Goal: Task Accomplishment & Management: Manage account settings

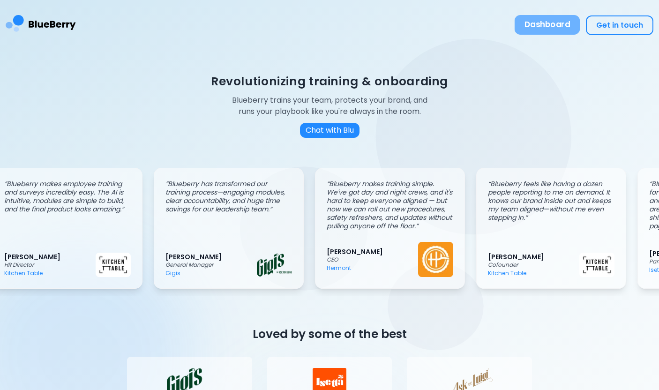
click at [539, 30] on button "Dashboard" at bounding box center [548, 25] width 66 height 20
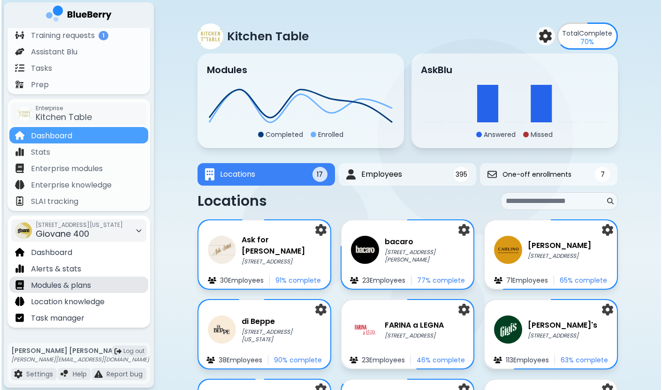
scroll to position [102, 0]
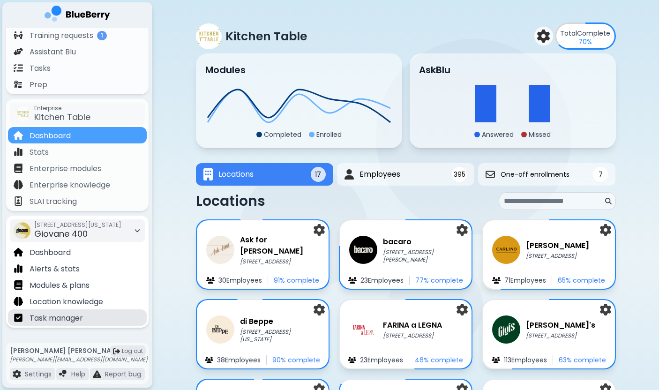
click at [66, 318] on p "Task manager" at bounding box center [56, 318] width 53 height 11
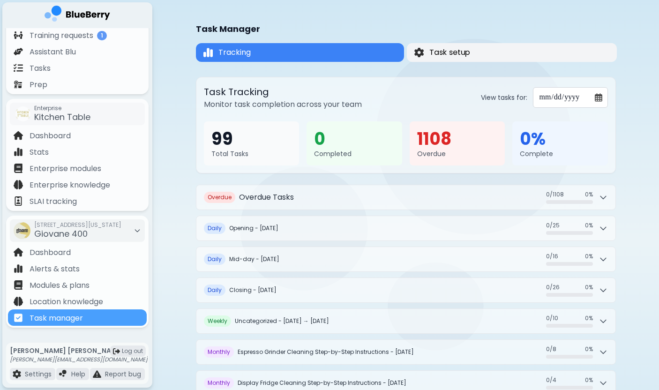
click at [455, 48] on span "Task setup" at bounding box center [450, 52] width 41 height 11
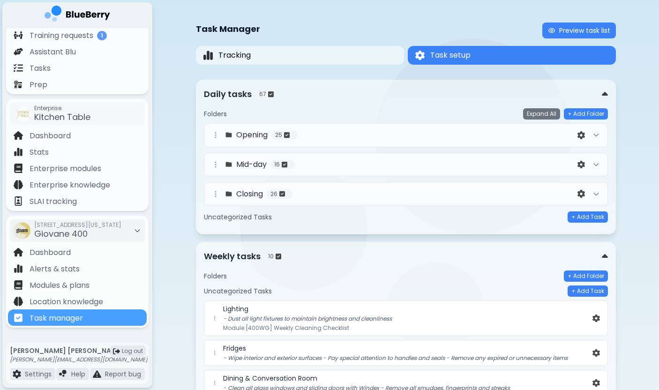
click at [464, 91] on div "Daily tasks 67" at bounding box center [403, 94] width 398 height 13
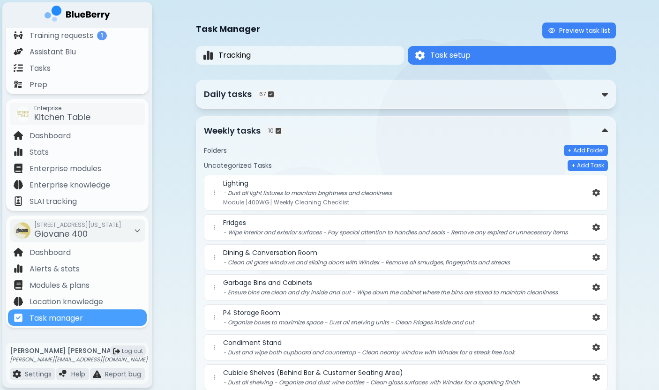
click at [451, 127] on div "Weekly tasks 10" at bounding box center [403, 130] width 398 height 13
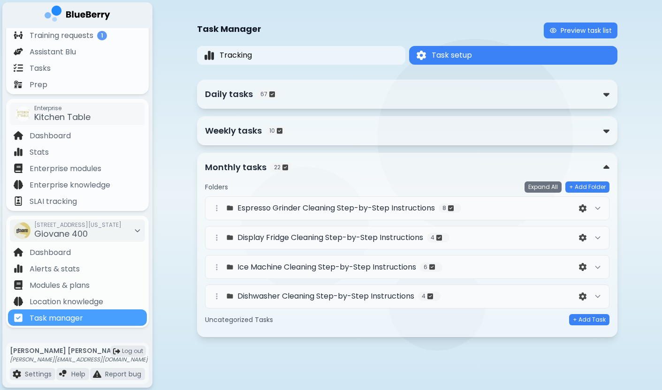
click at [440, 168] on div "Monthly tasks 22" at bounding box center [404, 167] width 398 height 13
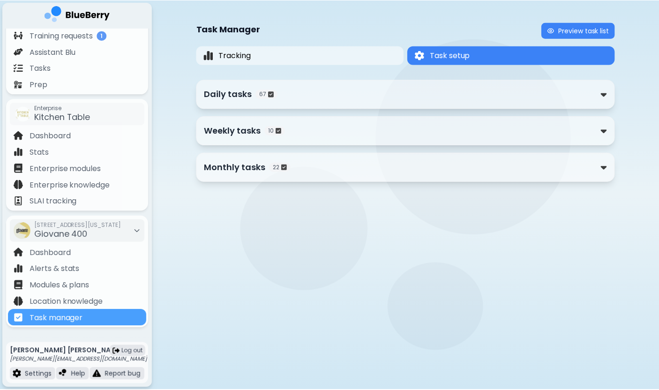
scroll to position [102, 0]
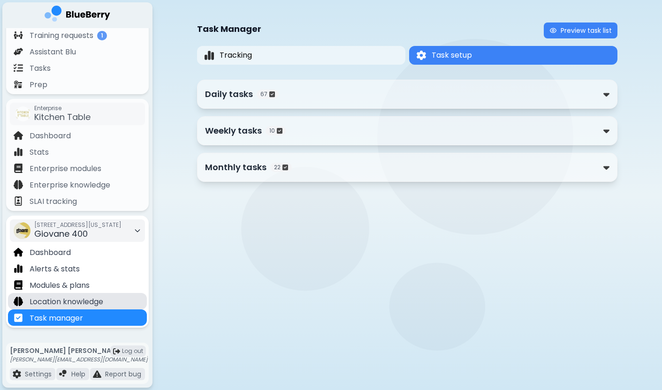
click at [90, 302] on p "Location knowledge" at bounding box center [67, 301] width 74 height 11
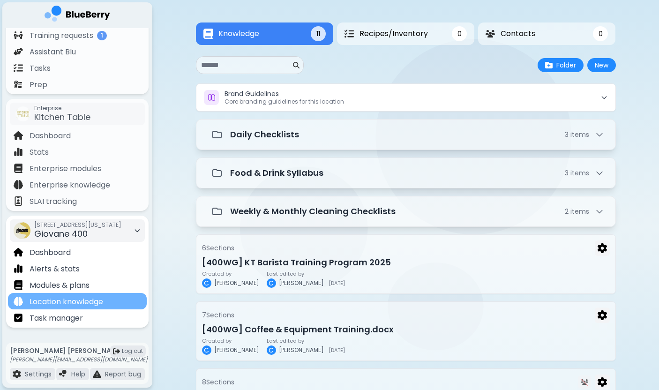
click at [85, 302] on p "Location knowledge" at bounding box center [67, 301] width 74 height 11
drag, startPoint x: 110, startPoint y: 302, endPoint x: 128, endPoint y: 302, distance: 17.8
click at [128, 302] on div "Location knowledge" at bounding box center [77, 301] width 139 height 16
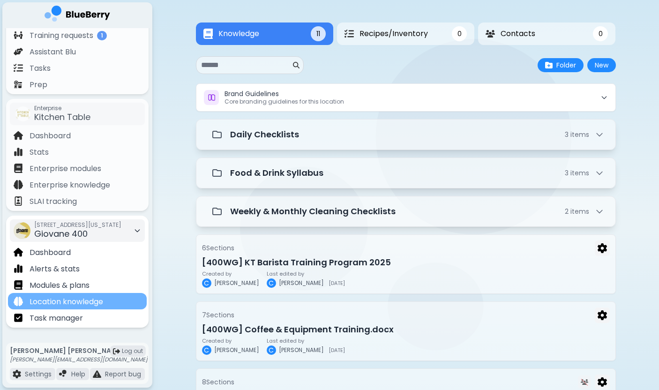
click at [119, 306] on div "Location knowledge" at bounding box center [77, 301] width 139 height 16
click at [75, 234] on span "Giovane 400" at bounding box center [60, 234] width 53 height 12
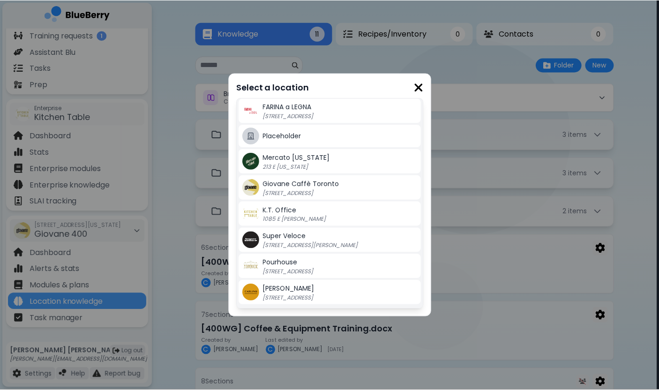
scroll to position [212, 0]
click at [421, 87] on img at bounding box center [419, 87] width 9 height 13
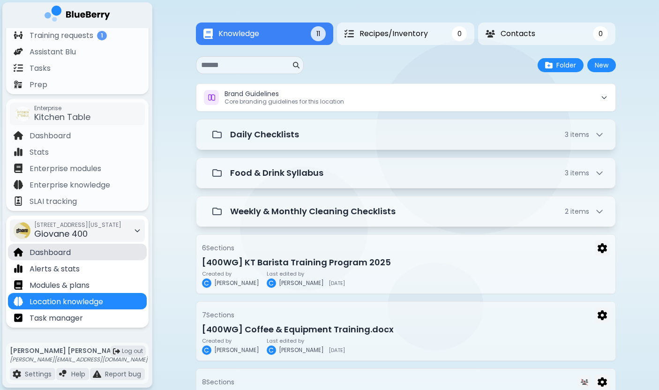
click at [72, 251] on div "Dashboard" at bounding box center [77, 252] width 139 height 16
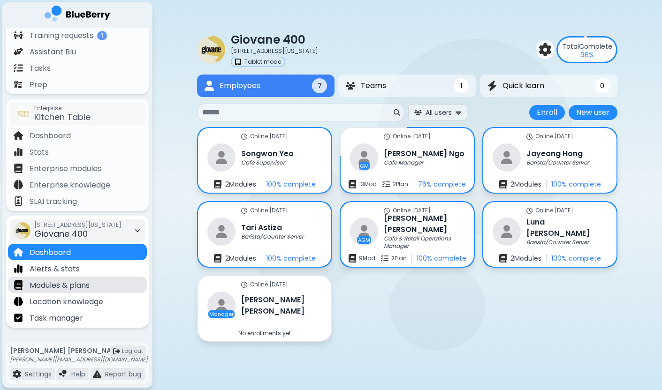
click at [78, 285] on p "Modules & plans" at bounding box center [60, 285] width 60 height 11
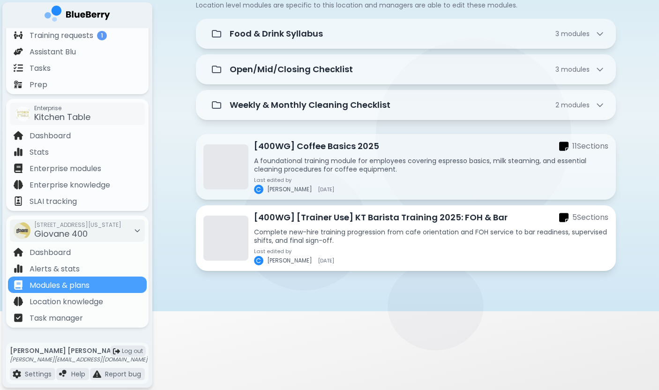
scroll to position [79, 0]
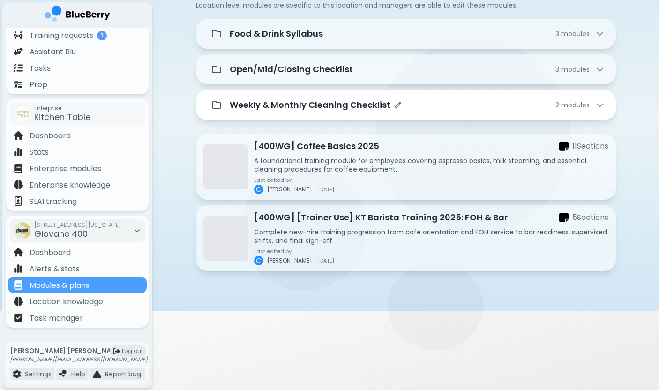
click at [343, 104] on p "Weekly & Monthly Cleaning Checklist" at bounding box center [310, 104] width 161 height 13
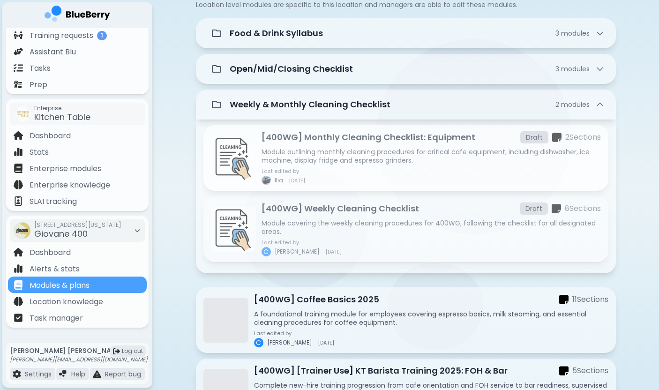
click at [349, 150] on p "Module outlining monthly cleaning procedures for critical cafe equipment, inclu…" at bounding box center [431, 156] width 339 height 17
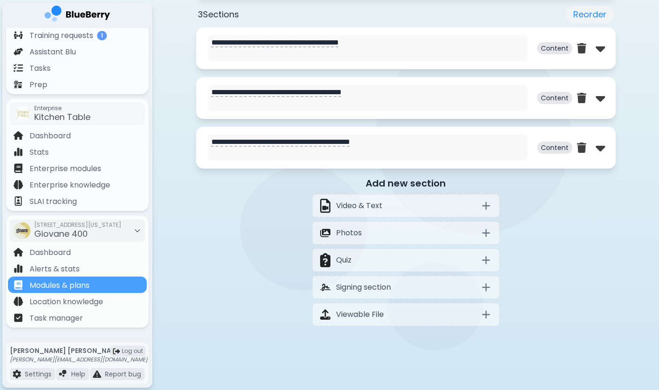
scroll to position [471, 0]
click at [450, 196] on div "Video & Text" at bounding box center [406, 205] width 188 height 23
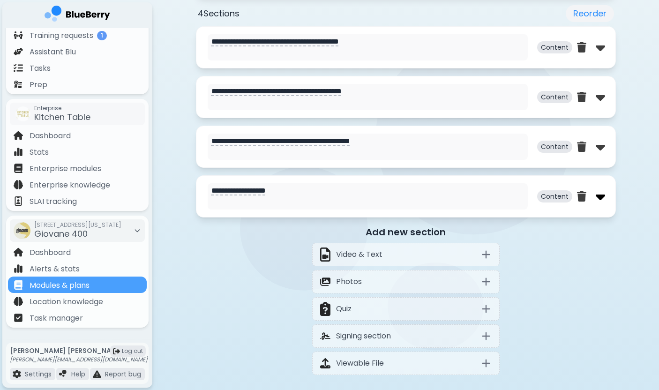
click at [598, 199] on img at bounding box center [600, 196] width 9 height 15
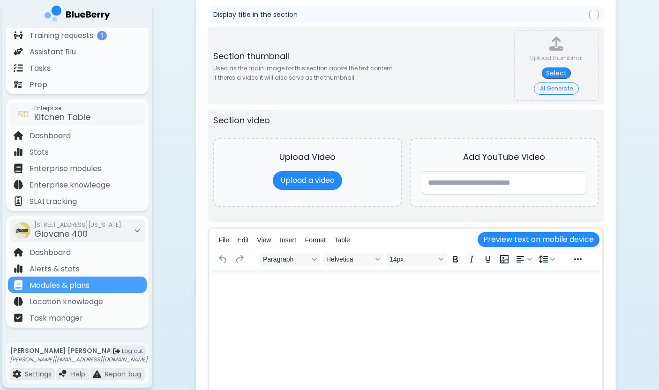
scroll to position [683, 0]
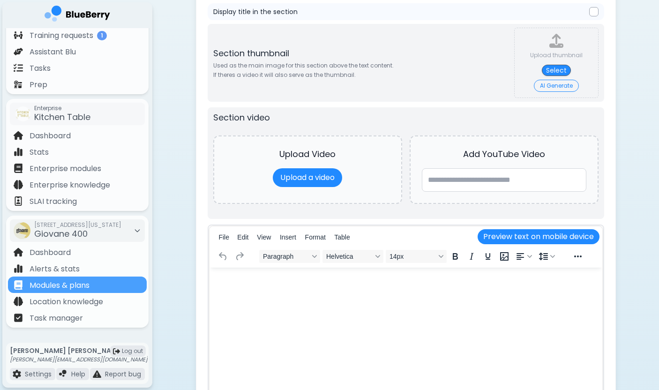
click at [316, 292] on html at bounding box center [405, 280] width 393 height 24
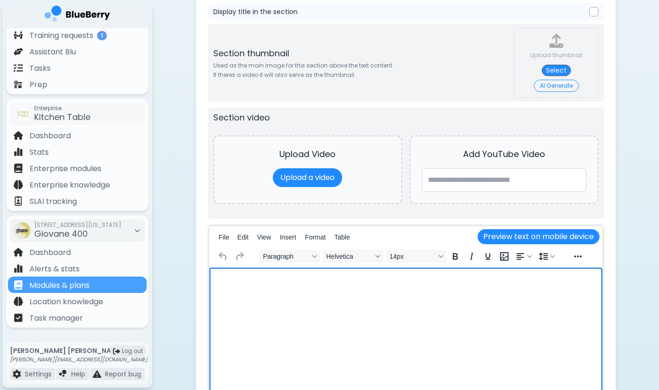
scroll to position [516, 0]
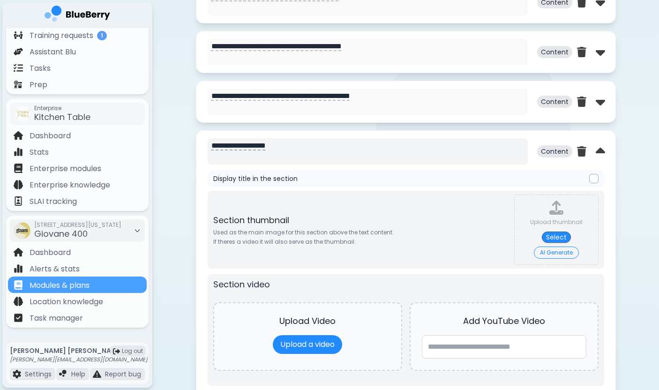
click at [347, 152] on textarea "**********" at bounding box center [368, 151] width 320 height 26
click at [326, 153] on textarea "**********" at bounding box center [368, 151] width 320 height 26
paste textarea "**********"
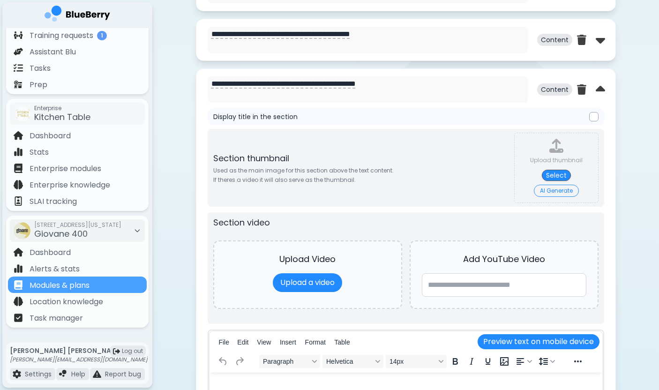
scroll to position [606, 0]
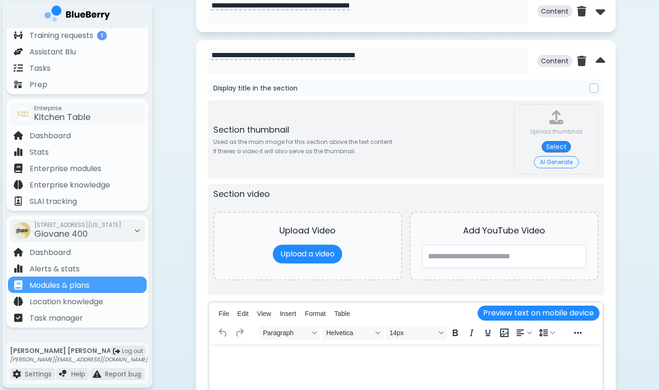
type textarea "**********"
click at [295, 365] on html at bounding box center [405, 356] width 393 height 24
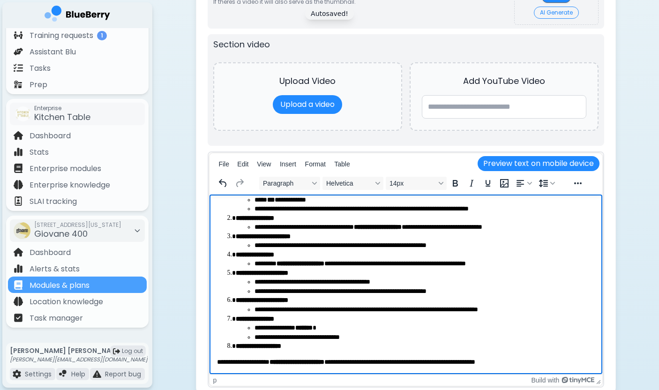
scroll to position [761, 0]
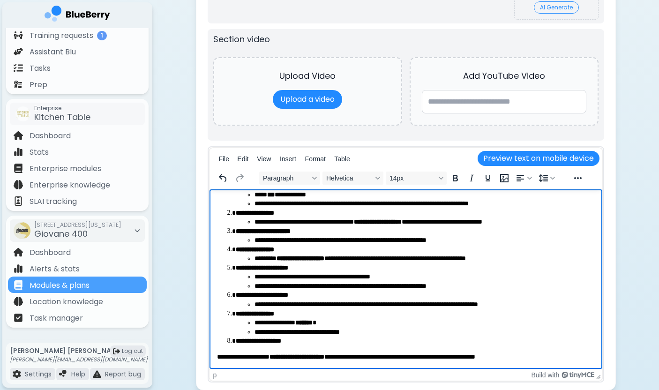
click at [225, 356] on p "**********" at bounding box center [406, 357] width 378 height 9
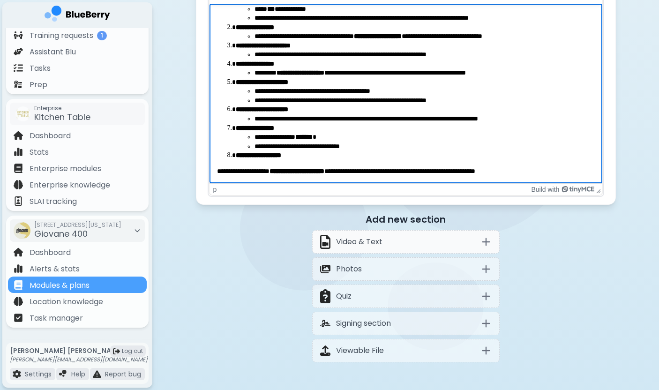
scroll to position [975, 0]
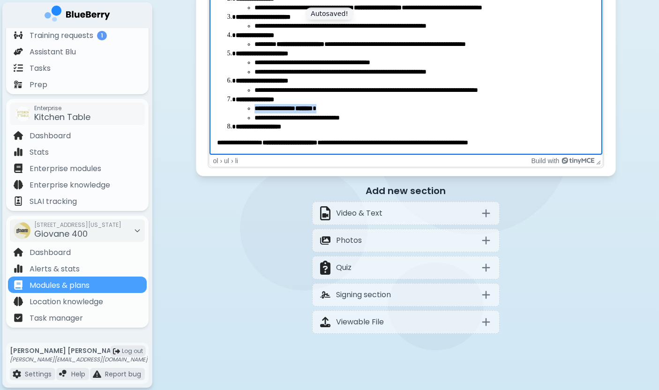
drag, startPoint x: 342, startPoint y: 111, endPoint x: 245, endPoint y: 109, distance: 97.6
click at [245, 109] on ul "**********" at bounding box center [414, 113] width 359 height 18
copy li "**********"
click at [388, 133] on body "**********" at bounding box center [406, 57] width 378 height 181
click at [364, 127] on li "**********" at bounding box center [414, 126] width 359 height 9
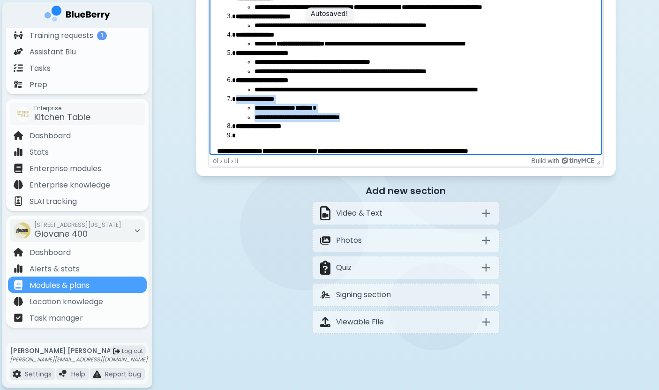
drag, startPoint x: 370, startPoint y: 122, endPoint x: 226, endPoint y: 94, distance: 147.0
click at [226, 94] on ol "**********" at bounding box center [406, 53] width 378 height 174
copy ol "**********"
click at [316, 130] on li "**********" at bounding box center [414, 126] width 359 height 9
click at [306, 138] on li "Rich Text Area" at bounding box center [414, 135] width 359 height 9
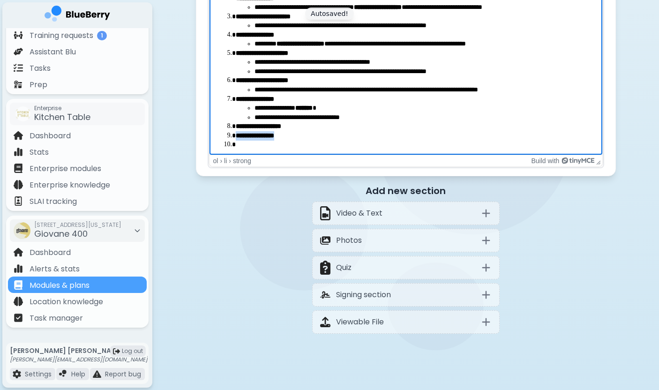
drag, startPoint x: 289, startPoint y: 136, endPoint x: 224, endPoint y: 136, distance: 64.7
click at [224, 136] on ol "**********" at bounding box center [406, 57] width 378 height 183
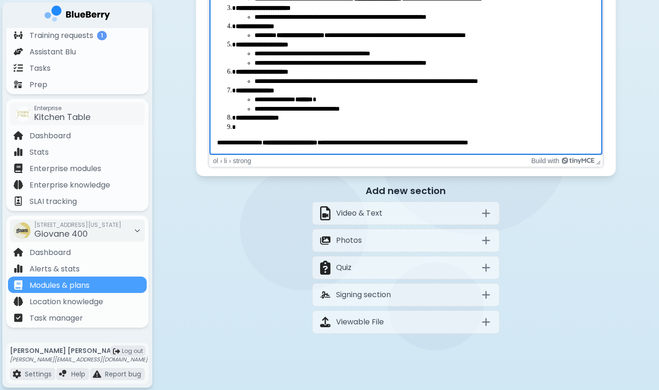
scroll to position [25, 0]
click at [247, 129] on li "Rich Text Area" at bounding box center [414, 127] width 359 height 9
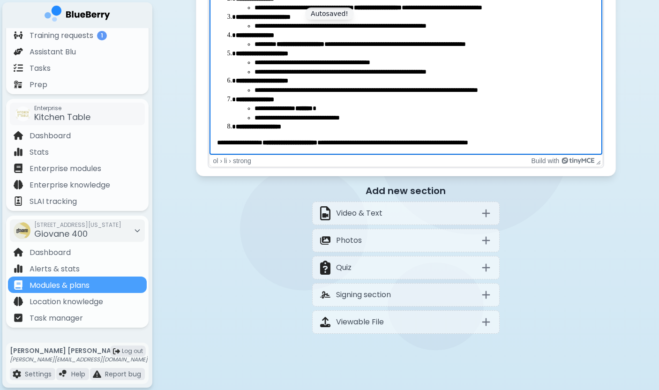
click at [222, 142] on p "**********" at bounding box center [406, 142] width 378 height 9
click at [221, 142] on p "**********" at bounding box center [406, 142] width 378 height 9
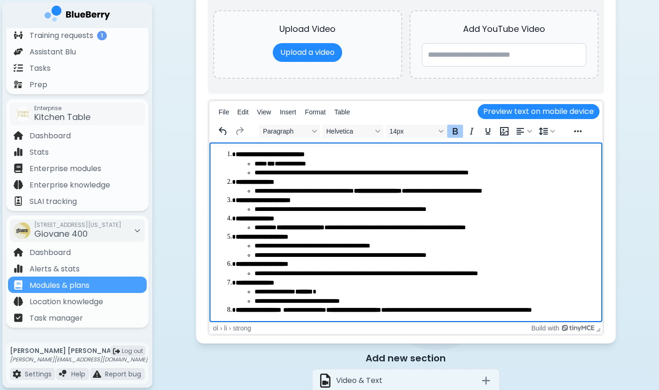
scroll to position [638, 0]
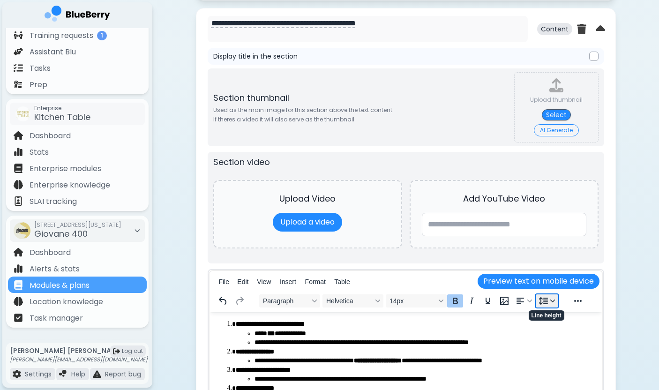
click at [555, 305] on button "Line height" at bounding box center [547, 300] width 23 height 13
click at [579, 301] on button "Reveal or hide additional toolbar items" at bounding box center [578, 300] width 16 height 13
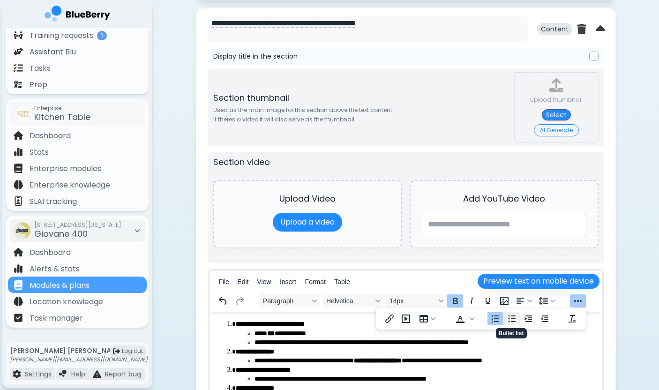
click at [512, 324] on icon "Bullet list" at bounding box center [511, 318] width 11 height 11
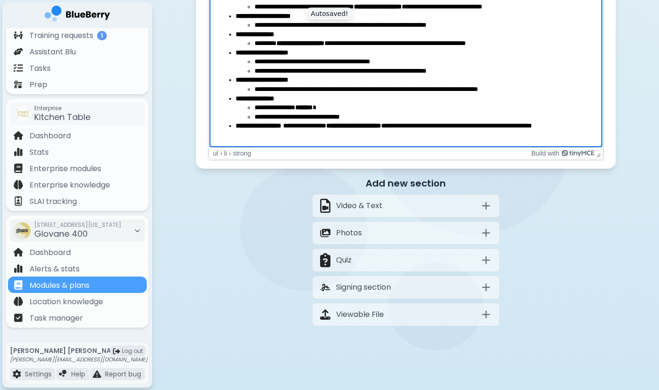
scroll to position [10, 0]
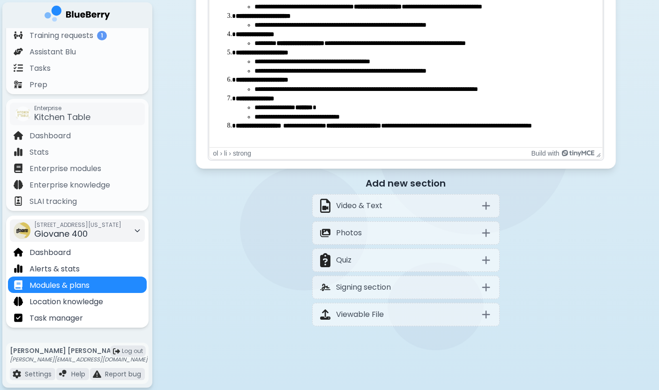
click at [106, 231] on div "[STREET_ADDRESS][US_STATE]" at bounding box center [77, 230] width 87 height 21
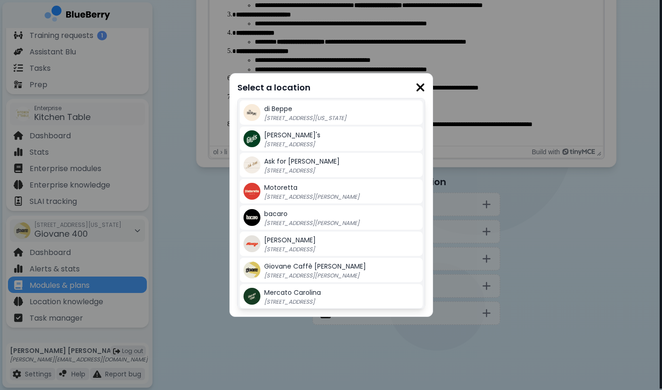
click at [311, 264] on span "Giovane Caffè [PERSON_NAME]" at bounding box center [315, 266] width 102 height 9
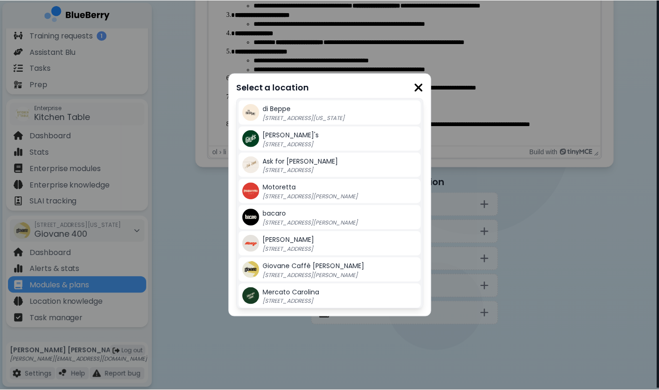
scroll to position [984, 0]
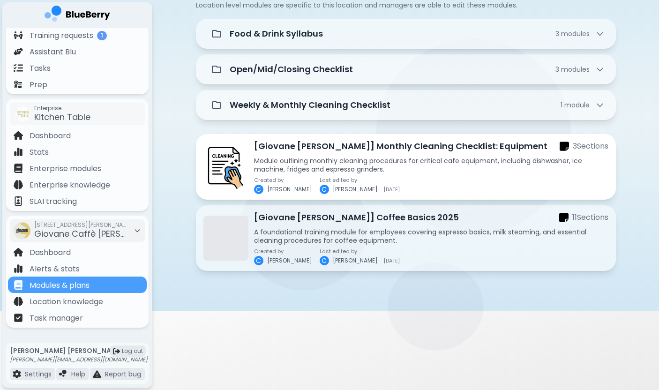
scroll to position [80, 0]
click at [385, 157] on p "Module outlining monthly cleaning procedures for critical cafe equipment, inclu…" at bounding box center [431, 165] width 354 height 17
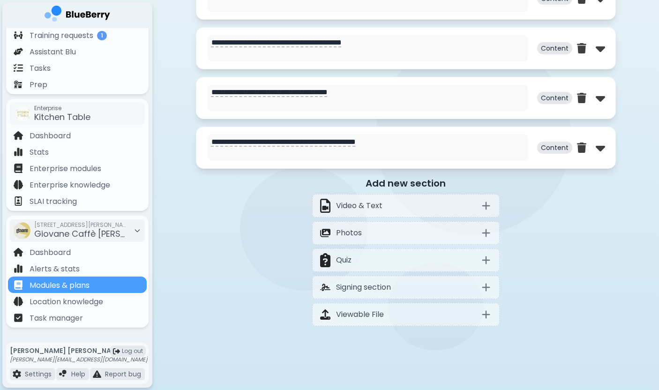
scroll to position [604, 0]
click at [598, 148] on img at bounding box center [600, 147] width 9 height 15
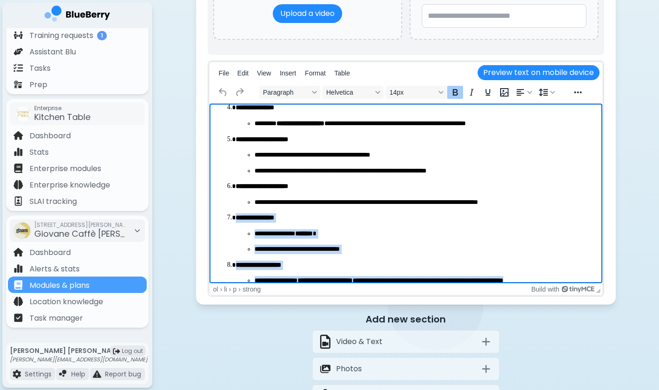
scroll to position [146, 0]
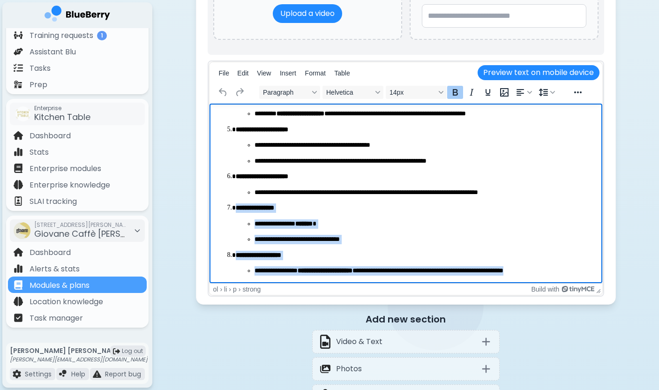
drag, startPoint x: 237, startPoint y: 206, endPoint x: 334, endPoint y: 294, distance: 130.8
click at [334, 283] on html "**********" at bounding box center [405, 120] width 393 height 326
copy ol "**********"
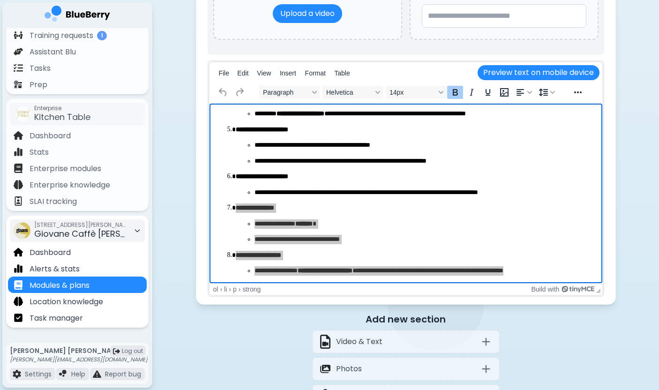
click at [63, 236] on span "Giovane Caffè [PERSON_NAME]" at bounding box center [99, 234] width 131 height 12
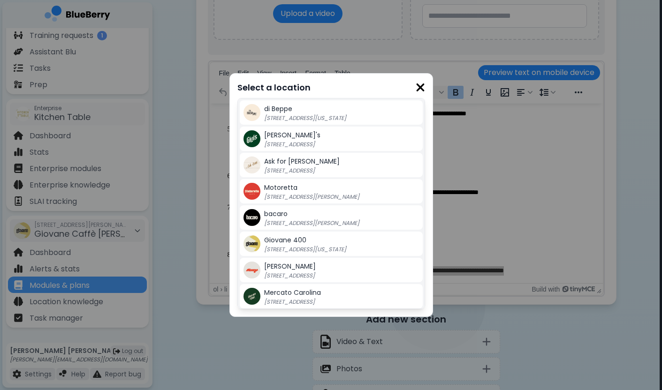
click at [489, 167] on div "Select a location di [GEOGRAPHIC_DATA] [STREET_ADDRESS][US_STATE] Gigi's [STREE…" at bounding box center [331, 195] width 662 height 390
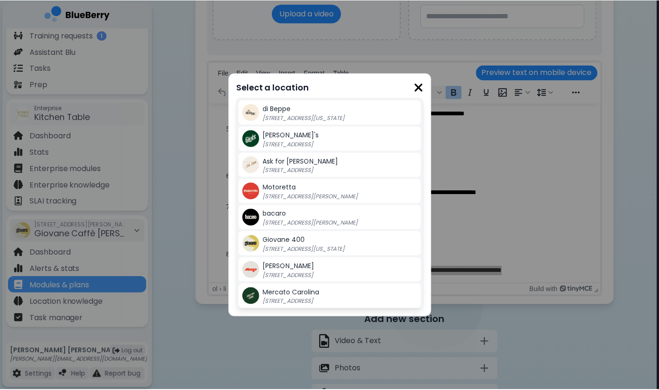
scroll to position [926, 0]
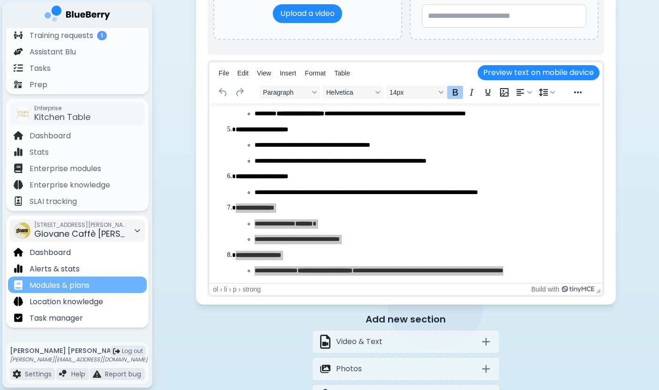
click at [60, 285] on p "Modules & plans" at bounding box center [60, 285] width 60 height 11
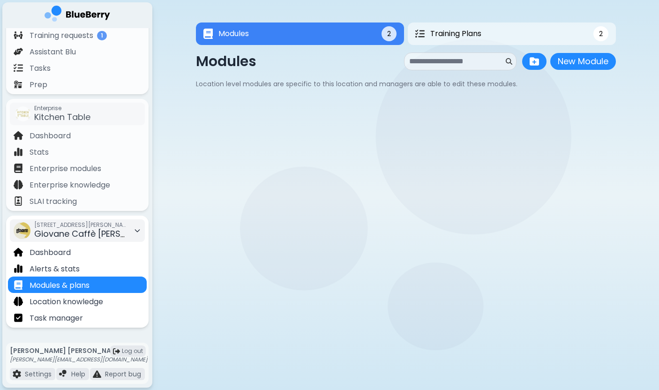
click at [112, 239] on span "Giovane Caffè [PERSON_NAME]" at bounding box center [99, 234] width 131 height 12
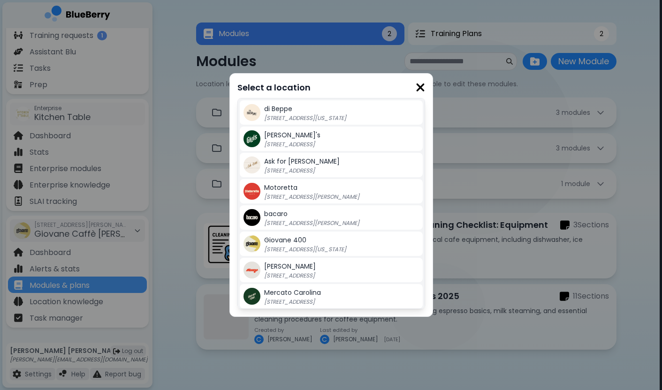
click at [307, 241] on div "Giovane [STREET_ADDRESS][US_STATE]" at bounding box center [341, 243] width 155 height 19
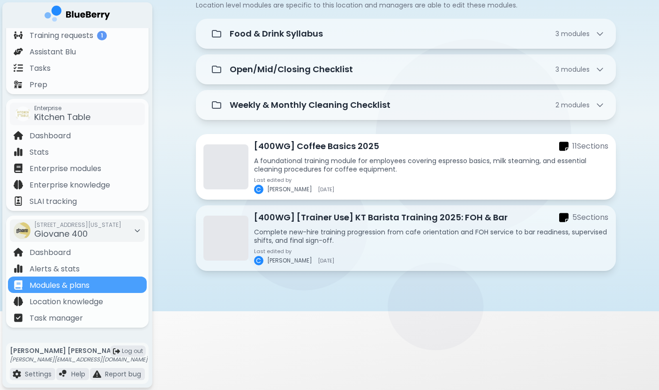
scroll to position [80, 0]
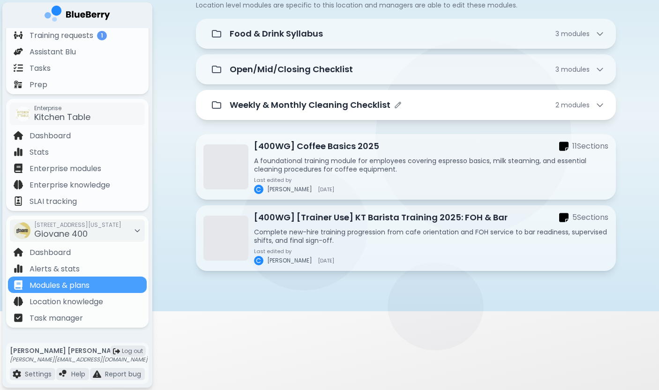
click at [352, 94] on div "Weekly & Monthly Cleaning Checklist 2 module s" at bounding box center [406, 105] width 420 height 30
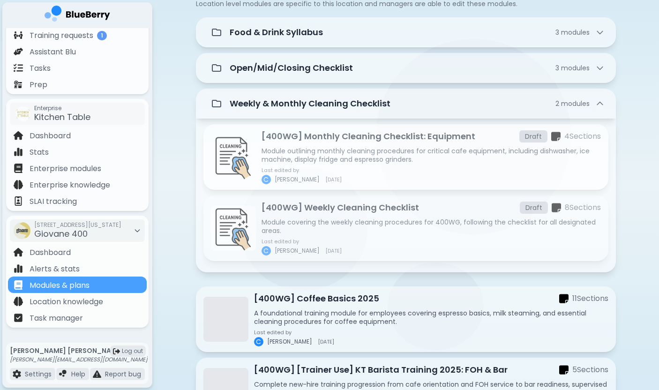
click at [321, 158] on p "Module outlining monthly cleaning procedures for critical cafe equipment, inclu…" at bounding box center [431, 155] width 339 height 17
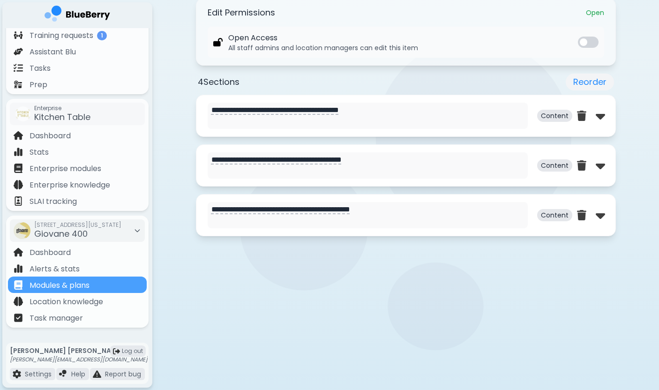
scroll to position [414, 0]
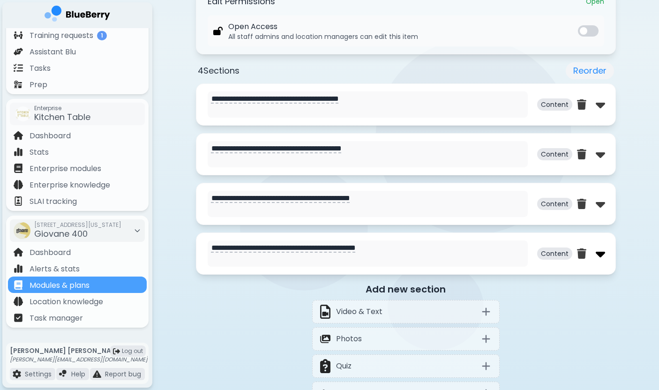
click at [598, 254] on img at bounding box center [600, 253] width 9 height 15
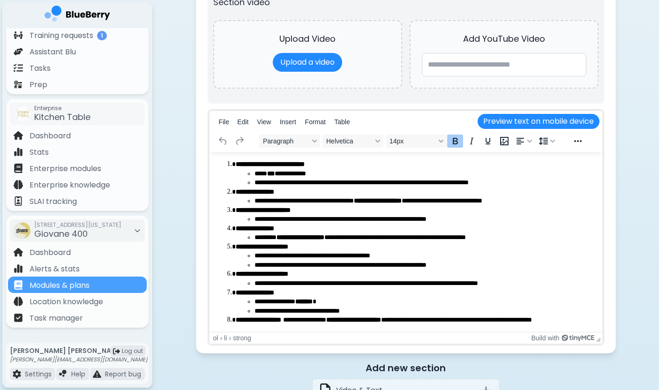
scroll to position [921, 0]
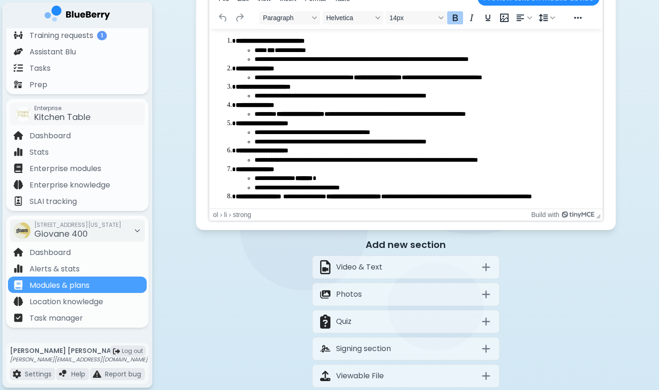
click at [250, 192] on ul "**********" at bounding box center [414, 183] width 359 height 18
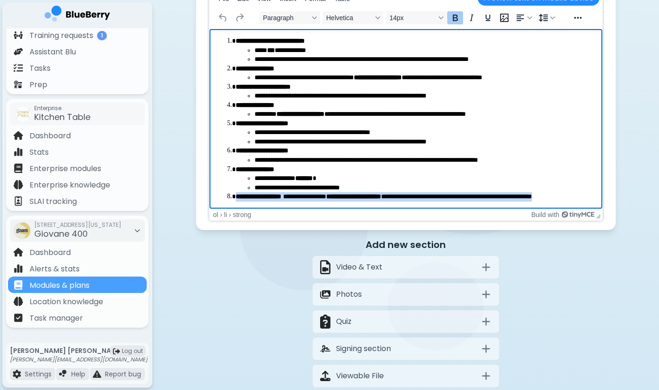
scroll to position [10, 0]
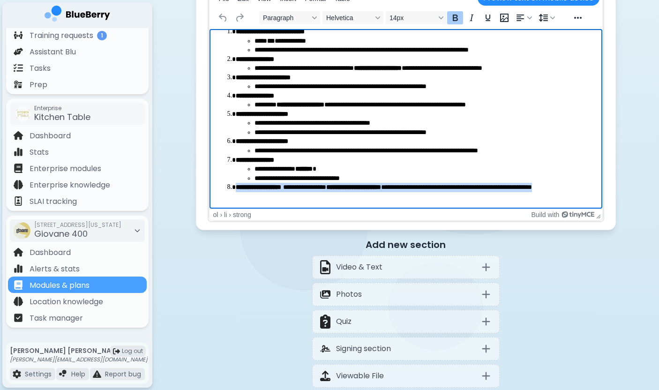
drag, startPoint x: 234, startPoint y: 195, endPoint x: 263, endPoint y: 237, distance: 51.2
click at [263, 209] on html "**********" at bounding box center [405, 114] width 393 height 189
paste body "Rich Text Area"
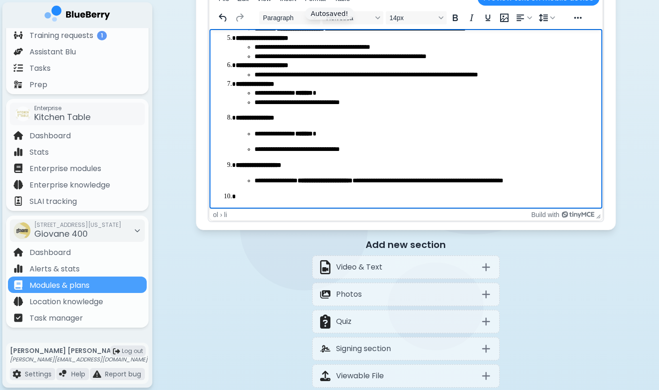
scroll to position [0, 0]
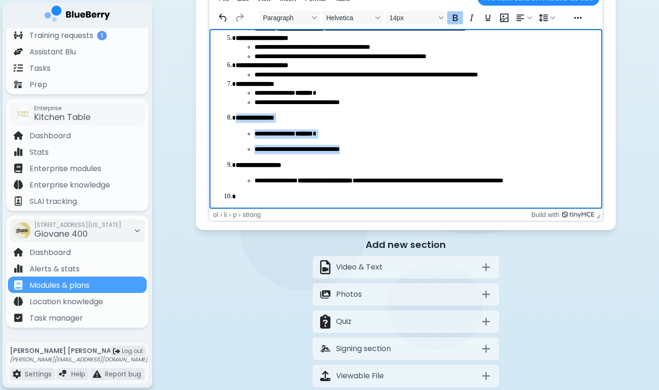
drag, startPoint x: 361, startPoint y: 149, endPoint x: 229, endPoint y: 114, distance: 136.3
click at [235, 114] on li "**********" at bounding box center [414, 133] width 359 height 41
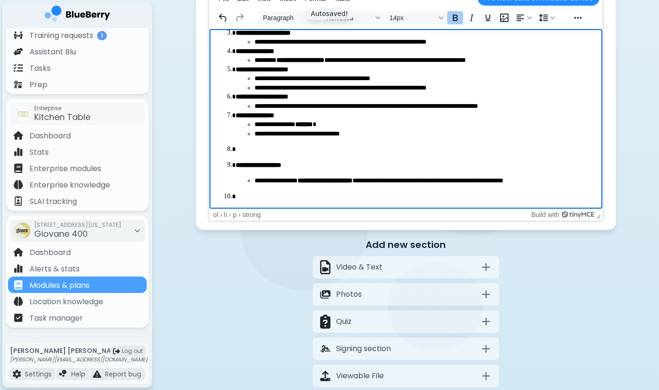
scroll to position [39, 0]
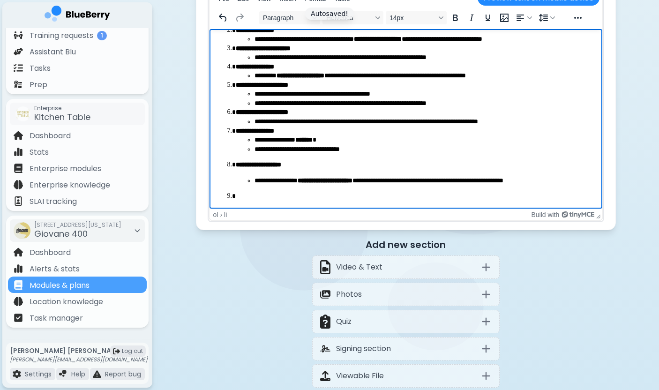
click at [257, 196] on li "Rich Text Area" at bounding box center [414, 196] width 359 height 9
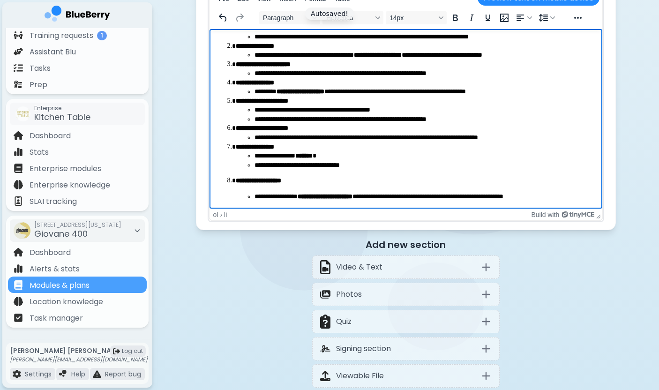
scroll to position [23, 0]
click at [250, 190] on li "**********" at bounding box center [414, 188] width 359 height 25
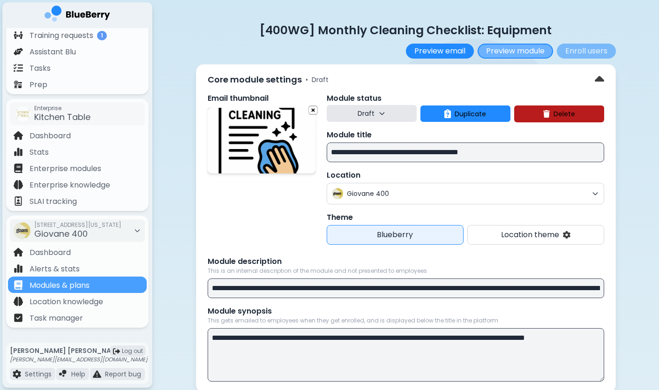
scroll to position [0, 0]
click at [517, 51] on button "Preview module" at bounding box center [515, 51] width 75 height 15
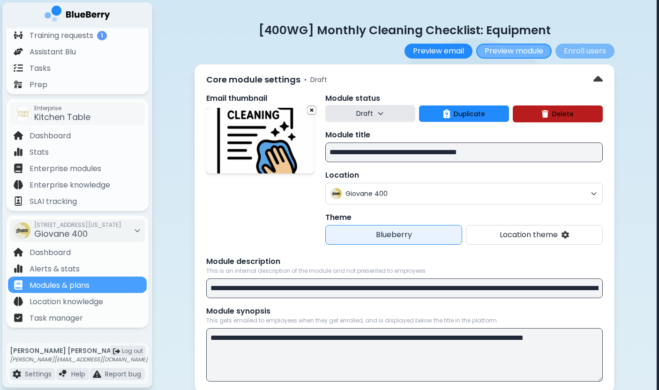
scroll to position [0, 0]
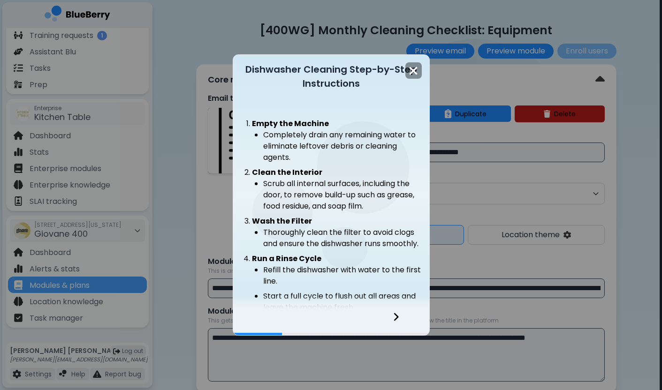
click at [400, 315] on div at bounding box center [401, 322] width 55 height 25
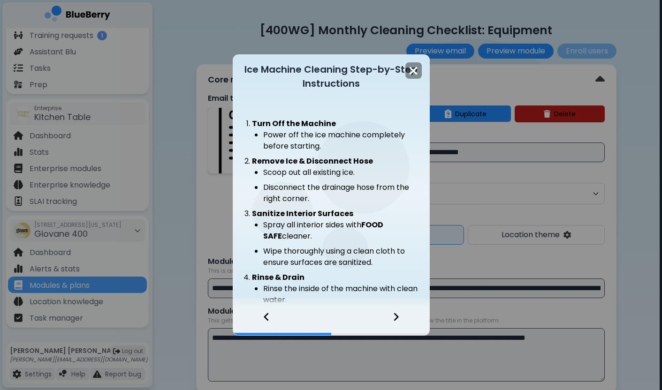
click at [400, 315] on div at bounding box center [401, 322] width 55 height 25
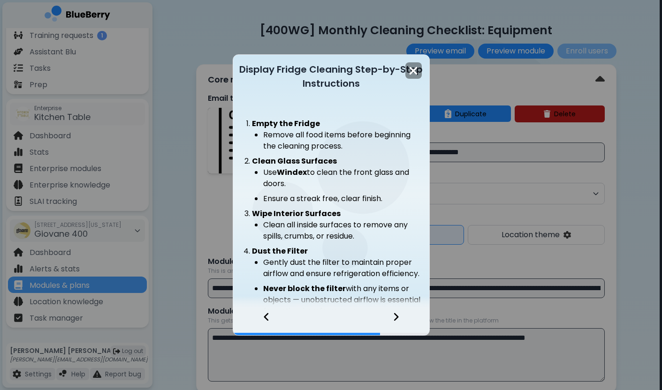
click at [400, 315] on div at bounding box center [401, 322] width 55 height 25
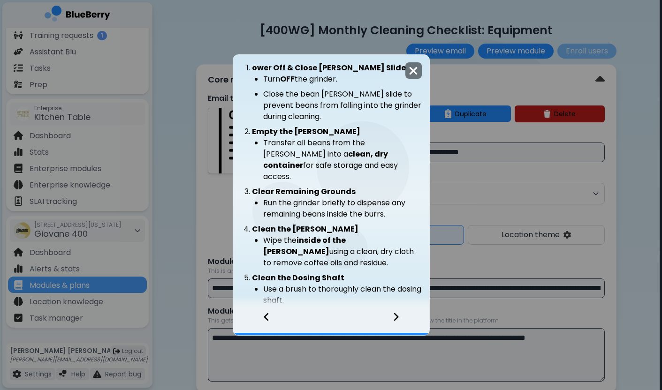
click at [415, 65] on img at bounding box center [412, 71] width 9 height 13
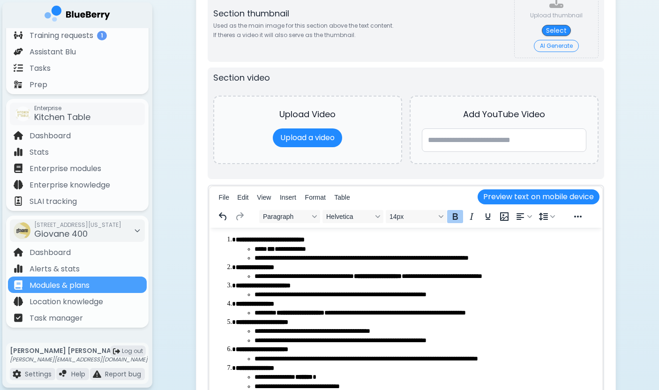
scroll to position [679, 0]
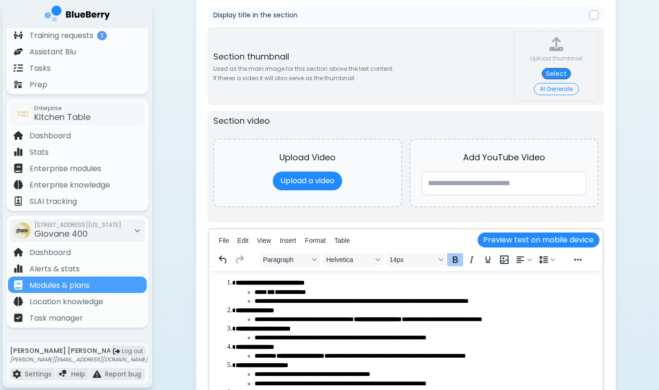
click at [236, 281] on strong "**********" at bounding box center [269, 282] width 69 height 7
click at [595, 17] on div at bounding box center [593, 14] width 9 height 9
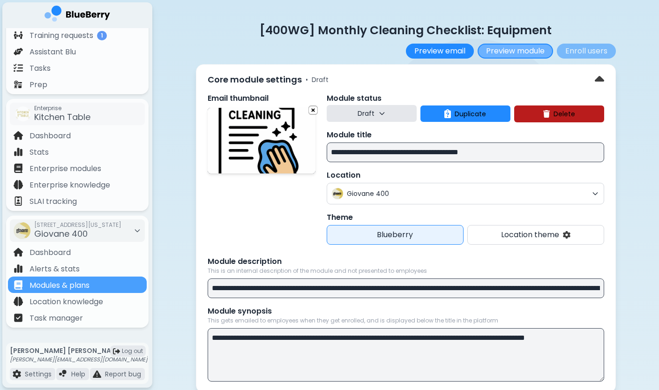
scroll to position [0, 0]
click at [517, 47] on button "Preview module" at bounding box center [515, 51] width 75 height 15
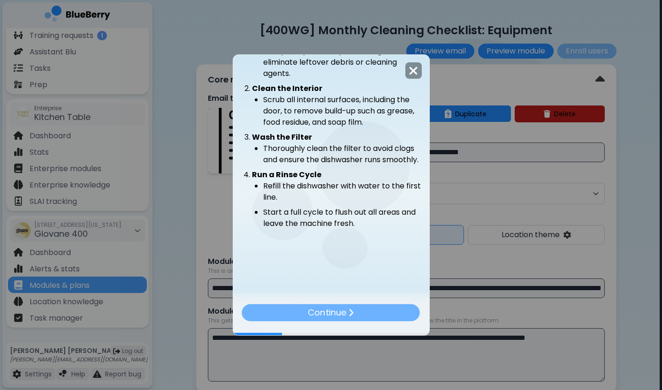
scroll to position [95, 0]
click at [388, 311] on div "Continue" at bounding box center [330, 312] width 181 height 17
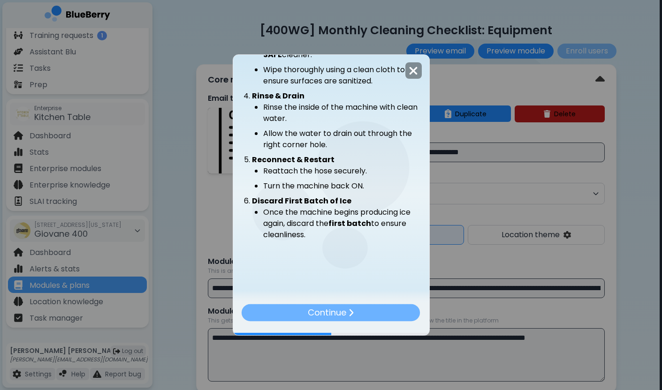
scroll to position [181, 0]
click at [373, 309] on div "Continue" at bounding box center [331, 312] width 181 height 17
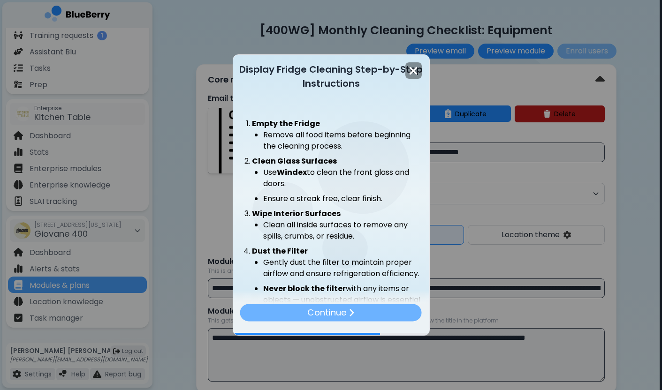
click at [373, 309] on div "Continue" at bounding box center [330, 312] width 181 height 17
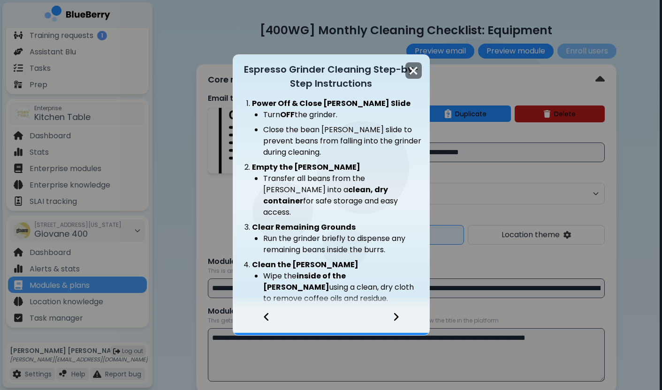
click at [412, 71] on img at bounding box center [412, 71] width 9 height 13
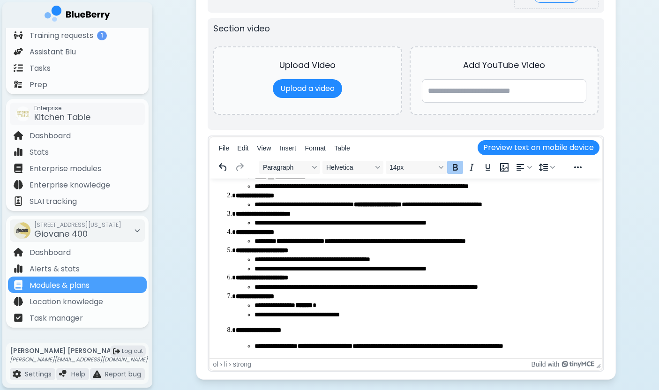
scroll to position [23, 0]
click at [314, 238] on strong "**********" at bounding box center [300, 241] width 48 height 7
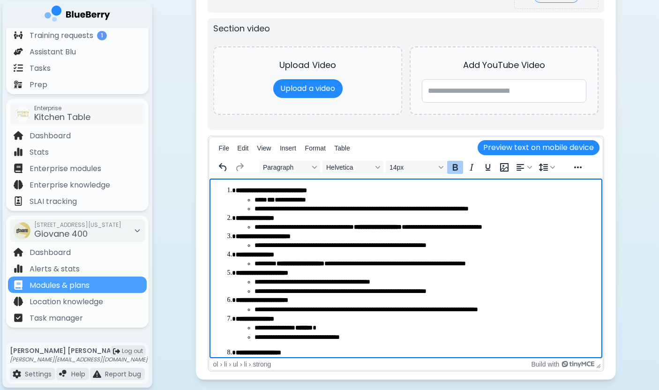
scroll to position [0, 0]
click at [118, 231] on div "[STREET_ADDRESS][US_STATE]" at bounding box center [77, 230] width 87 height 21
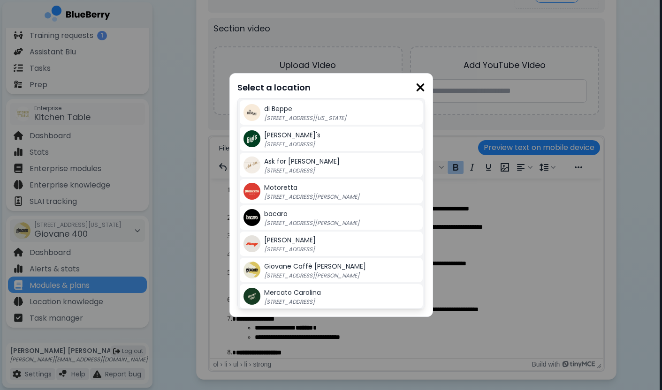
click at [292, 266] on span "Giovane Caffè [PERSON_NAME]" at bounding box center [315, 266] width 102 height 9
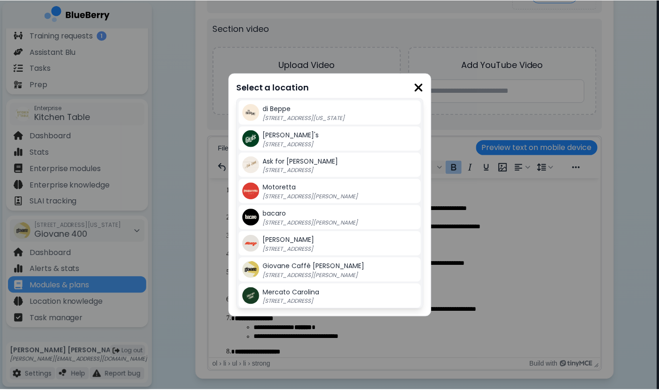
scroll to position [772, 0]
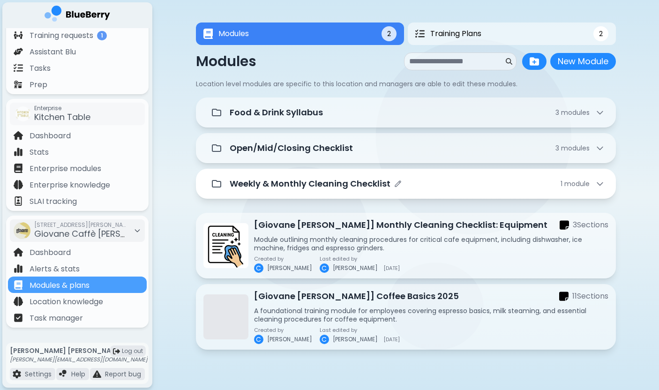
click at [318, 183] on p "Weekly & Monthly Cleaning Checklist" at bounding box center [310, 183] width 161 height 13
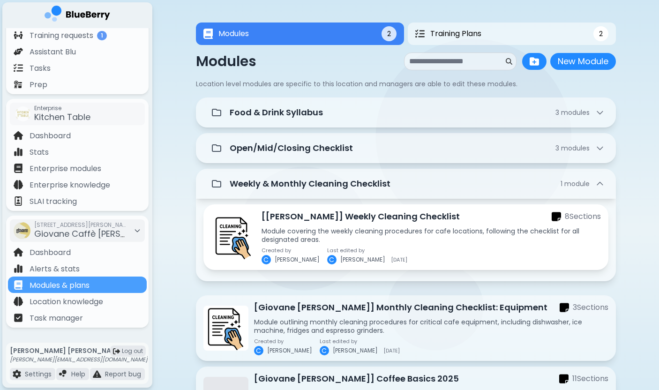
click at [338, 223] on p "[[PERSON_NAME]] Weekly Cleaning Checklist" at bounding box center [361, 216] width 198 height 13
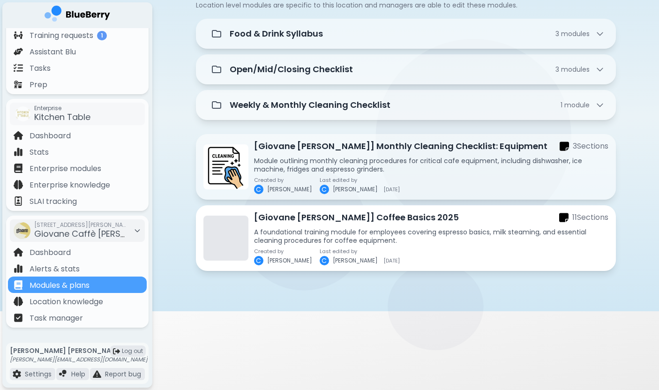
scroll to position [79, 0]
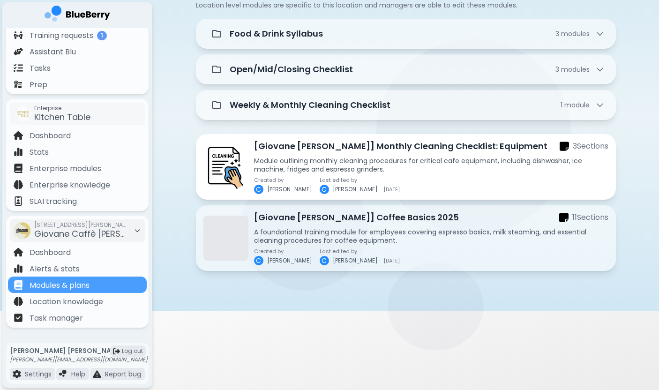
click at [344, 151] on p "[Giovane [PERSON_NAME]] Monthly Cleaning Checklist: Equipment" at bounding box center [401, 146] width 294 height 13
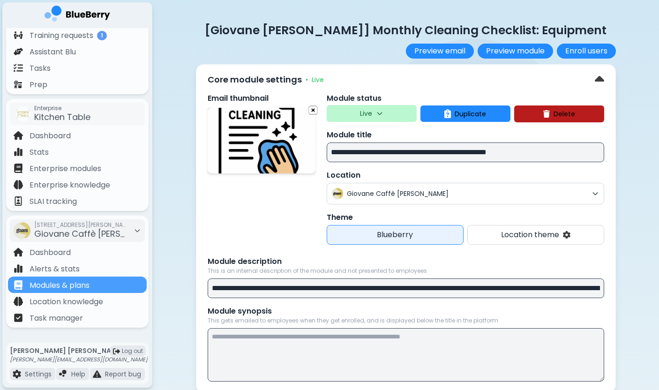
drag, startPoint x: 405, startPoint y: 151, endPoint x: 230, endPoint y: 155, distance: 174.9
click at [228, 155] on div "**********" at bounding box center [406, 169] width 397 height 152
click at [558, 112] on span "Delete" at bounding box center [565, 114] width 22 height 8
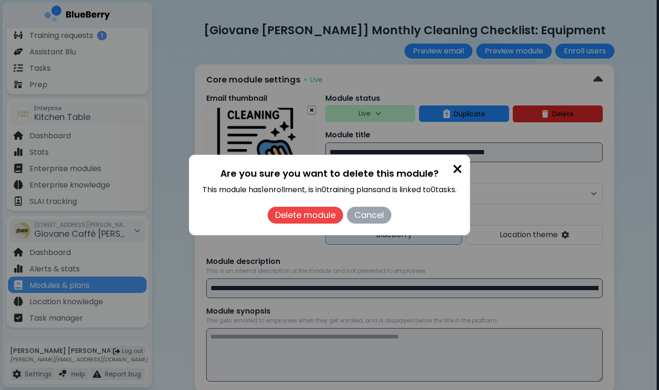
scroll to position [0, 0]
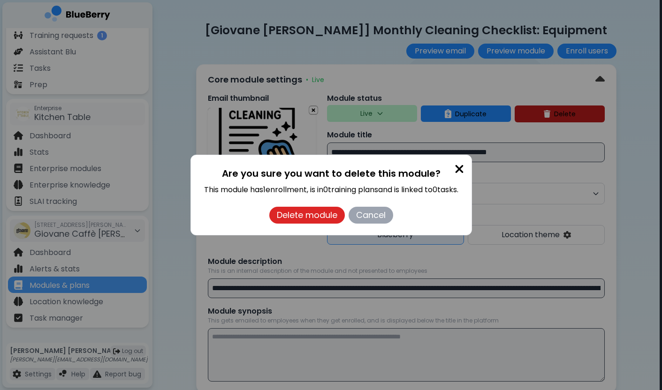
click at [332, 220] on button "Delete module" at bounding box center [306, 215] width 75 height 17
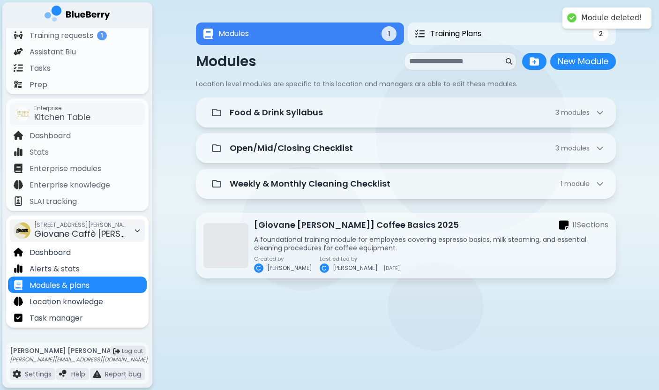
click at [119, 231] on span "Giovane Caffè [PERSON_NAME]" at bounding box center [99, 234] width 131 height 12
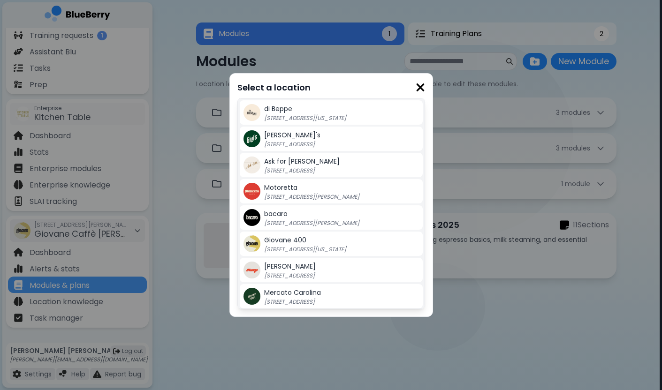
click at [305, 241] on div "Giovane [STREET_ADDRESS][US_STATE]" at bounding box center [341, 243] width 155 height 19
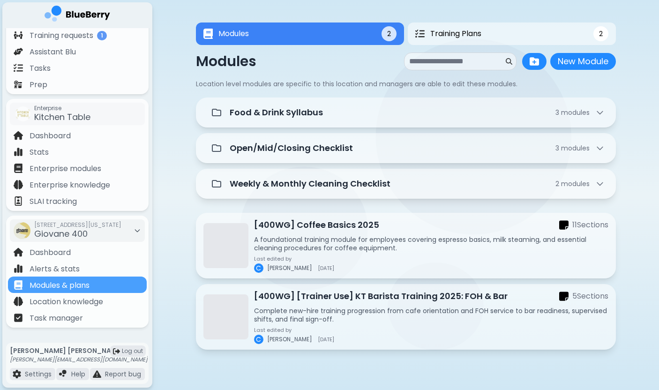
scroll to position [3, 0]
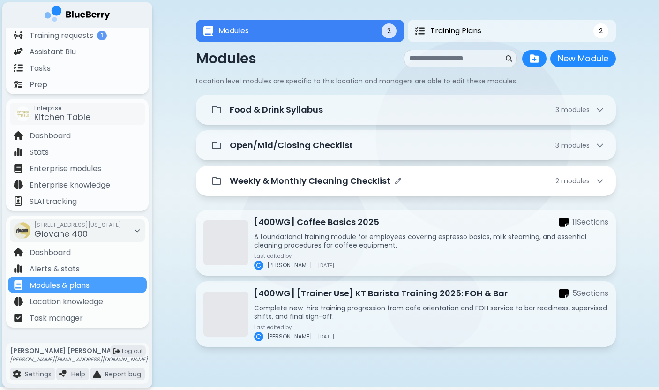
click at [355, 173] on div "Weekly & Monthly Cleaning Checklist 2 module s" at bounding box center [406, 181] width 398 height 19
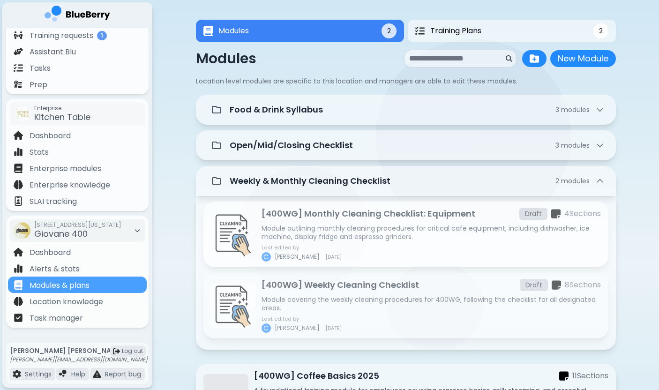
click at [387, 227] on p "Module outlining monthly cleaning procedures for critical cafe equipment, inclu…" at bounding box center [431, 232] width 339 height 17
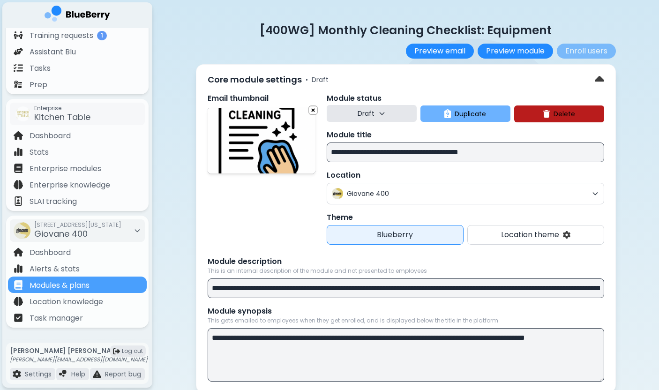
click at [469, 117] on span "Duplicate" at bounding box center [470, 114] width 31 height 8
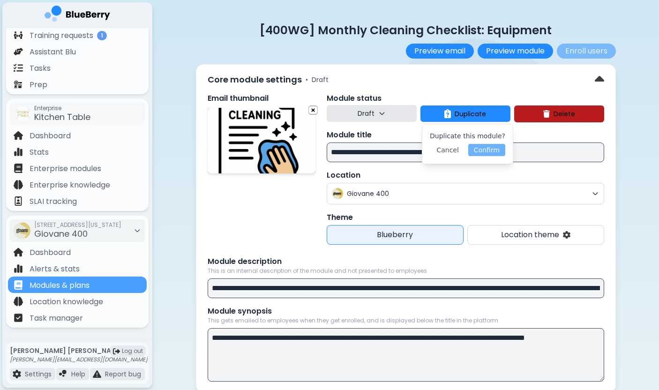
click at [479, 150] on button "Confirm" at bounding box center [486, 150] width 37 height 12
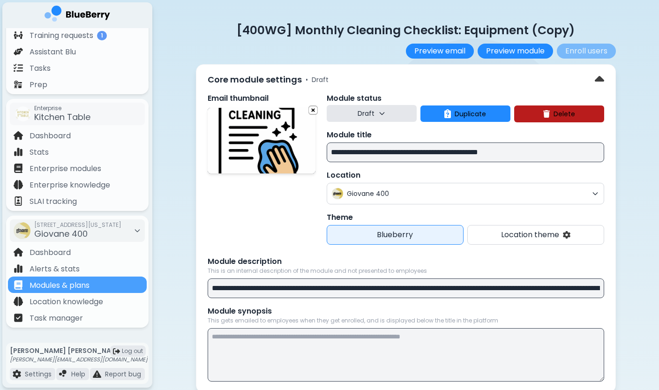
drag, startPoint x: 366, startPoint y: 152, endPoint x: 293, endPoint y: 152, distance: 73.6
click at [293, 152] on div "**********" at bounding box center [406, 169] width 397 height 152
paste input "**********"
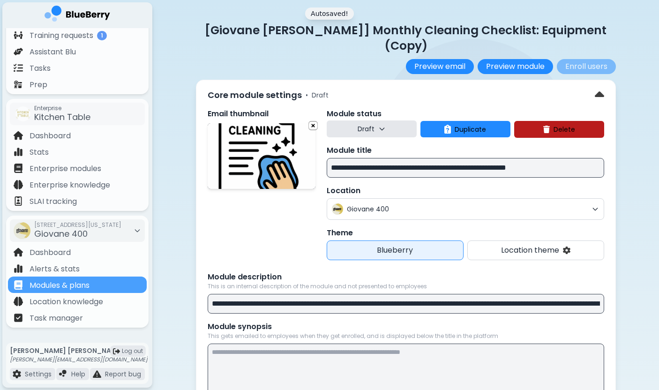
drag, startPoint x: 552, startPoint y: 152, endPoint x: 628, endPoint y: 152, distance: 76.4
type input "**********"
click at [431, 198] on div "Giovane 400" at bounding box center [466, 209] width 278 height 22
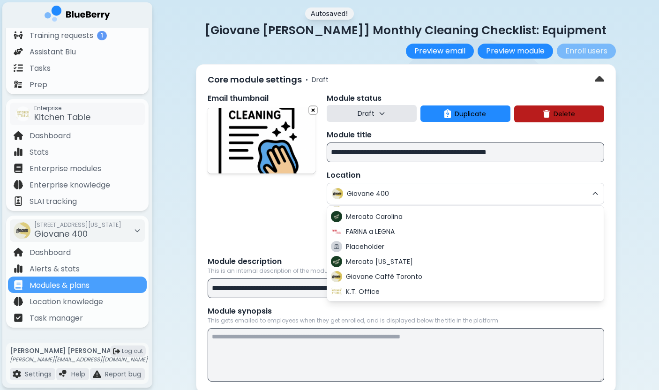
scroll to position [145, 0]
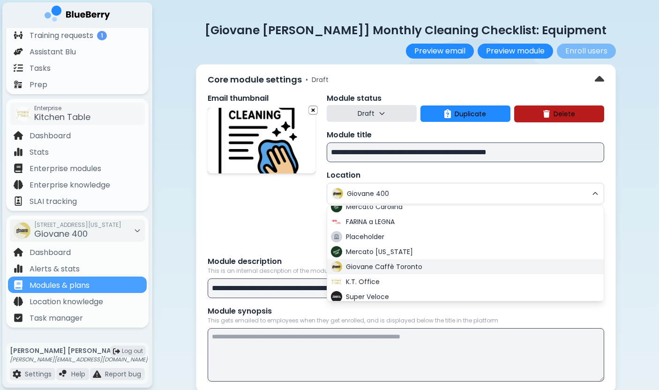
click at [397, 265] on span "Giovane Caffè Toronto" at bounding box center [384, 267] width 76 height 8
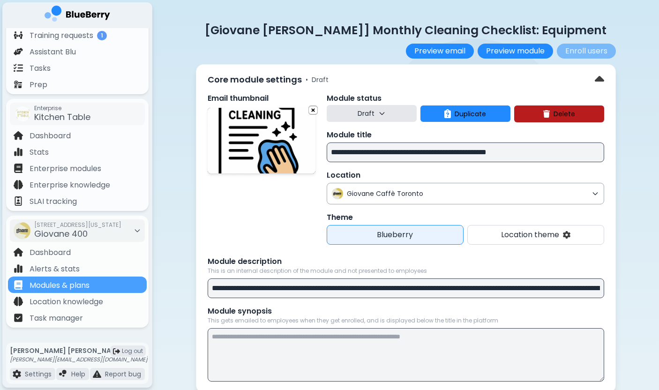
click at [437, 201] on div "Giovane Caffè Toronto" at bounding box center [466, 194] width 278 height 22
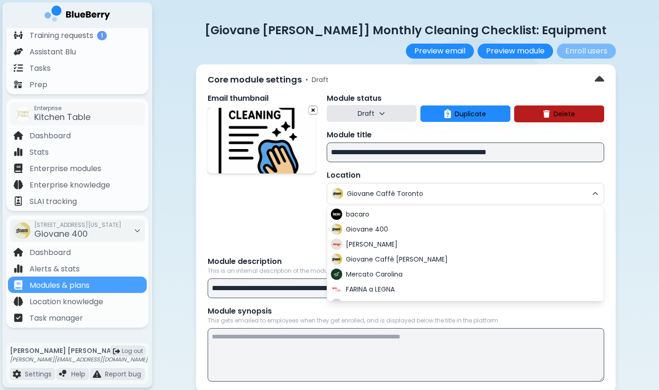
scroll to position [90, 0]
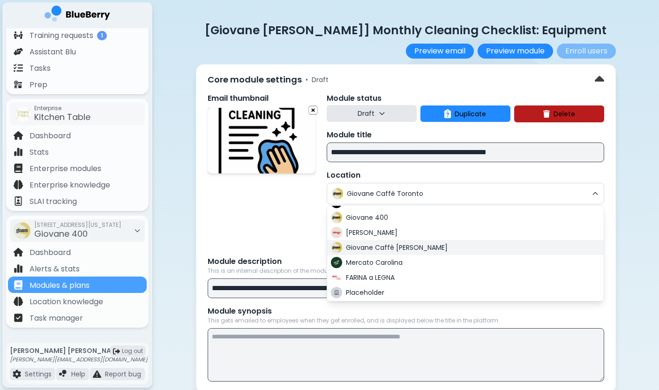
click at [446, 248] on div "Giovane Caffè [PERSON_NAME]" at bounding box center [465, 247] width 277 height 15
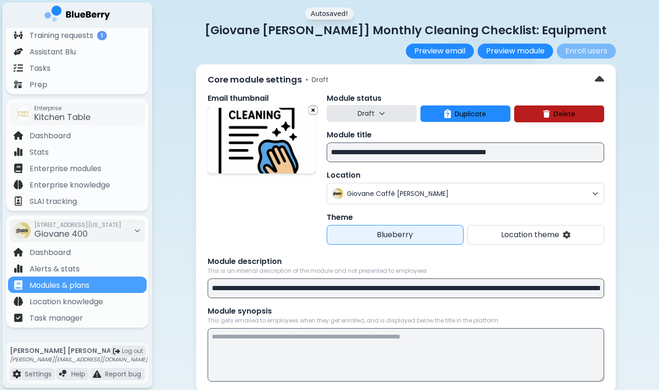
click at [524, 80] on div "Core module settings • Draft" at bounding box center [406, 79] width 397 height 15
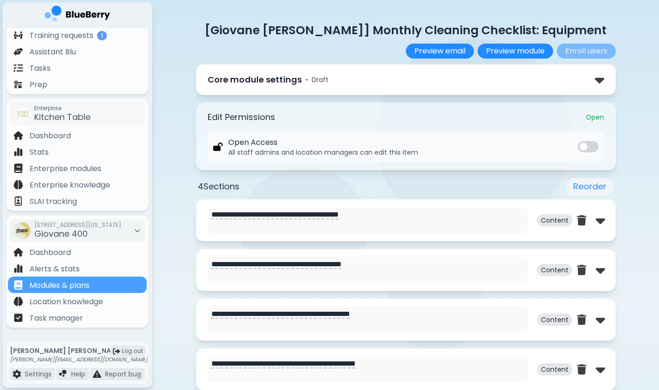
click at [314, 115] on div "Edit Permissions Open" at bounding box center [406, 117] width 397 height 13
click at [362, 75] on div "Core module settings • Draft" at bounding box center [406, 79] width 397 height 15
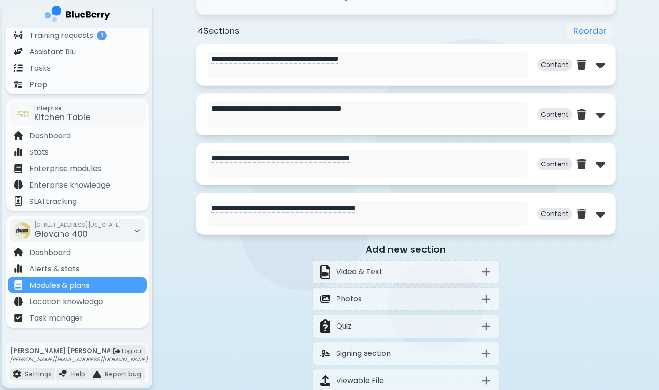
scroll to position [446, 0]
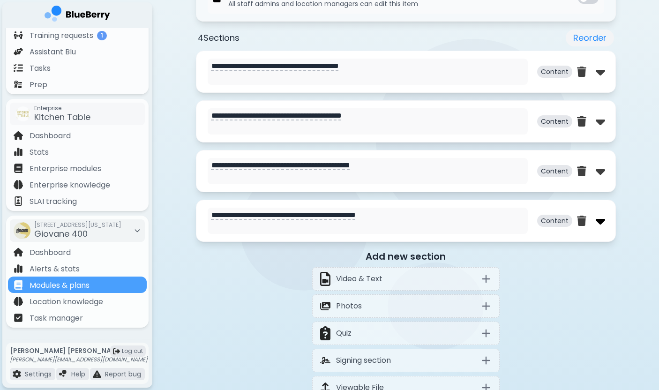
click at [599, 224] on img at bounding box center [600, 220] width 9 height 15
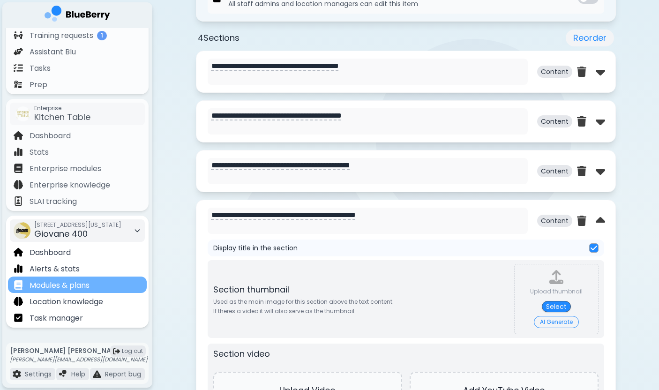
click at [103, 280] on div "Modules & plans" at bounding box center [77, 285] width 139 height 16
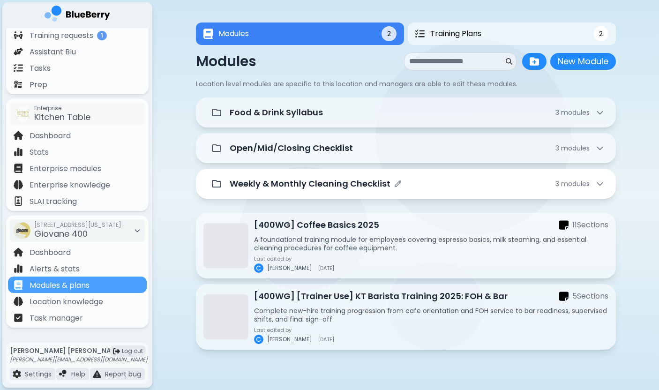
click at [340, 171] on div "Weekly & Monthly Cleaning Checklist 3 module s" at bounding box center [406, 184] width 420 height 30
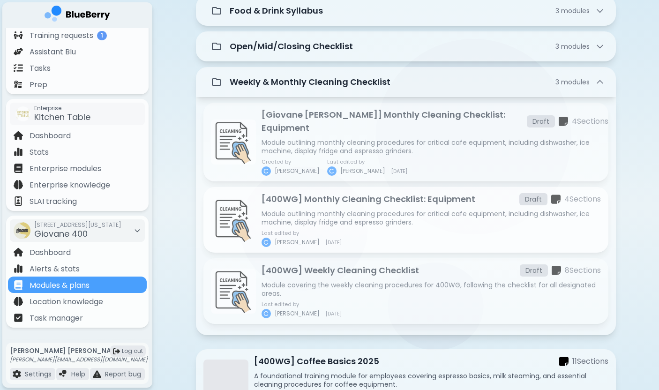
scroll to position [127, 0]
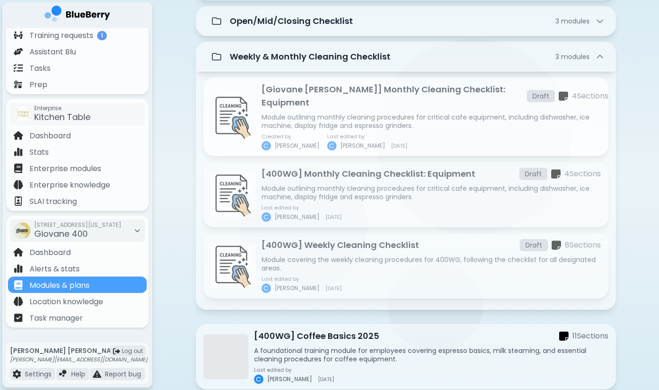
click at [375, 113] on p "Module outlining monthly cleaning procedures for critical cafe equipment, inclu…" at bounding box center [431, 121] width 339 height 17
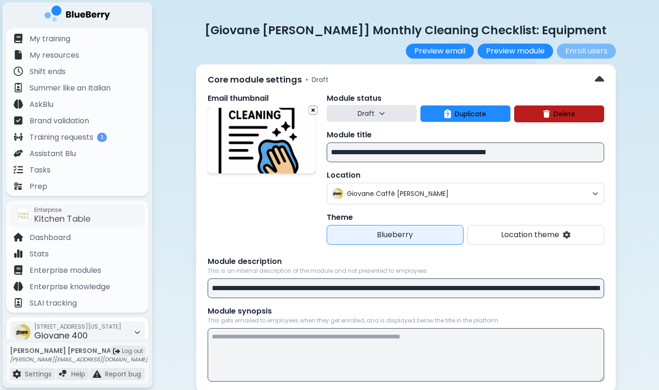
click at [77, 333] on span "Giovane 400" at bounding box center [60, 336] width 53 height 12
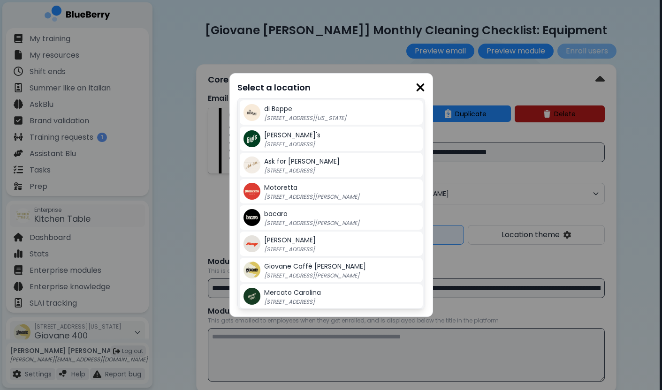
click at [320, 275] on p "[STREET_ADDRESS][PERSON_NAME]" at bounding box center [322, 276] width 117 height 8
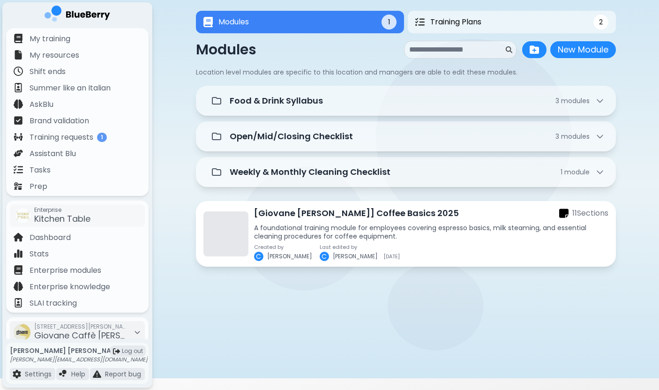
scroll to position [26, 0]
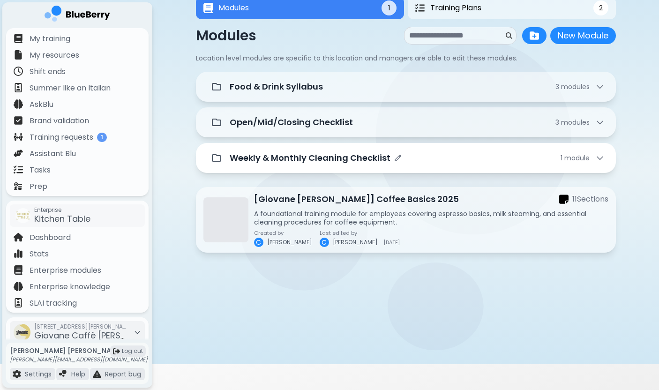
click at [293, 167] on div "Weekly & Monthly Cleaning Checklist 1 module" at bounding box center [406, 158] width 398 height 19
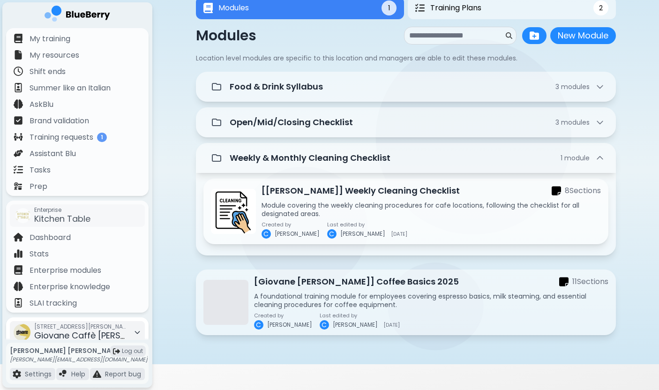
click at [70, 332] on span "Giovane Caffè [PERSON_NAME]" at bounding box center [99, 336] width 131 height 12
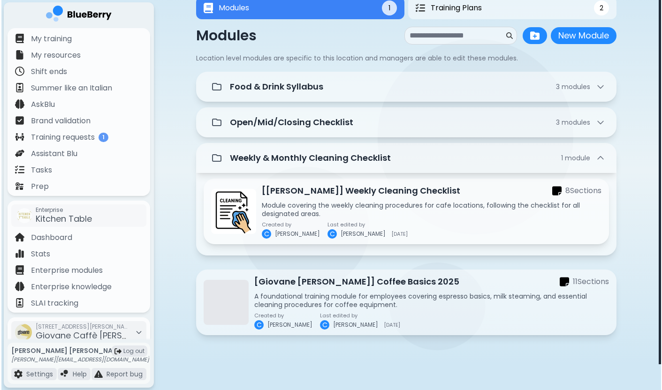
scroll to position [0, 0]
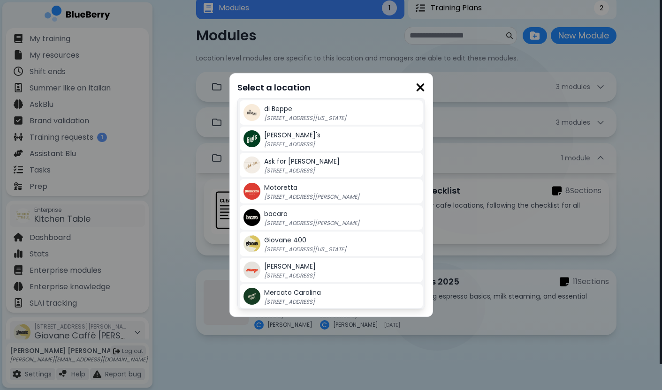
click at [169, 257] on div "Select a location di [GEOGRAPHIC_DATA] [STREET_ADDRESS][US_STATE] Gigi's [STREE…" at bounding box center [331, 195] width 662 height 390
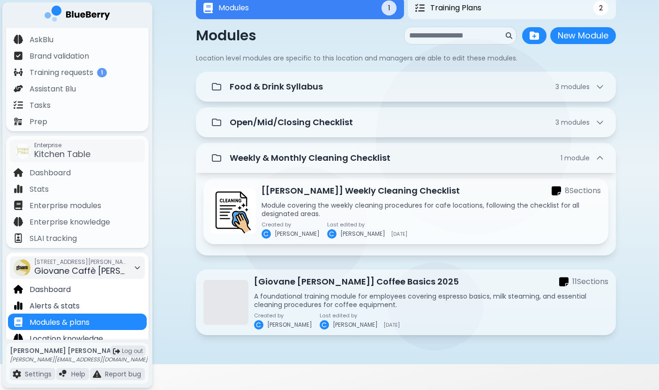
scroll to position [102, 0]
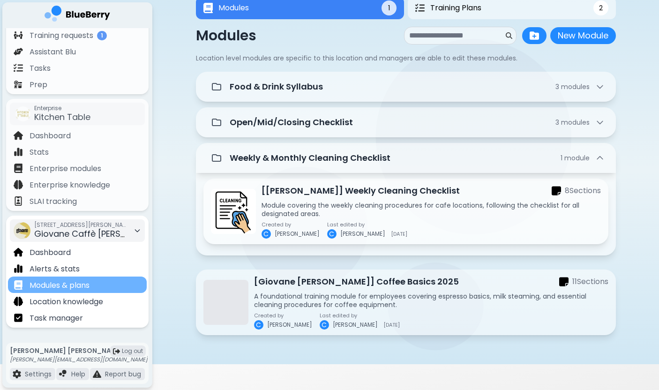
click at [88, 287] on p "Modules & plans" at bounding box center [60, 285] width 60 height 11
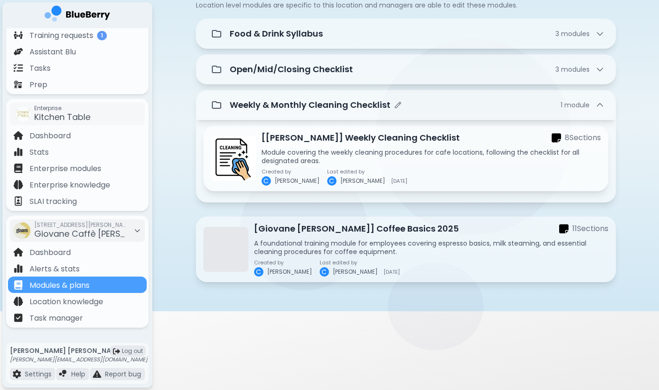
scroll to position [79, 0]
click at [134, 229] on icon at bounding box center [138, 231] width 8 height 8
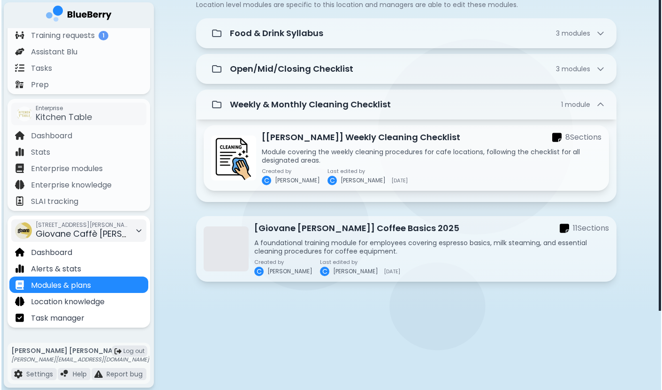
scroll to position [0, 0]
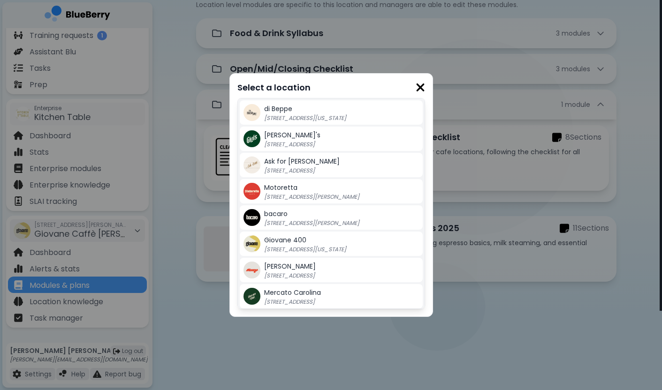
click at [297, 250] on p "[STREET_ADDRESS][US_STATE]" at bounding box center [322, 250] width 117 height 8
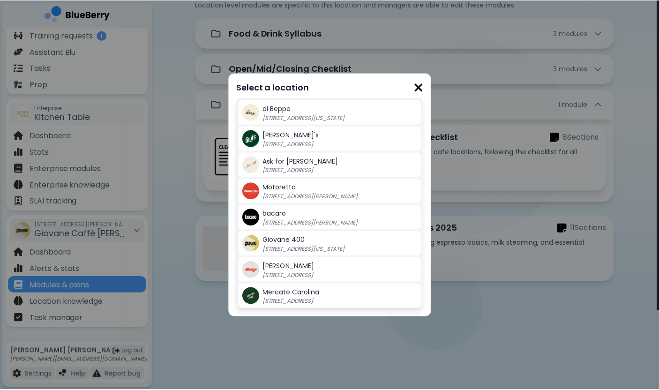
scroll to position [79, 0]
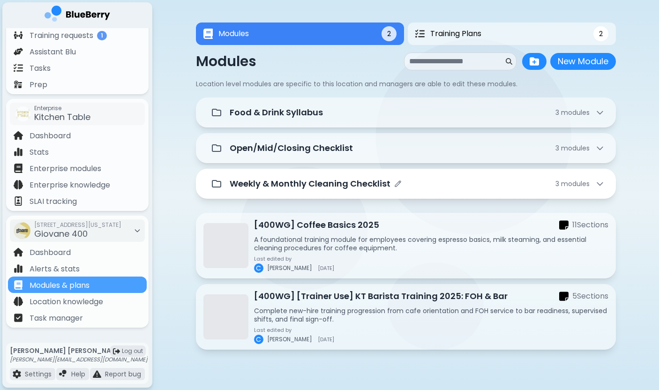
click at [351, 178] on p "Weekly & Monthly Cleaning Checklist" at bounding box center [310, 183] width 161 height 13
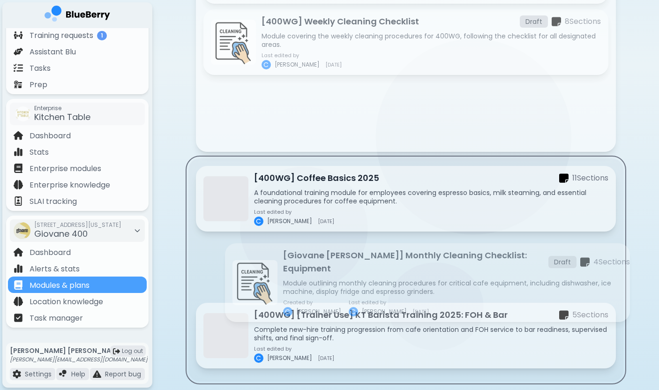
drag, startPoint x: 351, startPoint y: 21, endPoint x: 371, endPoint y: 280, distance: 260.1
click at [371, 280] on div "Food & Drink Syllabus 3 module s Open/Mid/Closing Checklist 3 module s Weekly &…" at bounding box center [406, 106] width 420 height 550
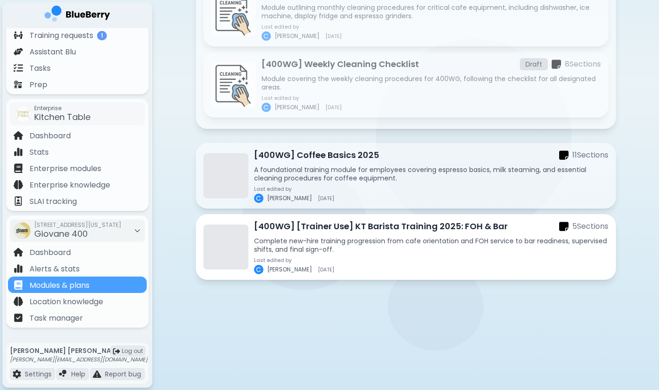
scroll to position [213, 0]
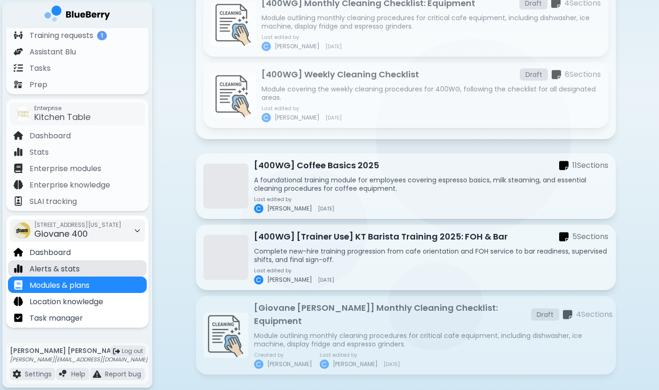
click at [106, 268] on div "Alerts & stats" at bounding box center [77, 268] width 139 height 16
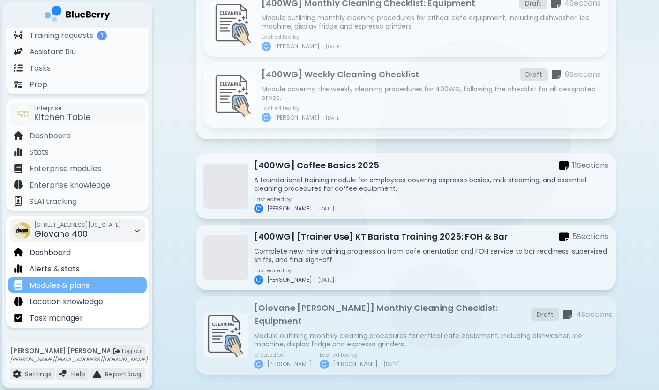
click at [100, 290] on div "Modules & plans" at bounding box center [77, 285] width 139 height 16
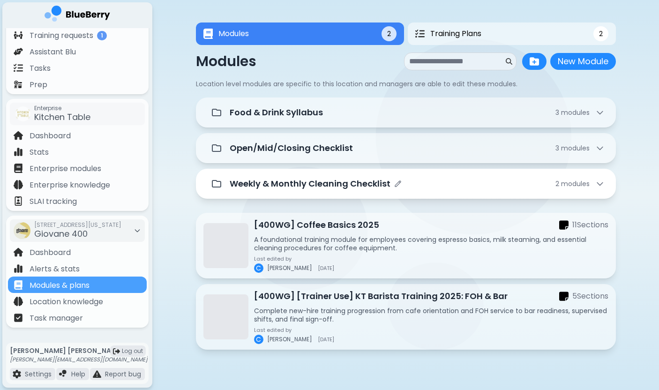
click at [314, 173] on div "Weekly & Monthly Cleaning Checklist 2 module s" at bounding box center [406, 184] width 420 height 30
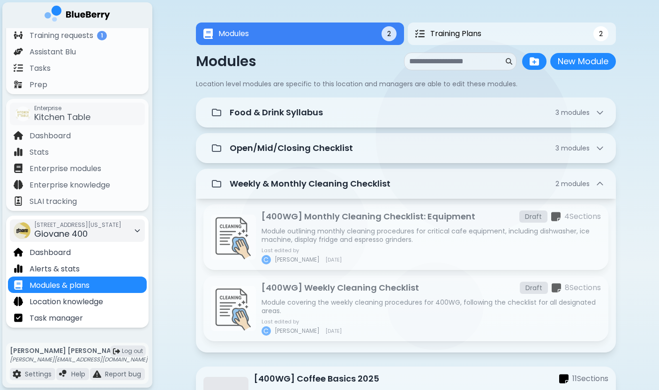
click at [104, 241] on div "[STREET_ADDRESS][US_STATE]" at bounding box center [77, 230] width 87 height 21
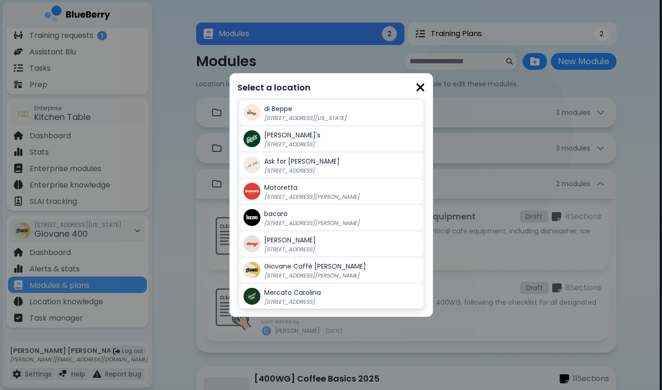
click at [322, 268] on span "Giovane Caffè [PERSON_NAME]" at bounding box center [315, 266] width 102 height 9
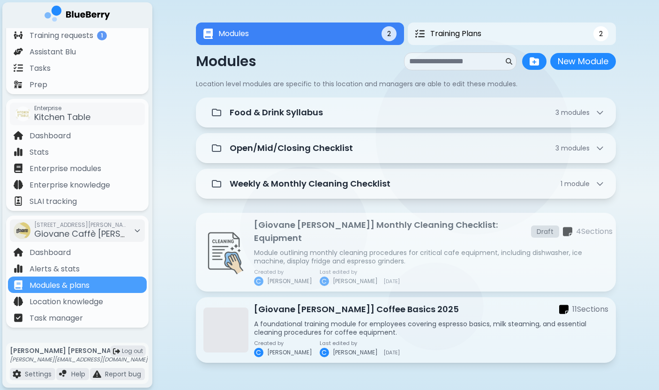
click at [356, 249] on p "Module outlining monthly cleaning procedures for critical cafe equipment, inclu…" at bounding box center [431, 257] width 354 height 17
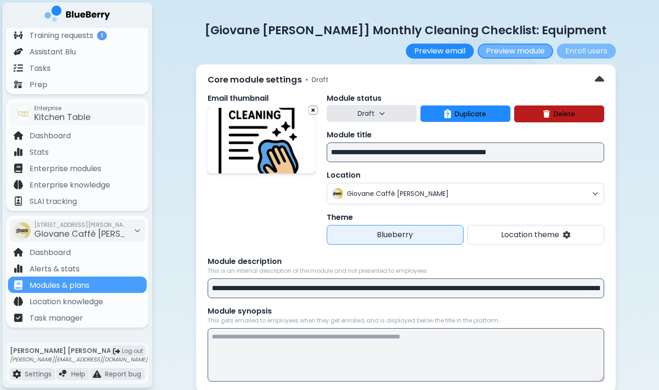
click at [516, 54] on button "Preview module" at bounding box center [515, 51] width 75 height 15
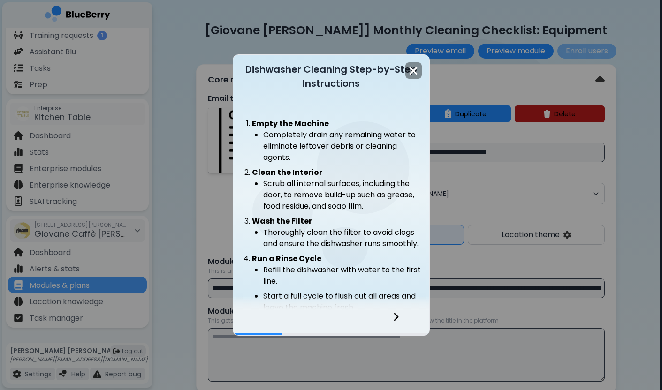
click at [394, 313] on icon at bounding box center [395, 317] width 5 height 8
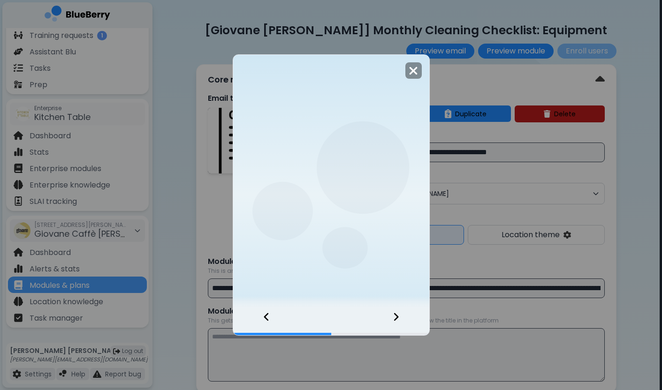
click at [394, 313] on icon at bounding box center [395, 317] width 5 height 8
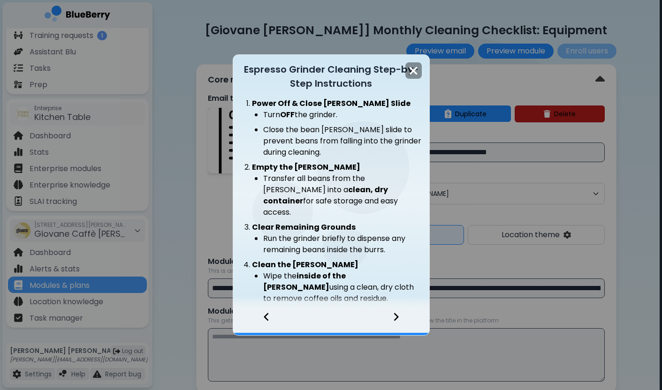
click at [394, 313] on icon at bounding box center [395, 317] width 5 height 8
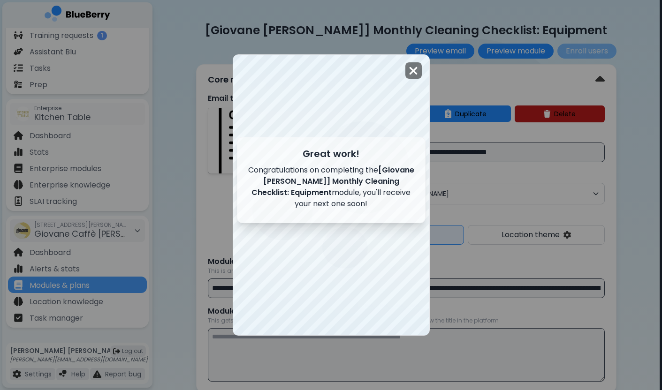
click at [407, 73] on div at bounding box center [413, 70] width 16 height 16
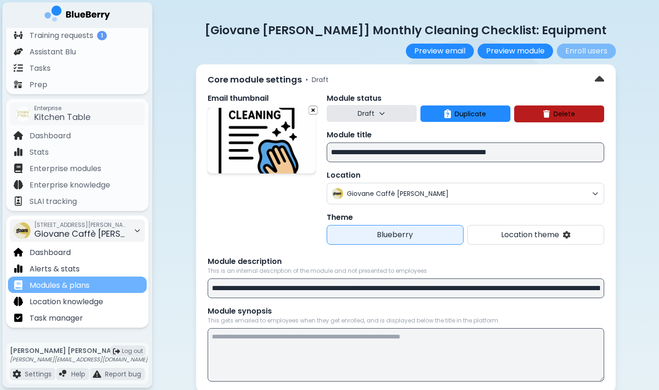
click at [106, 281] on div "Modules & plans" at bounding box center [77, 285] width 139 height 16
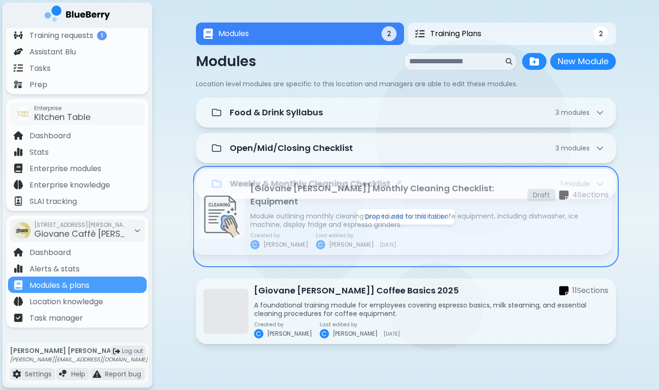
drag, startPoint x: 347, startPoint y: 233, endPoint x: 343, endPoint y: 193, distance: 40.0
click at [343, 193] on div "Food & Drink Syllabus 3 module s Open/Mid/Closing Checklist 3 module s Weekly &…" at bounding box center [406, 257] width 420 height 318
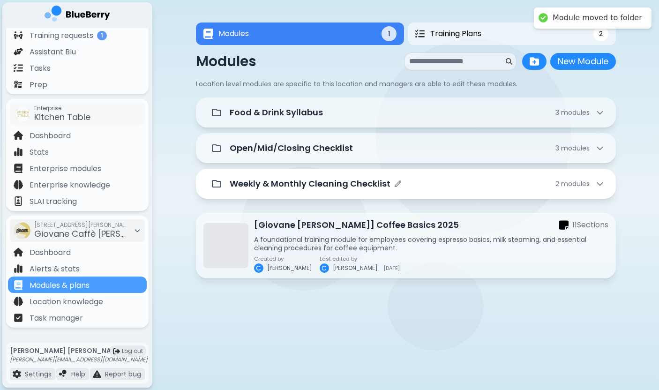
click at [340, 183] on p "Weekly & Monthly Cleaning Checklist" at bounding box center [310, 183] width 161 height 13
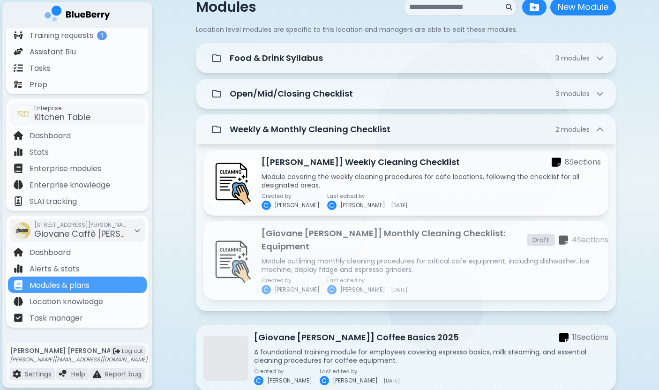
scroll to position [62, 0]
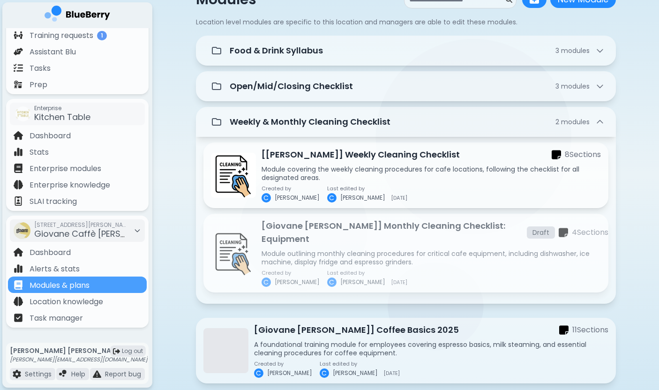
click at [364, 249] on p "Module outlining monthly cleaning procedures for critical cafe equipment, inclu…" at bounding box center [431, 257] width 339 height 17
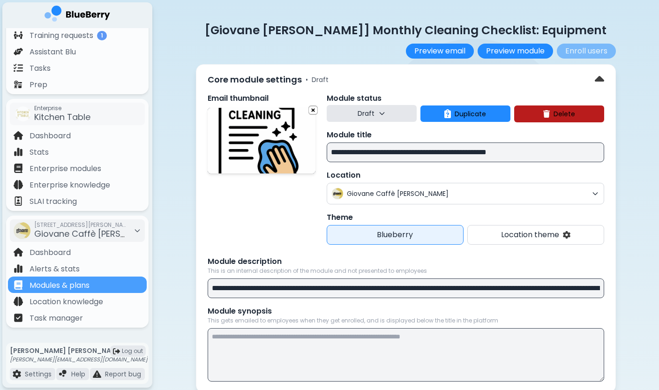
click at [354, 112] on button "Draft" at bounding box center [372, 113] width 90 height 17
click at [371, 157] on button "Live" at bounding box center [372, 156] width 34 height 19
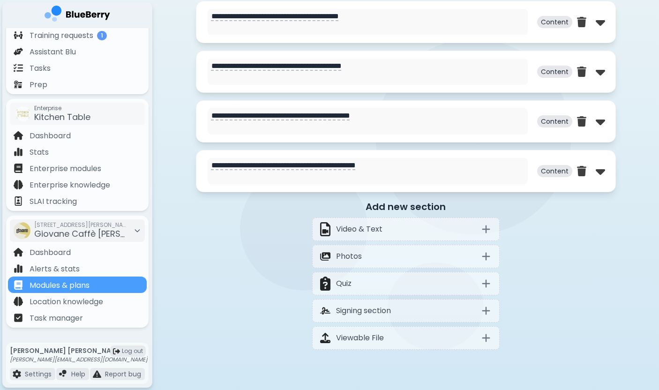
scroll to position [162, 0]
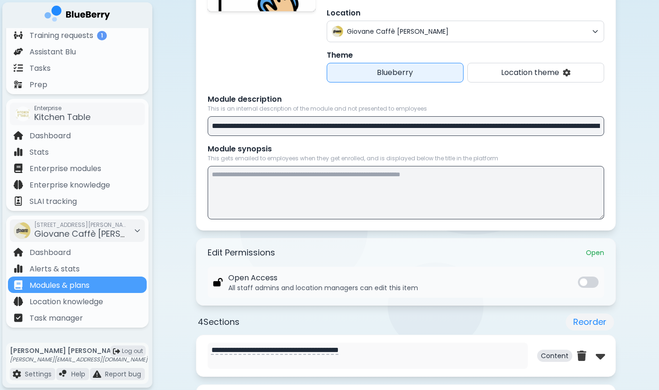
drag, startPoint x: 509, startPoint y: 129, endPoint x: 569, endPoint y: 129, distance: 60.5
click at [569, 129] on input "**********" at bounding box center [406, 126] width 397 height 20
click at [572, 127] on input "**********" at bounding box center [406, 126] width 397 height 20
drag, startPoint x: 572, startPoint y: 127, endPoint x: 496, endPoint y: 101, distance: 80.2
click at [500, 100] on div "**********" at bounding box center [406, 115] width 397 height 42
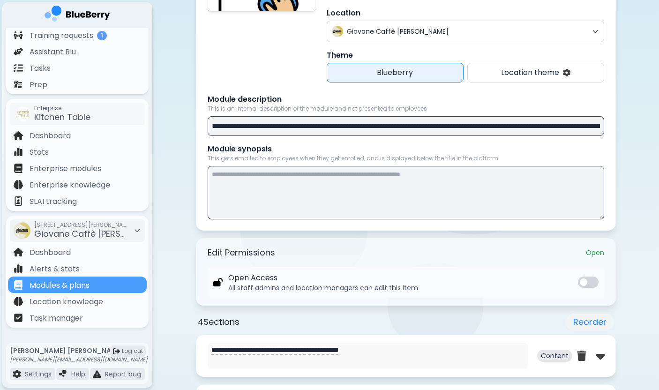
click at [475, 122] on input "**********" at bounding box center [406, 126] width 397 height 20
click at [493, 127] on input "**********" at bounding box center [406, 126] width 397 height 20
drag, startPoint x: 491, startPoint y: 127, endPoint x: 461, endPoint y: 127, distance: 30.5
click at [461, 127] on input "**********" at bounding box center [406, 126] width 397 height 20
click at [513, 124] on input "**********" at bounding box center [406, 126] width 397 height 20
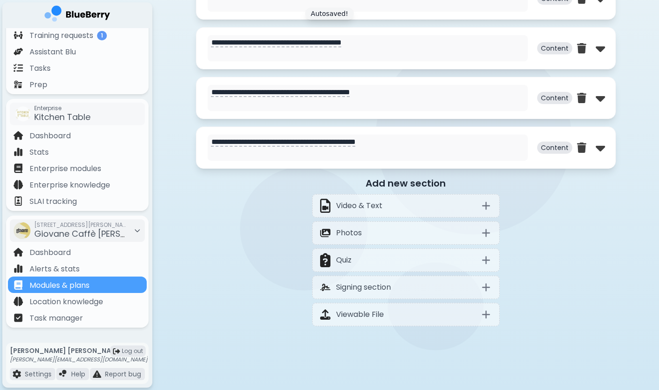
scroll to position [520, 0]
type input "**********"
click at [386, 91] on textarea "**********" at bounding box center [368, 98] width 320 height 26
drag, startPoint x: 243, startPoint y: 89, endPoint x: 187, endPoint y: 93, distance: 56.0
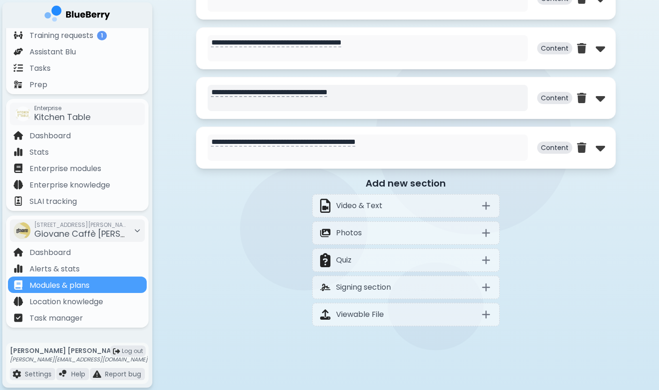
click at [350, 100] on textarea "**********" at bounding box center [368, 98] width 320 height 26
type textarea "**********"
click at [598, 96] on img at bounding box center [600, 97] width 9 height 15
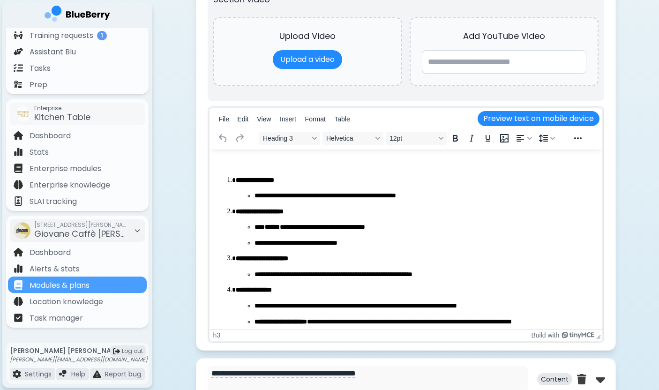
scroll to position [2, 0]
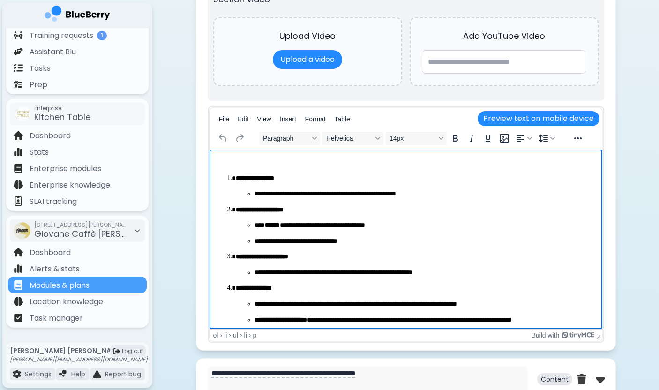
click at [280, 267] on li "**********" at bounding box center [414, 264] width 359 height 25
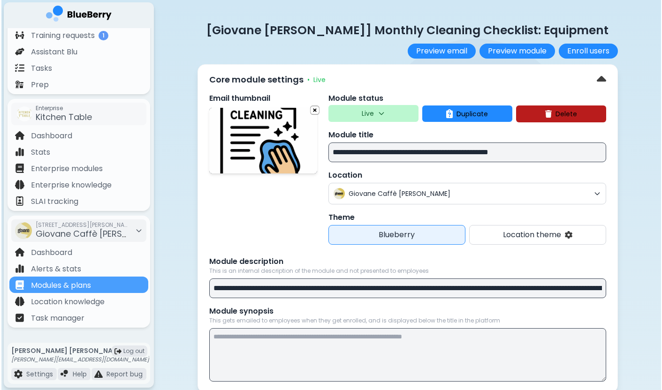
scroll to position [0, 0]
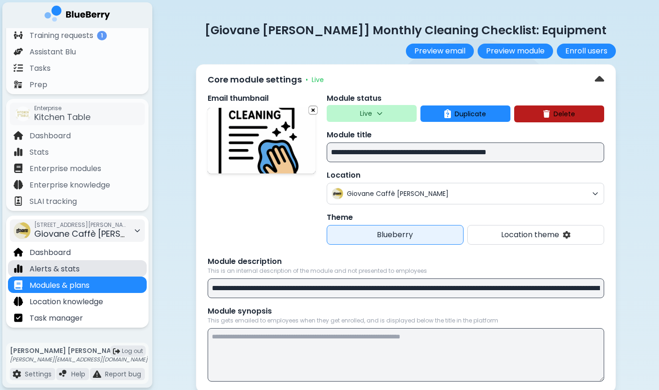
click at [97, 271] on div "Alerts & stats" at bounding box center [77, 268] width 139 height 16
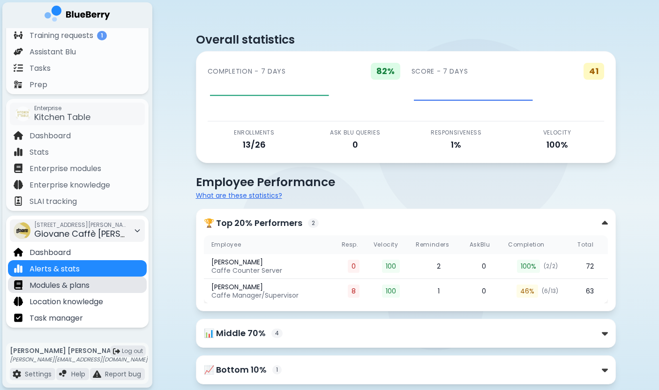
click at [99, 281] on div "Modules & plans" at bounding box center [77, 285] width 139 height 16
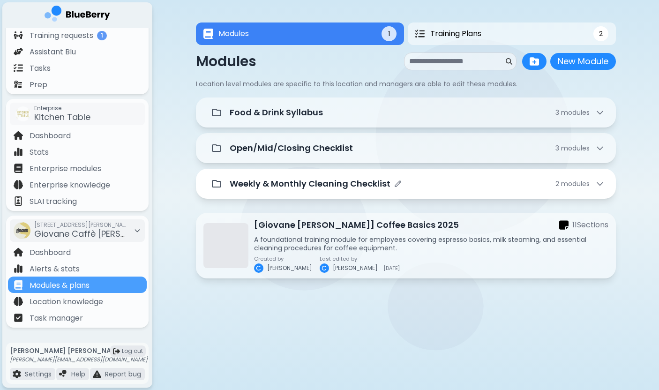
click at [335, 182] on p "Weekly & Monthly Cleaning Checklist" at bounding box center [310, 183] width 161 height 13
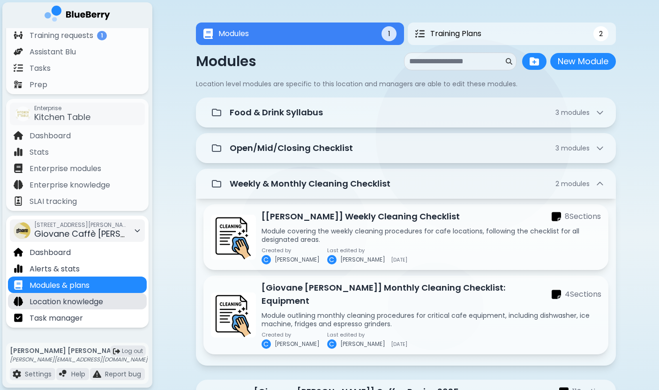
click at [135, 301] on div "Location knowledge" at bounding box center [77, 301] width 139 height 16
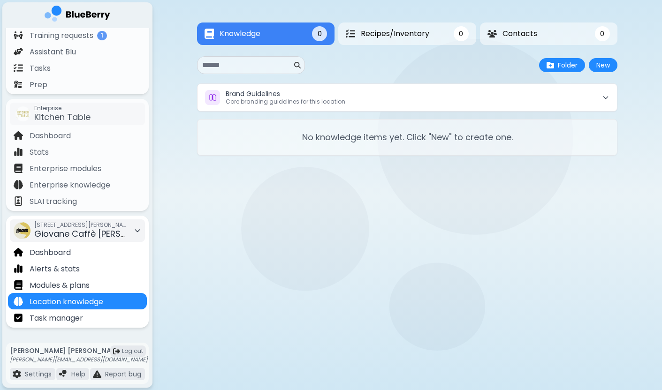
click at [79, 231] on span "Giovane Caffè [PERSON_NAME]" at bounding box center [99, 234] width 131 height 12
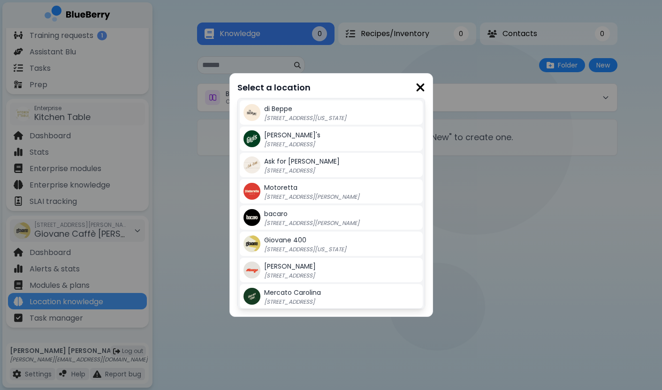
click at [284, 287] on div "Mercato Carolina 580 E 12th Avenue, Vancouver BC" at bounding box center [341, 296] width 155 height 19
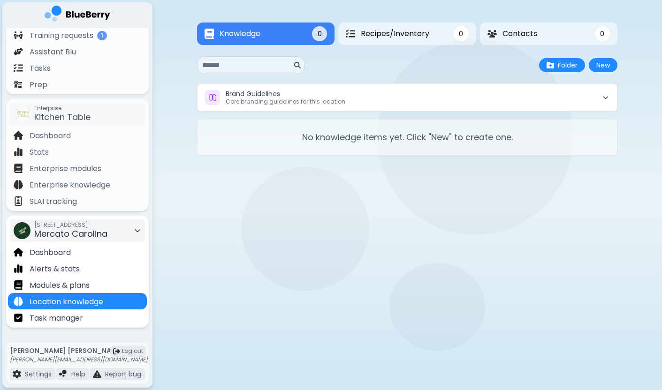
click at [107, 234] on div "580 E 12th Avenue, Vancouver BC Mercato Carolina" at bounding box center [70, 230] width 73 height 21
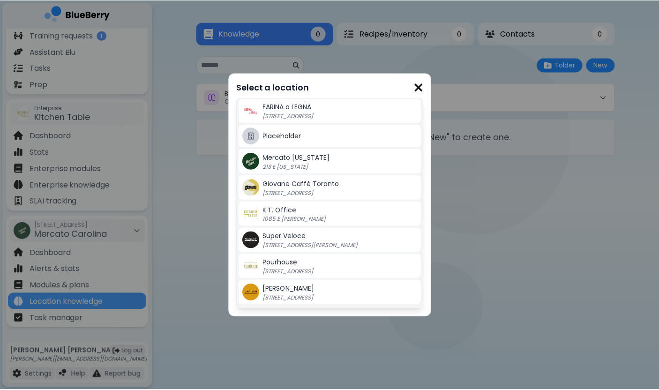
scroll to position [212, 0]
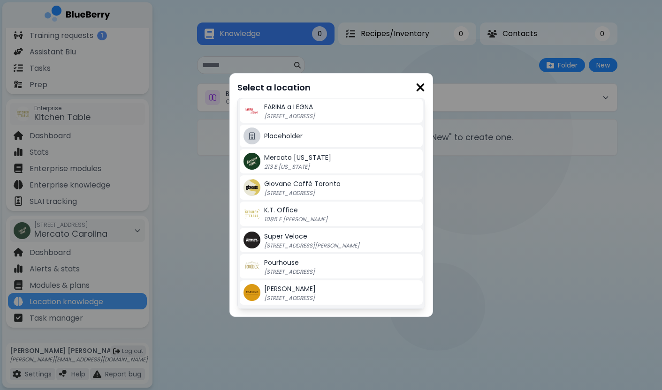
click at [325, 170] on p "213 E [US_STATE]" at bounding box center [322, 167] width 117 height 8
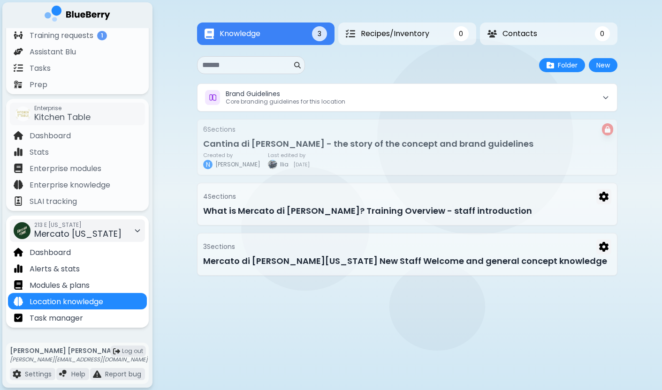
click at [116, 224] on div "213 E Georgia Mercato Georgia" at bounding box center [77, 230] width 135 height 23
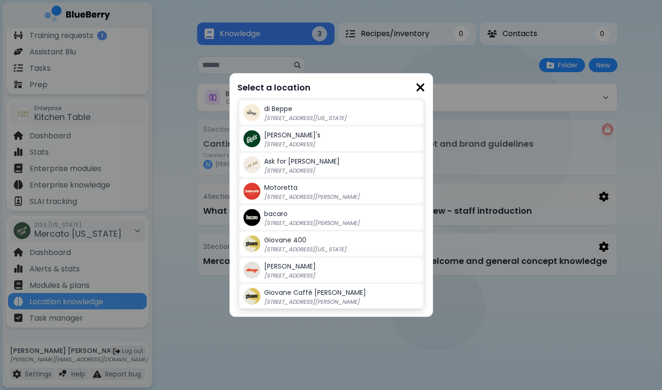
click at [278, 247] on p "[STREET_ADDRESS][US_STATE]" at bounding box center [322, 250] width 117 height 8
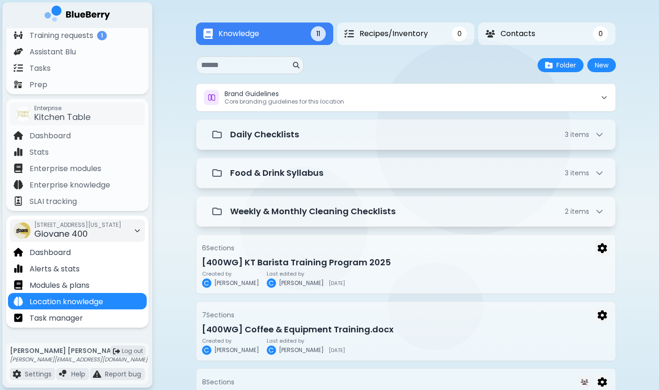
click at [115, 234] on div "[STREET_ADDRESS][US_STATE]" at bounding box center [77, 230] width 87 height 21
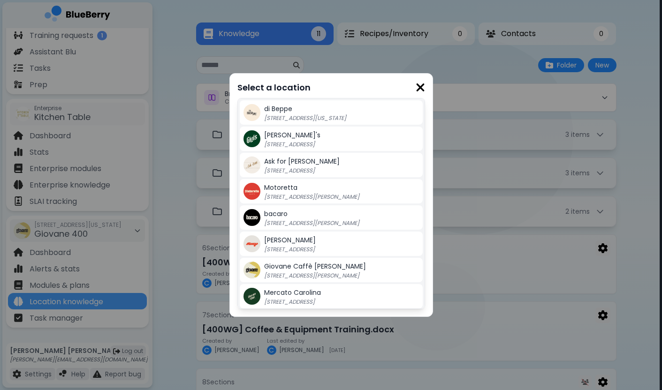
click at [269, 270] on span "Giovane Caffè [PERSON_NAME]" at bounding box center [315, 266] width 102 height 9
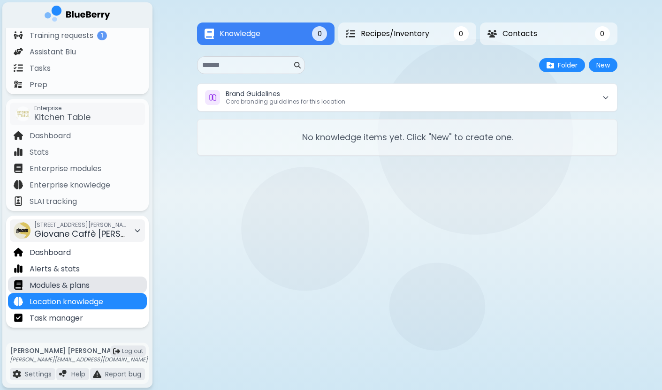
click at [76, 288] on p "Modules & plans" at bounding box center [60, 285] width 60 height 11
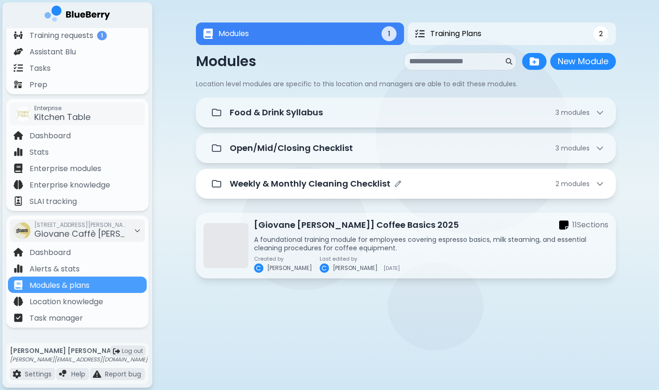
click at [360, 187] on p "Weekly & Monthly Cleaning Checklist" at bounding box center [310, 183] width 161 height 13
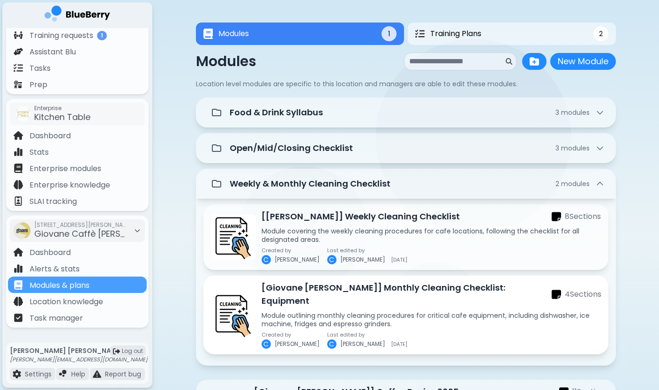
click at [357, 332] on p "Last edited by" at bounding box center [367, 335] width 80 height 6
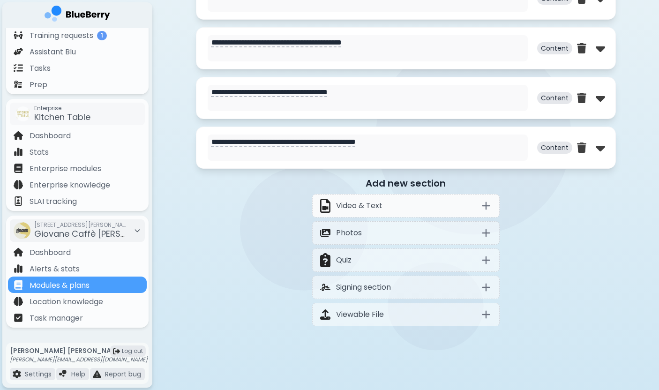
scroll to position [520, 0]
click at [598, 146] on img at bounding box center [600, 147] width 9 height 15
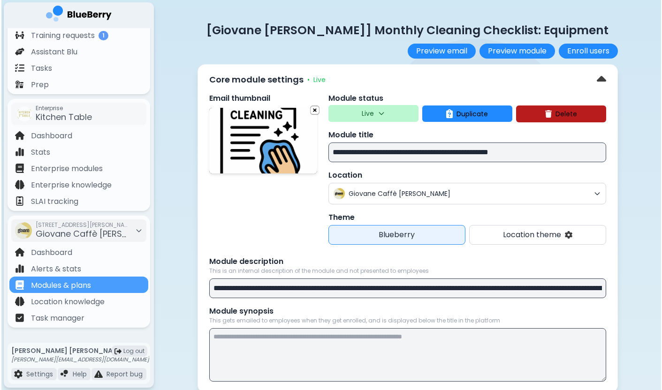
scroll to position [0, 0]
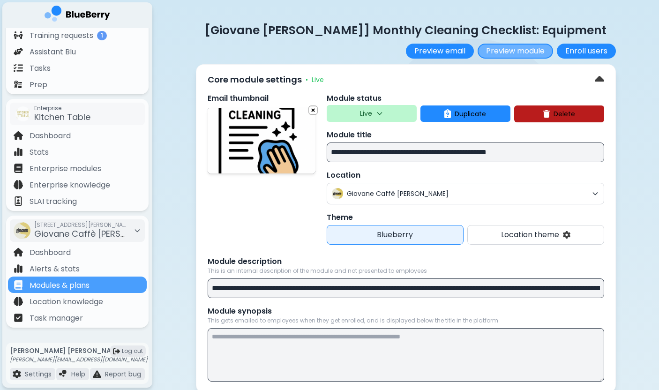
click at [505, 52] on button "Preview module" at bounding box center [515, 51] width 75 height 15
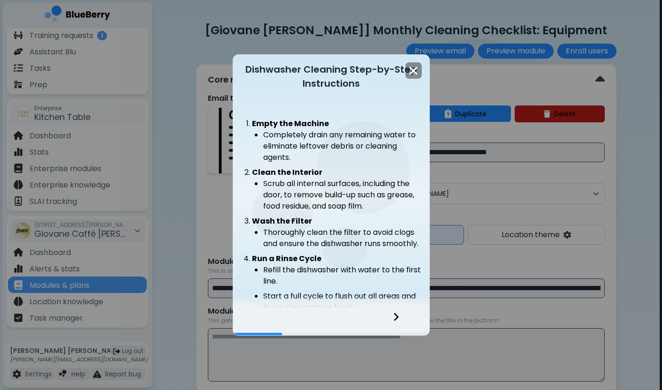
click at [396, 317] on icon at bounding box center [395, 317] width 7 height 10
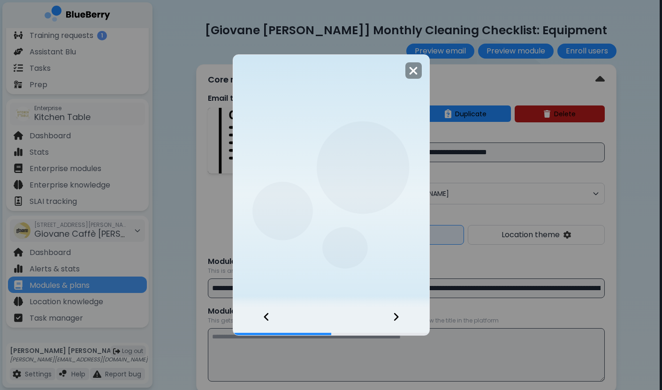
click at [396, 317] on icon at bounding box center [395, 317] width 7 height 10
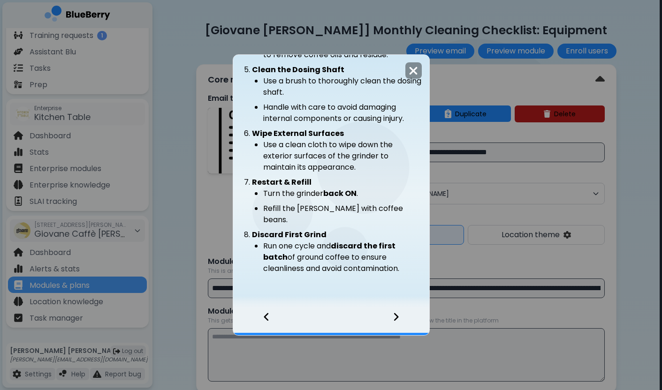
scroll to position [245, 0]
click at [411, 75] on img at bounding box center [412, 71] width 9 height 13
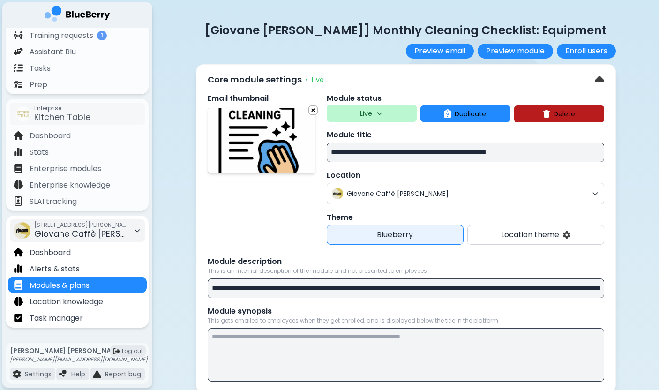
click at [124, 237] on span "Giovane Caffè [PERSON_NAME]" at bounding box center [99, 234] width 131 height 12
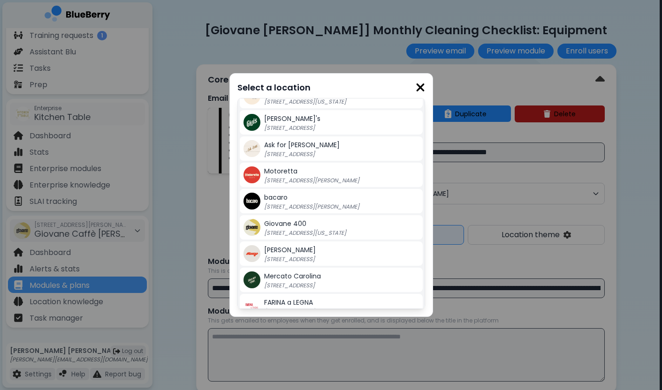
scroll to position [19, 0]
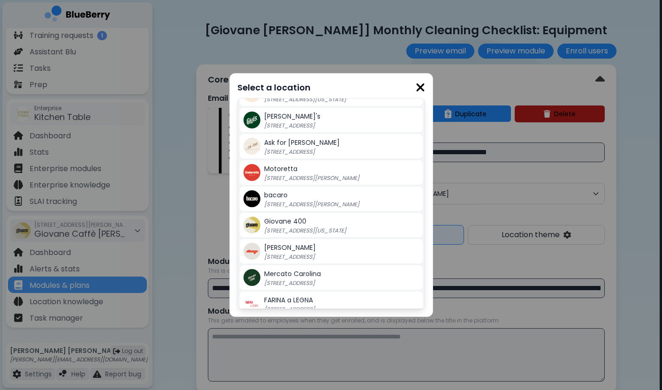
click at [313, 286] on p "[STREET_ADDRESS]" at bounding box center [322, 283] width 117 height 8
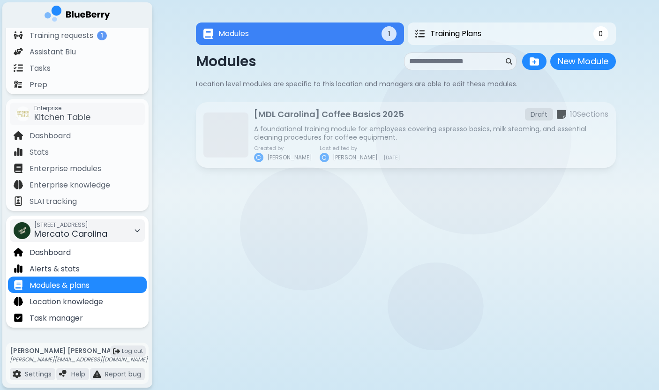
click at [107, 232] on div "580 E 12th Avenue, Vancouver BC Mercato Carolina" at bounding box center [70, 230] width 73 height 21
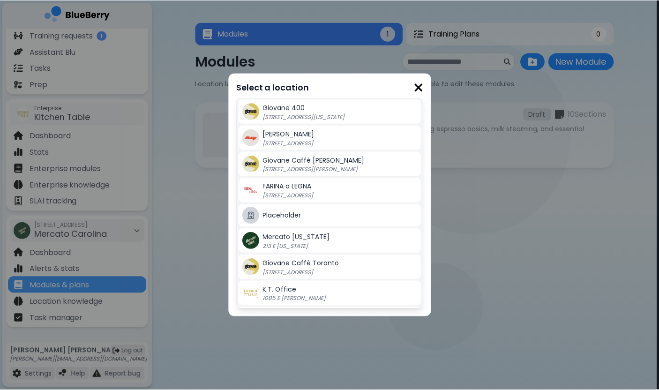
scroll to position [147, 0]
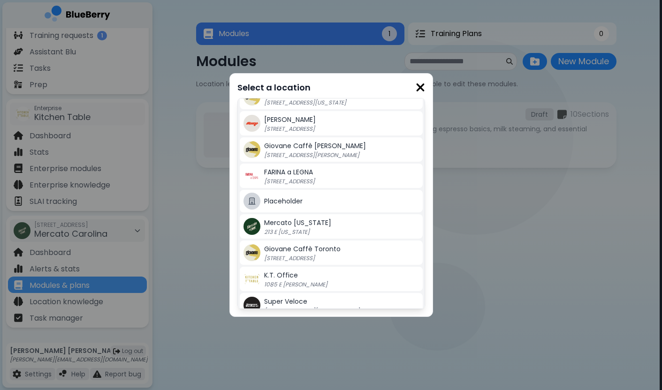
click at [301, 224] on span "Mercato [US_STATE]" at bounding box center [297, 222] width 67 height 9
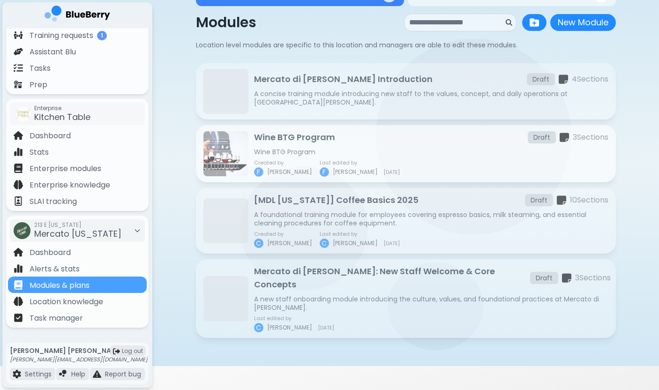
scroll to position [34, 0]
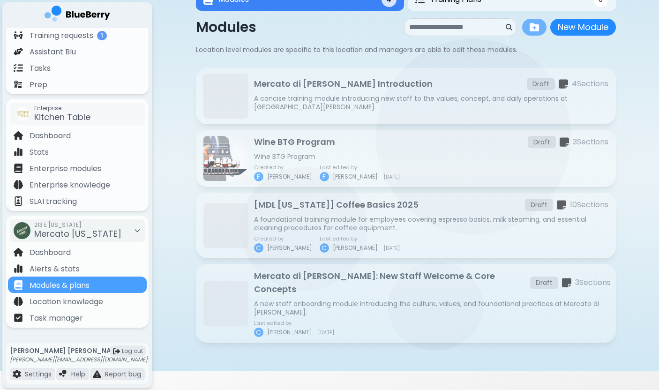
click at [535, 29] on img at bounding box center [534, 27] width 9 height 9
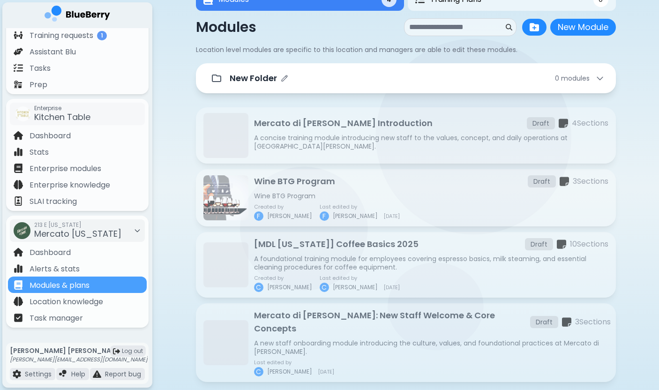
click at [307, 78] on div "New Folder 0 module s" at bounding box center [417, 78] width 375 height 13
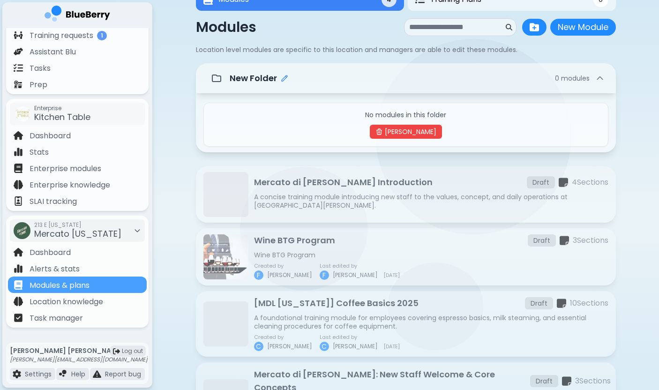
click at [283, 78] on icon "Edit folder name" at bounding box center [285, 78] width 6 height 6
type input "****"
click at [430, 84] on div "**** 0 module s" at bounding box center [417, 78] width 375 height 18
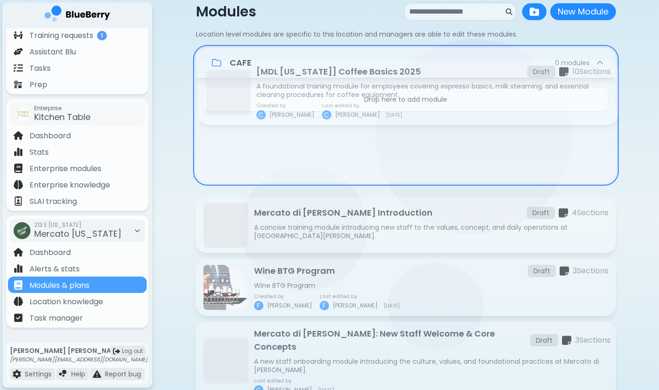
scroll to position [44, 0]
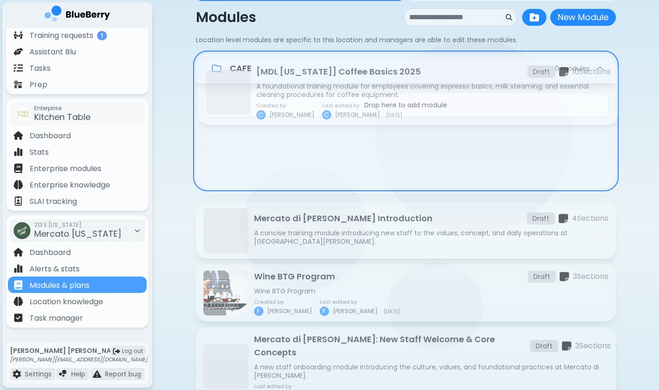
drag, startPoint x: 289, startPoint y: 295, endPoint x: 299, endPoint y: 94, distance: 200.9
click at [298, 93] on div "CAFE 0 module s Drop here to add module Mercato di Luigi Staff Introduction Dra…" at bounding box center [406, 265] width 420 height 424
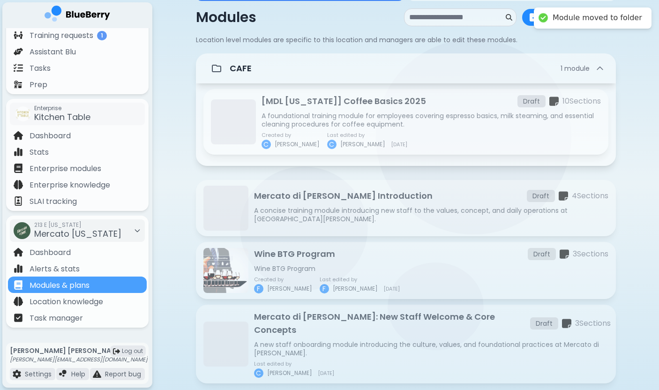
click at [162, 206] on div "Modules 3 Training Plans 0 Modules 3 0 Modules New Module New Module Location l…" at bounding box center [405, 184] width 507 height 456
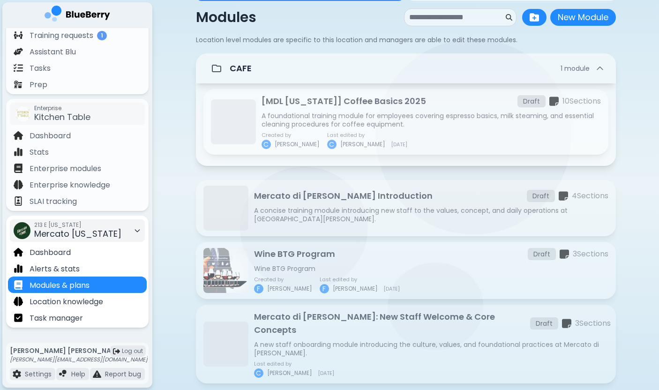
click at [96, 231] on span "Mercato [US_STATE]" at bounding box center [77, 234] width 87 height 12
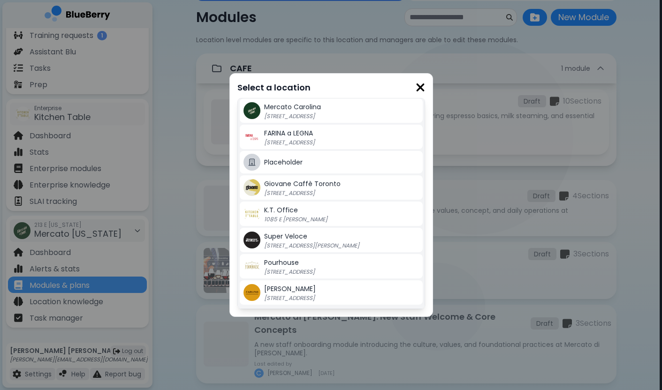
scroll to position [212, 0]
click at [323, 111] on div "Mercato Carolina 580 E 12th Avenue, Vancouver BC" at bounding box center [341, 110] width 155 height 19
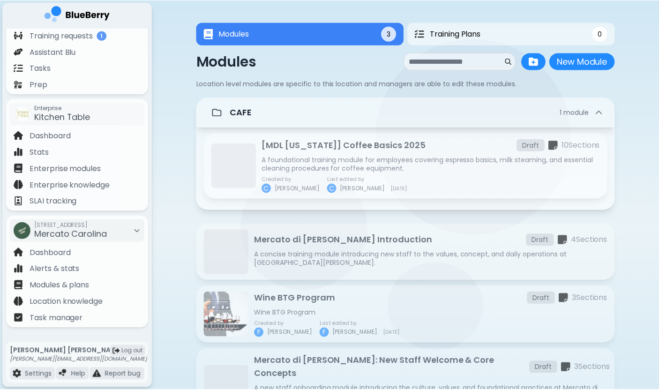
scroll to position [44, 0]
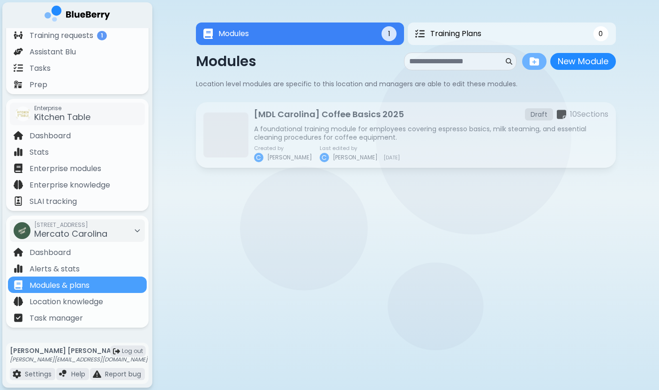
click at [537, 62] on img at bounding box center [534, 61] width 9 height 9
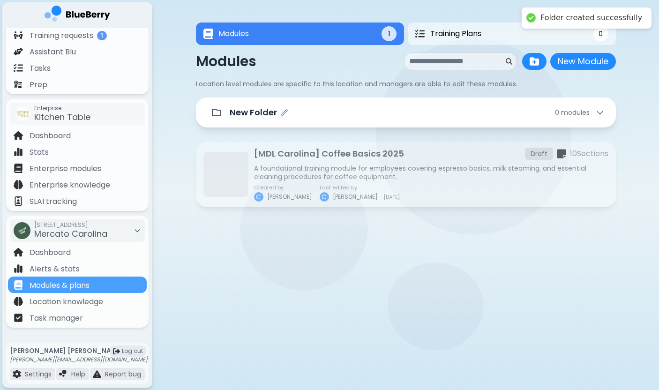
click at [284, 112] on icon "Edit folder name" at bounding box center [285, 113] width 6 height 6
type input "*"
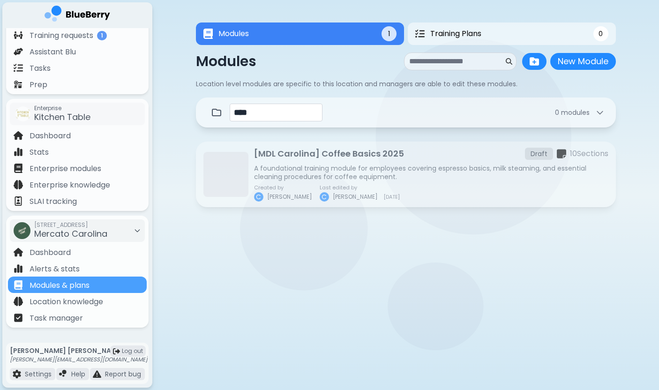
type input "****"
click at [262, 261] on div at bounding box center [387, 257] width 266 height 8
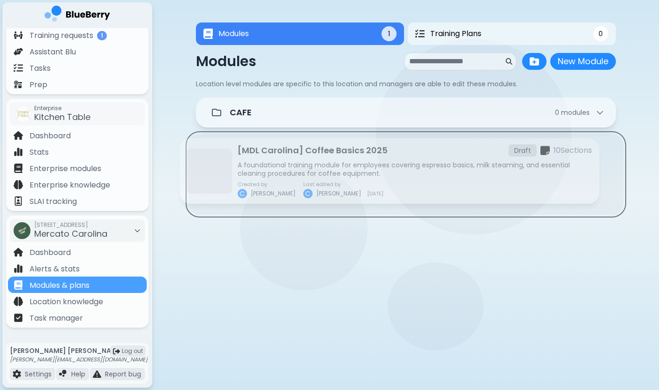
drag, startPoint x: 307, startPoint y: 166, endPoint x: 290, endPoint y: 159, distance: 17.9
click at [290, 159] on div "[MDL Carolina] Coffee Basics 2025 Draft 10 Section s A foundational training mo…" at bounding box center [406, 174] width 435 height 81
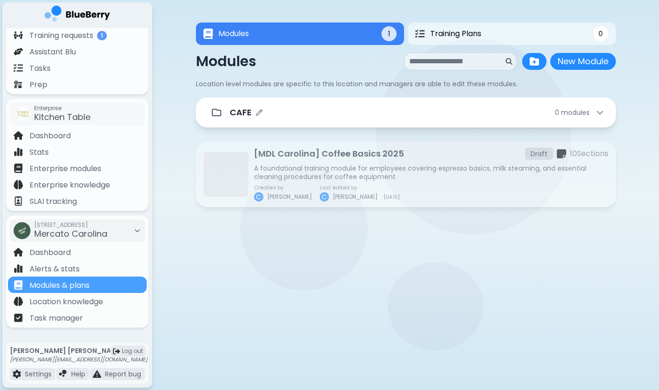
click at [306, 125] on div "CAFE 0 module s" at bounding box center [406, 113] width 420 height 30
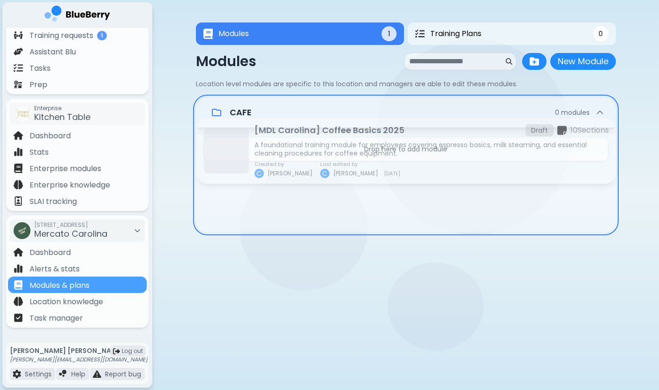
drag, startPoint x: 292, startPoint y: 219, endPoint x: 294, endPoint y: 133, distance: 85.9
click at [294, 133] on div "CAFE 0 module s Drop here to add module [MDL Carolina] Coffee Basics 2025 Draft…" at bounding box center [406, 205] width 420 height 215
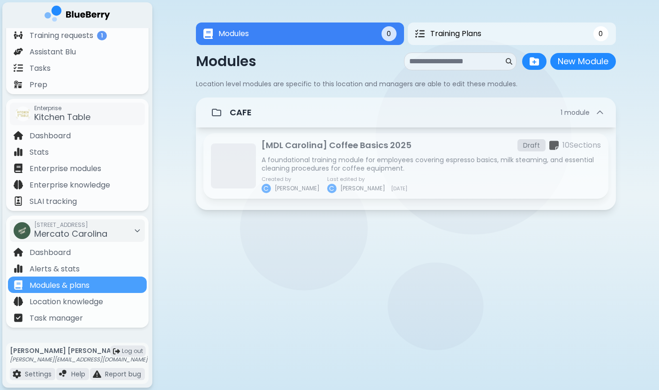
click at [226, 281] on div at bounding box center [406, 283] width 420 height 371
click at [236, 245] on div at bounding box center [226, 249] width 45 height 45
click at [234, 283] on div at bounding box center [406, 283] width 420 height 371
click at [315, 158] on p "A foundational training module for employees covering espresso basics, milk ste…" at bounding box center [431, 164] width 339 height 17
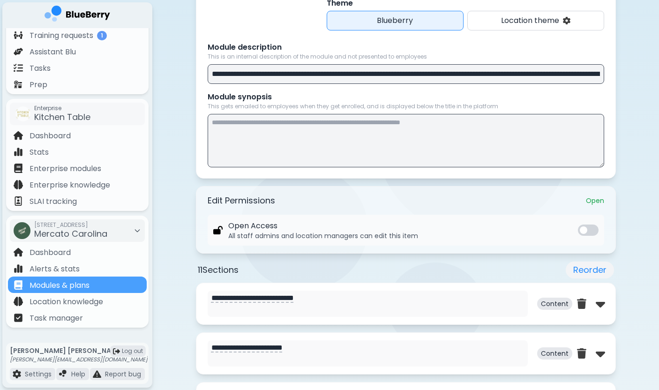
scroll to position [376, 0]
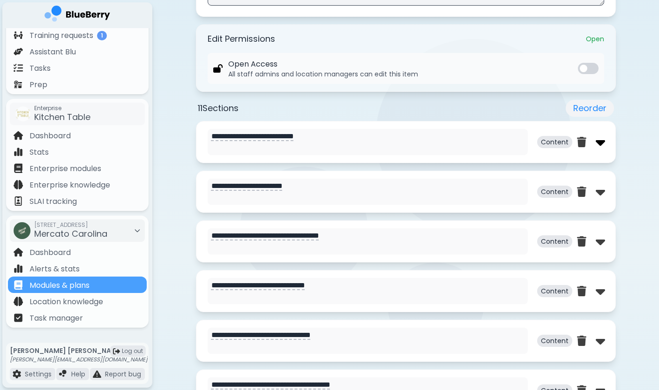
click at [598, 144] on img at bounding box center [600, 142] width 9 height 15
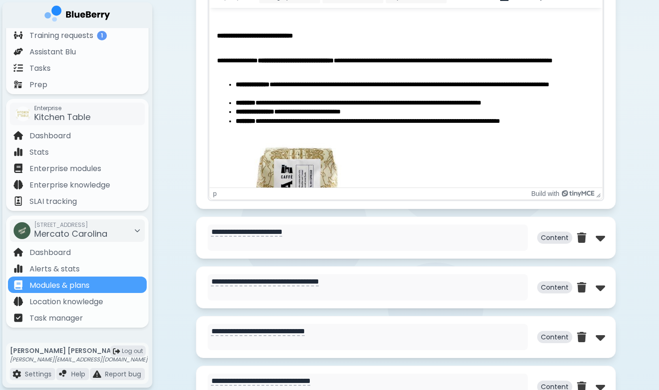
scroll to position [795, 0]
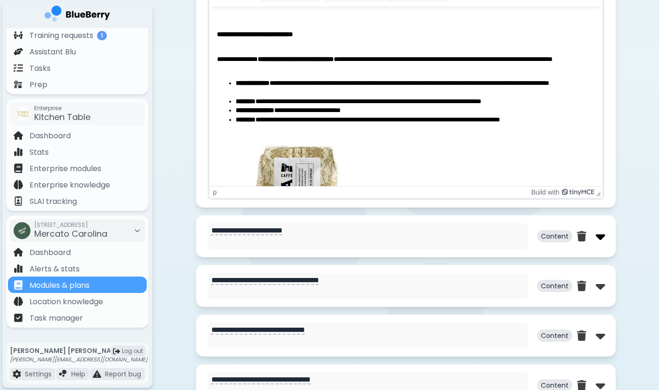
click at [599, 238] on img at bounding box center [600, 236] width 9 height 15
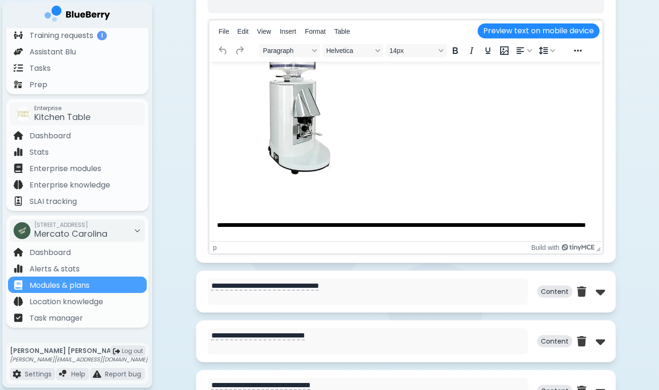
scroll to position [1320, 0]
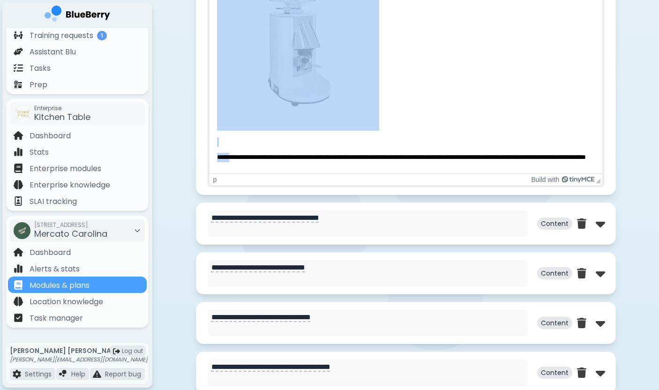
drag, startPoint x: 234, startPoint y: 153, endPoint x: 248, endPoint y: 71, distance: 83.2
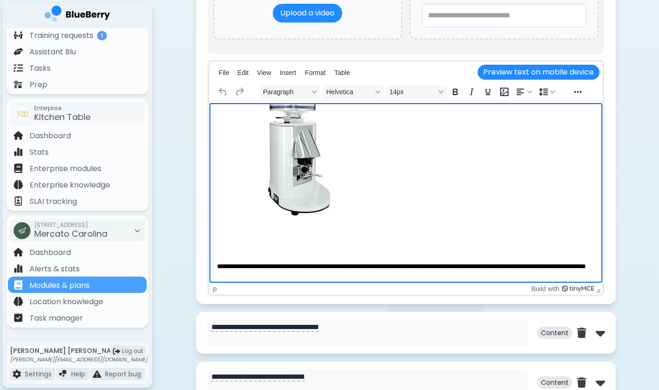
click at [238, 264] on p "**********" at bounding box center [406, 271] width 378 height 18
click at [234, 262] on p "**********" at bounding box center [406, 271] width 378 height 18
click at [252, 264] on p "**********" at bounding box center [406, 271] width 378 height 18
click at [259, 266] on p "**********" at bounding box center [406, 271] width 378 height 18
click at [263, 262] on p "**********" at bounding box center [406, 271] width 378 height 18
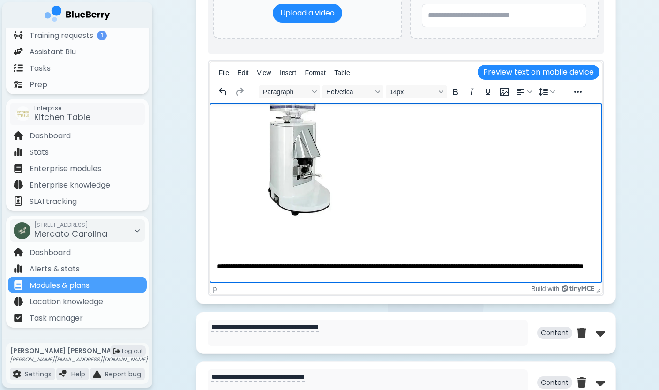
click at [329, 266] on p "**********" at bounding box center [406, 271] width 378 height 18
click at [349, 262] on p "**********" at bounding box center [406, 271] width 378 height 18
click at [407, 290] on div "p" at bounding box center [368, 289] width 311 height 8
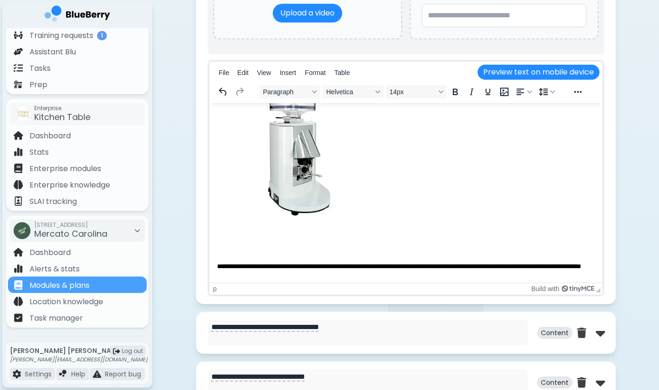
click at [315, 326] on textarea "**********" at bounding box center [368, 333] width 320 height 26
click at [597, 335] on img at bounding box center [600, 332] width 9 height 15
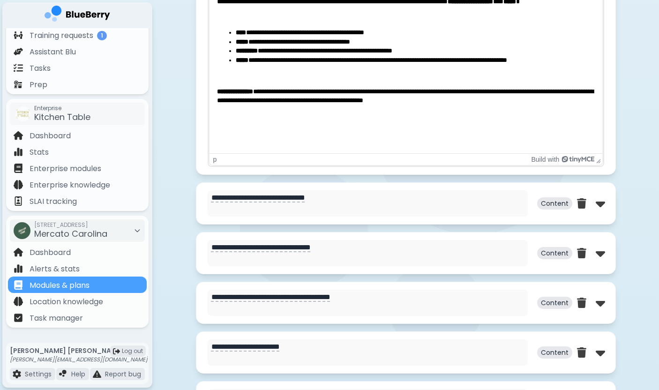
scroll to position [1856, 0]
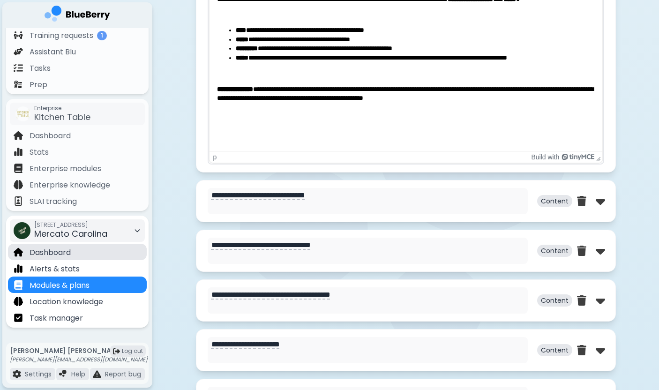
click at [101, 246] on div "Dashboard" at bounding box center [77, 252] width 139 height 16
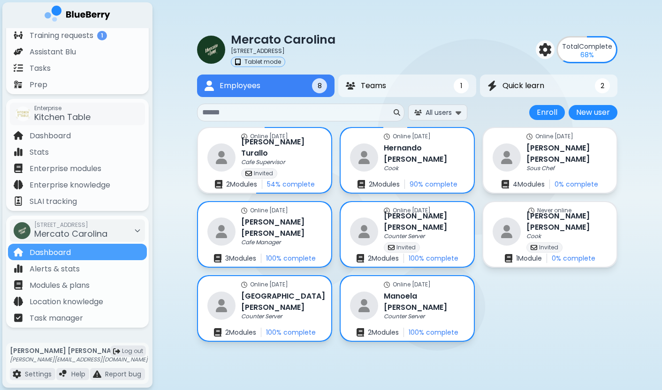
click at [556, 344] on div "Mercato Carolina 580 E 12th Avenue, Vancouver BC Tablet mode Total Complete 68 …" at bounding box center [407, 182] width 420 height 364
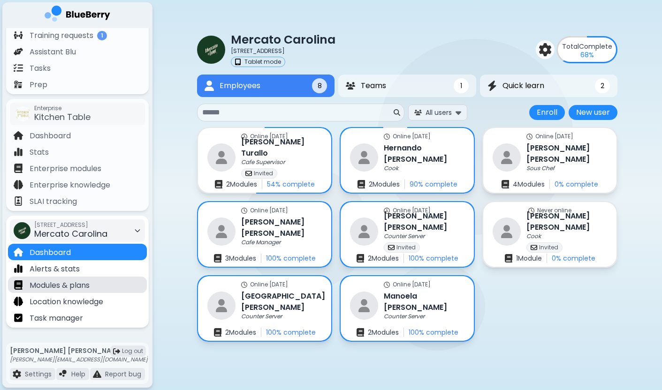
click at [90, 281] on p "Modules & plans" at bounding box center [60, 285] width 60 height 11
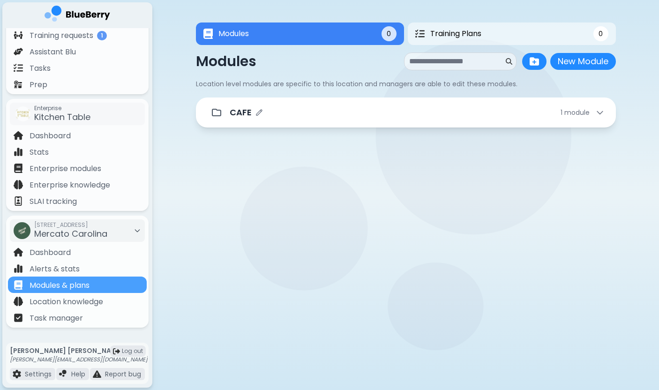
click at [323, 102] on div "CAFE 1 module" at bounding box center [406, 113] width 420 height 30
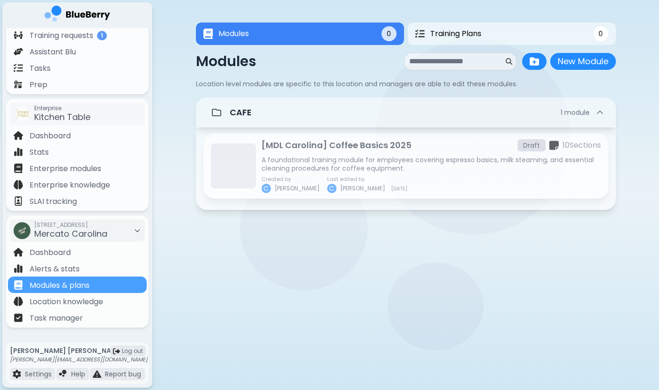
click at [292, 161] on p "A foundational training module for employees covering espresso basics, milk ste…" at bounding box center [431, 164] width 339 height 17
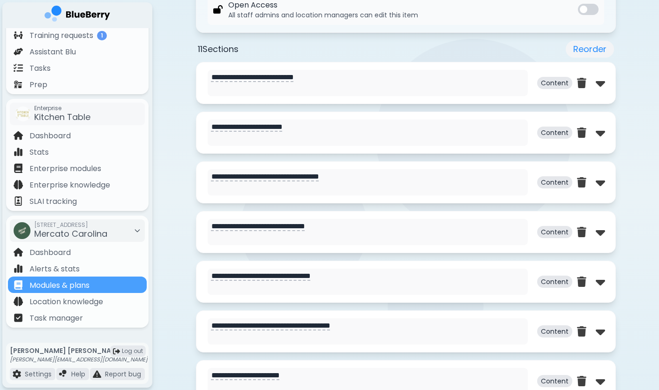
scroll to position [438, 0]
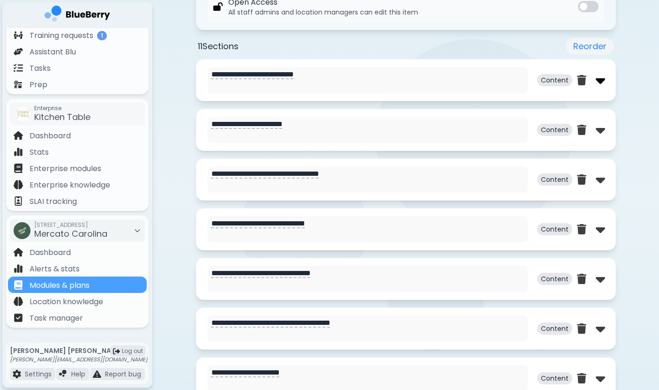
click at [600, 80] on img at bounding box center [600, 80] width 9 height 15
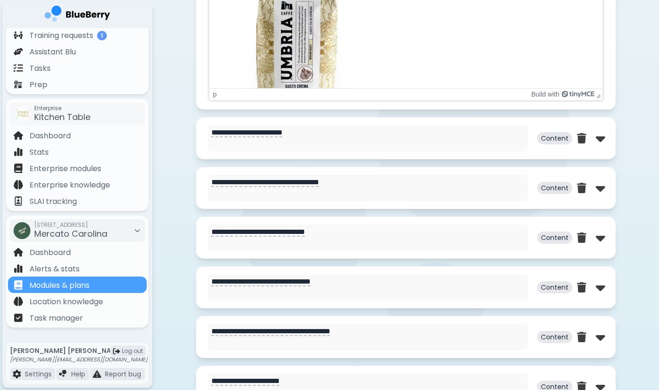
scroll to position [89, 0]
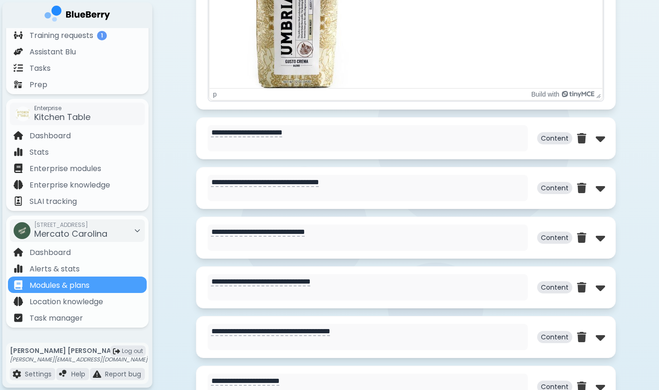
drag, startPoint x: 600, startPoint y: 142, endPoint x: 594, endPoint y: 141, distance: 6.1
click at [600, 141] on img at bounding box center [600, 138] width 9 height 15
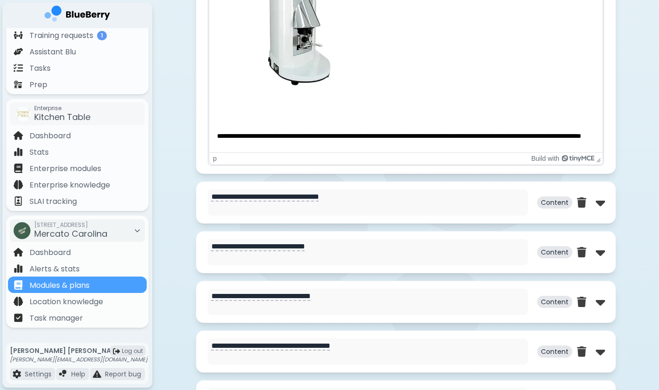
scroll to position [1211, 0]
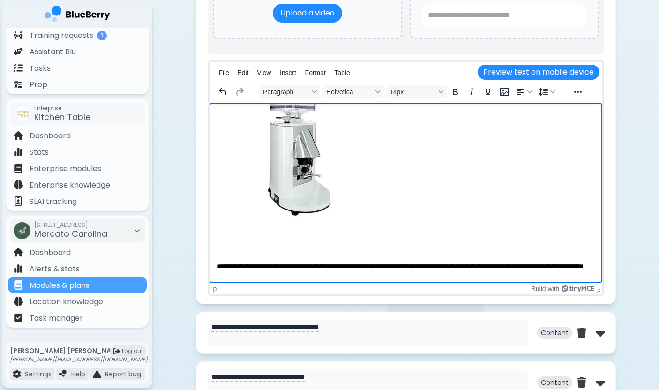
click at [256, 262] on p "**********" at bounding box center [406, 271] width 378 height 18
click at [298, 271] on p "**********" at bounding box center [406, 271] width 378 height 18
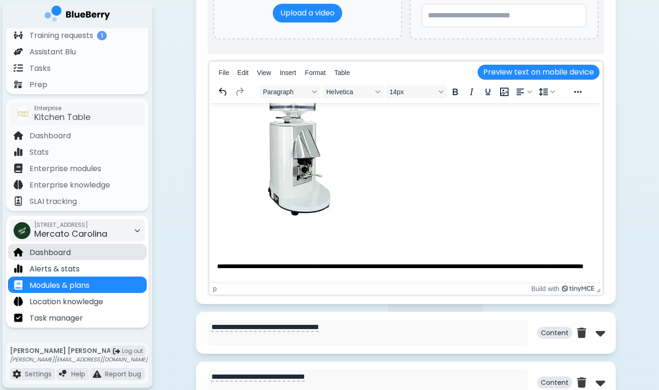
click at [93, 256] on div "Dashboard" at bounding box center [77, 252] width 139 height 16
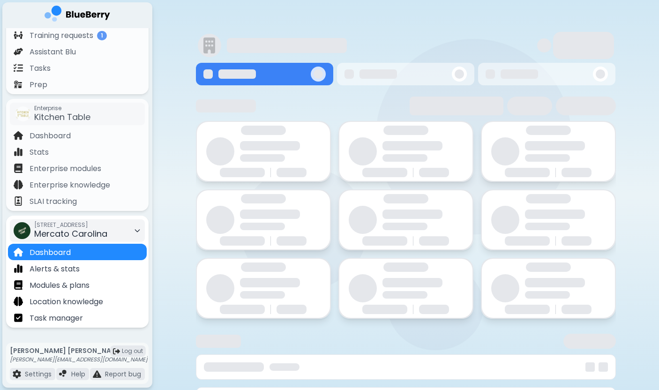
click at [107, 231] on div "580 E 12th Avenue, Vancouver BC Mercato Carolina" at bounding box center [70, 230] width 73 height 21
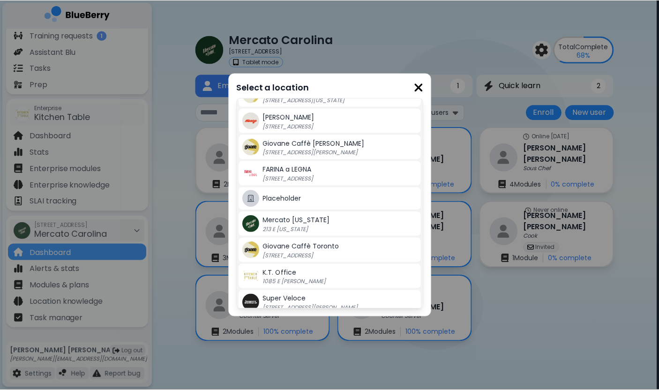
scroll to position [47, 0]
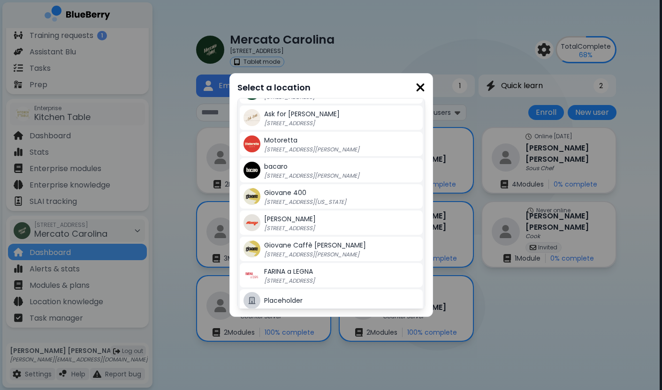
click at [305, 195] on div "Giovane [STREET_ADDRESS][US_STATE]" at bounding box center [341, 196] width 155 height 19
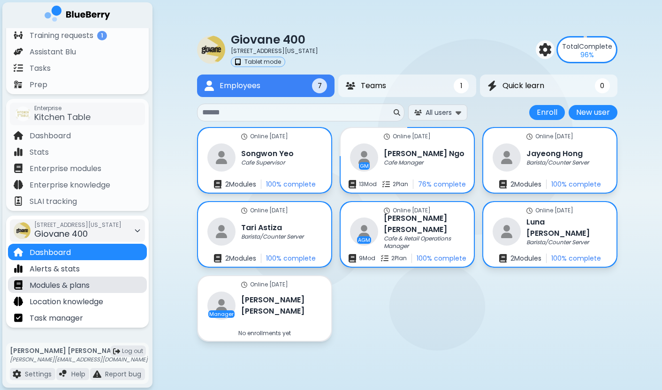
click at [76, 285] on p "Modules & plans" at bounding box center [60, 285] width 60 height 11
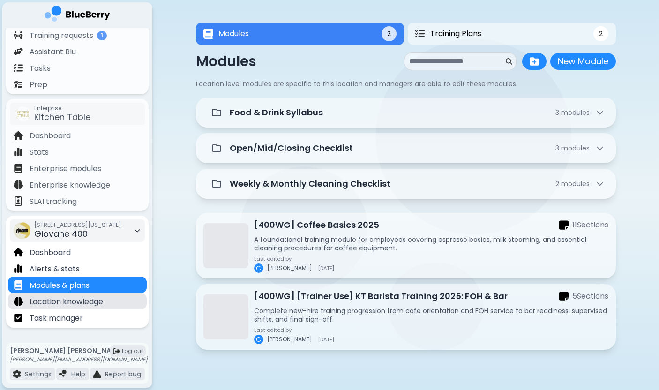
click at [89, 295] on div "Location knowledge" at bounding box center [77, 301] width 139 height 16
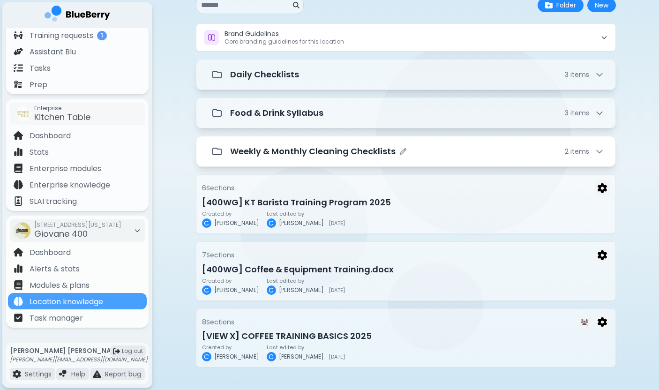
scroll to position [60, 0]
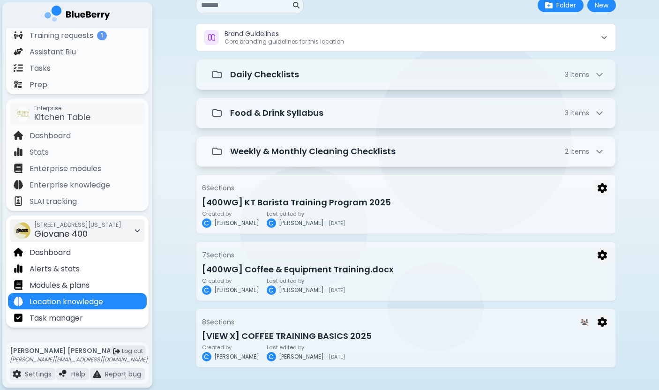
click at [119, 225] on span "[STREET_ADDRESS][US_STATE]" at bounding box center [77, 225] width 87 height 8
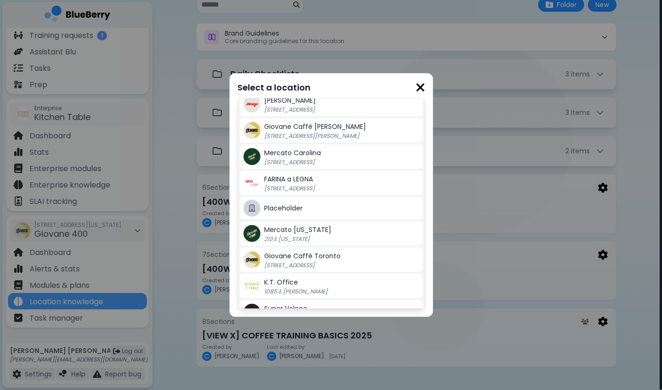
scroll to position [164, 0]
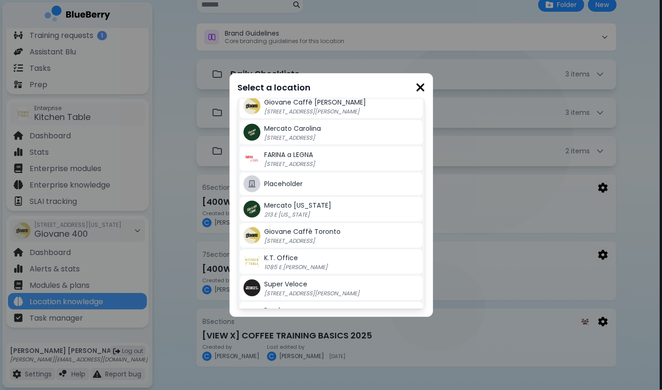
click at [314, 207] on span "Mercato [US_STATE]" at bounding box center [297, 205] width 67 height 9
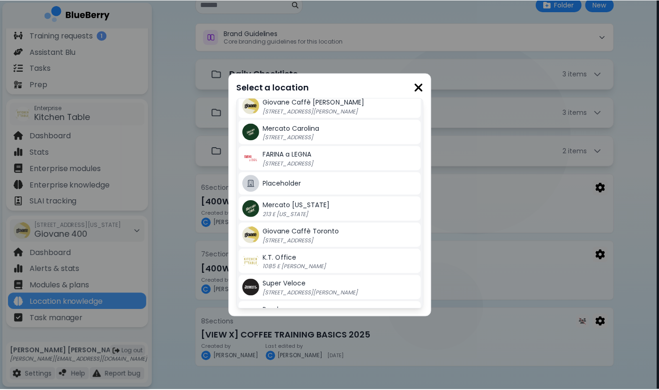
scroll to position [60, 0]
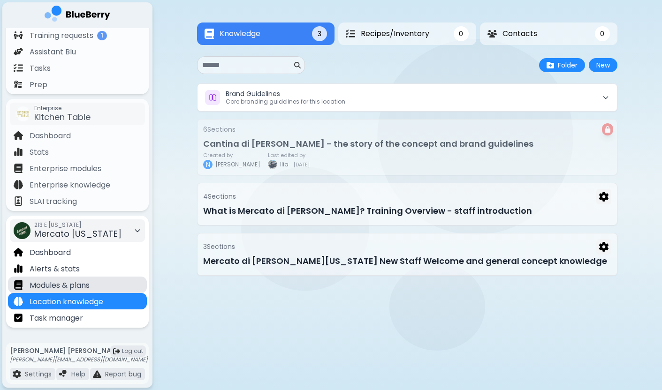
click at [107, 284] on div "Modules & plans" at bounding box center [77, 285] width 139 height 16
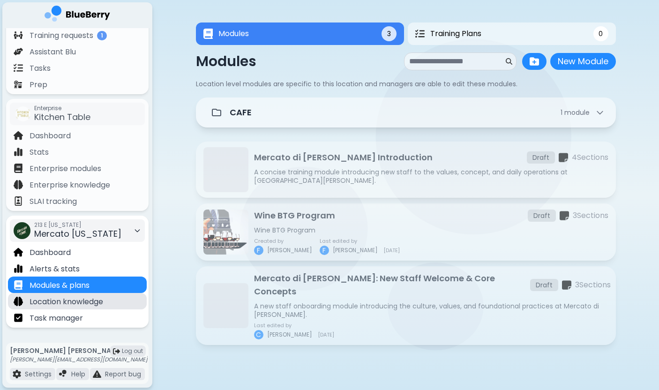
click at [108, 296] on div "Location knowledge" at bounding box center [77, 301] width 139 height 16
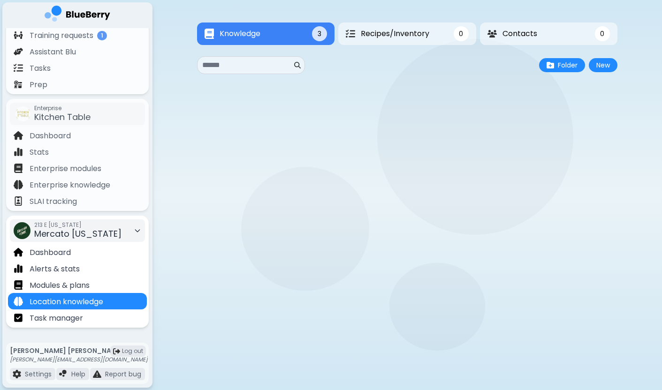
click at [113, 233] on div "213 E Georgia Mercato Georgia" at bounding box center [77, 230] width 135 height 23
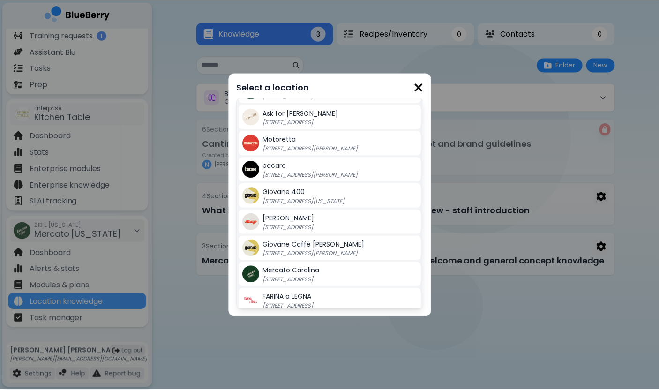
scroll to position [103, 0]
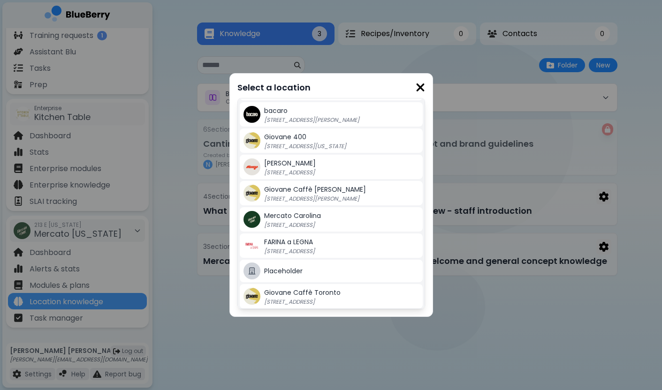
click at [293, 223] on p "[STREET_ADDRESS]" at bounding box center [322, 225] width 117 height 8
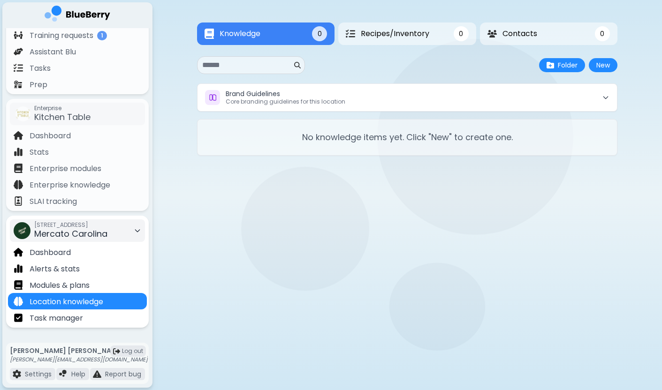
click at [107, 227] on span "[STREET_ADDRESS]" at bounding box center [70, 225] width 73 height 8
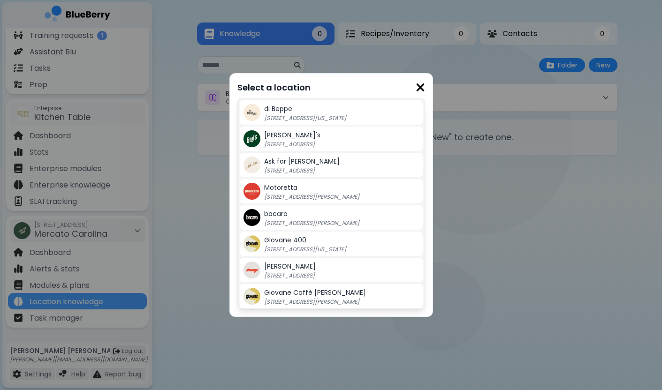
click at [273, 297] on span "Giovane Caffè [PERSON_NAME]" at bounding box center [315, 292] width 102 height 9
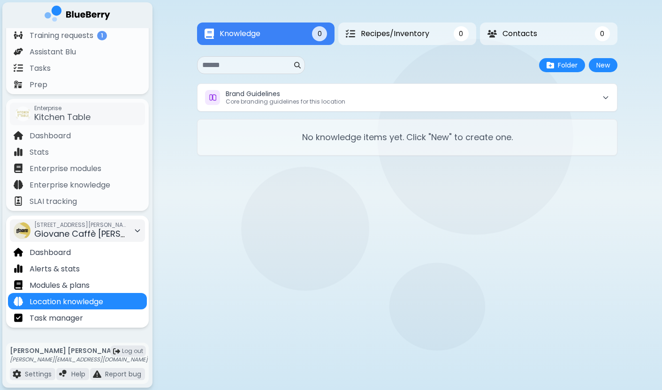
click at [105, 233] on span "Giovane Caffè [PERSON_NAME]" at bounding box center [99, 234] width 131 height 12
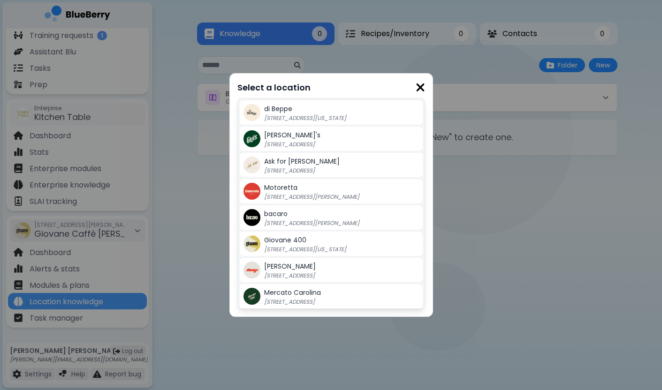
click at [308, 243] on div "Giovane [STREET_ADDRESS][US_STATE]" at bounding box center [341, 243] width 155 height 19
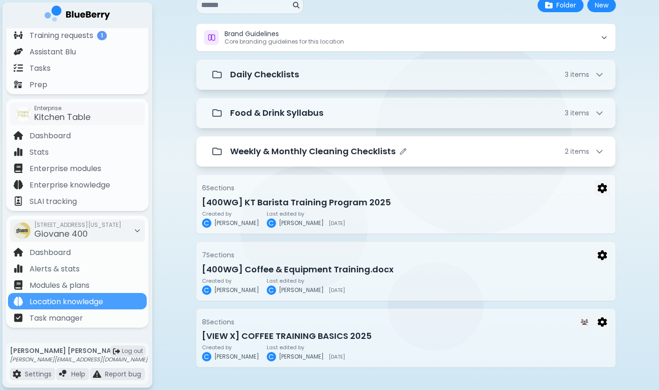
scroll to position [60, 0]
click at [301, 156] on p "Weekly & Monthly Cleaning Checklists" at bounding box center [313, 151] width 166 height 13
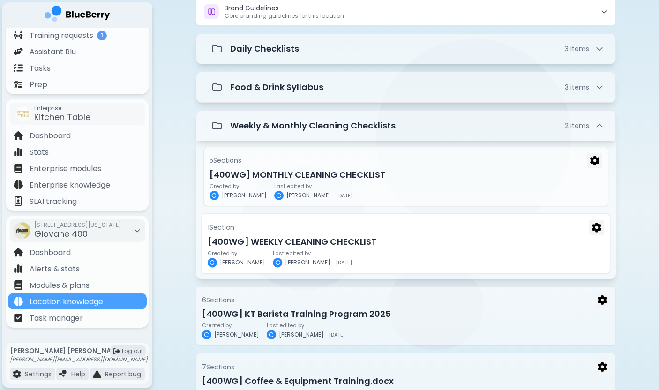
scroll to position [86, 0]
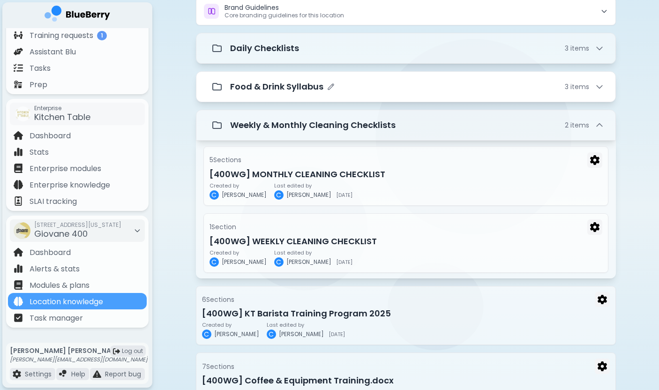
click at [290, 87] on p "Food & Drink Syllabus" at bounding box center [276, 86] width 93 height 13
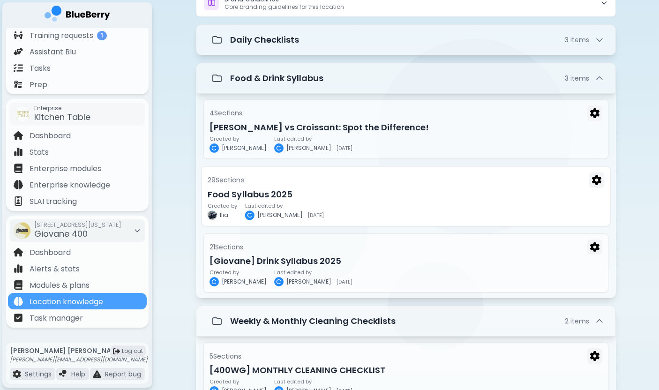
scroll to position [98, 0]
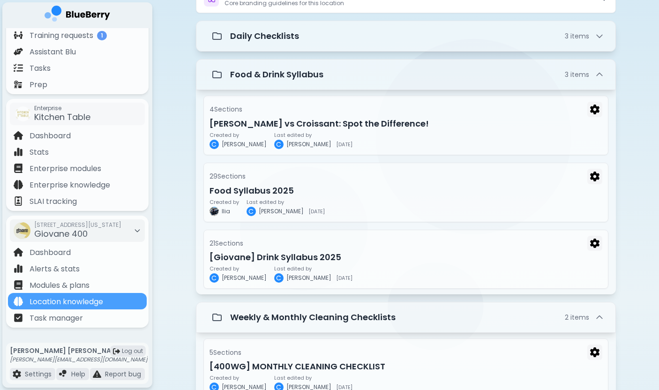
click at [173, 221] on div "Knowledge 11 Recipes/Inventory 0 Contacts 0 Knowledge 11 0 0 New Folder New Bra…" at bounding box center [405, 298] width 507 height 793
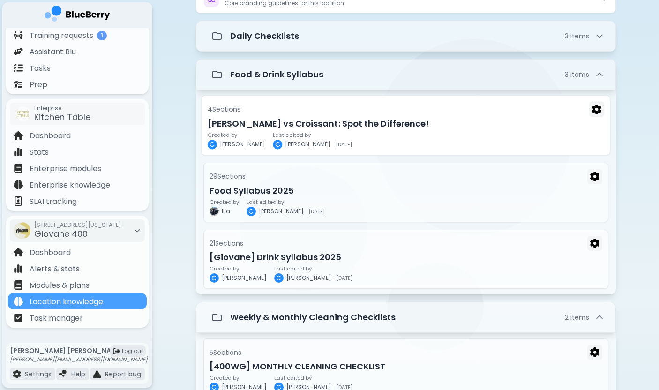
click at [294, 138] on p "Last edited by" at bounding box center [312, 135] width 79 height 6
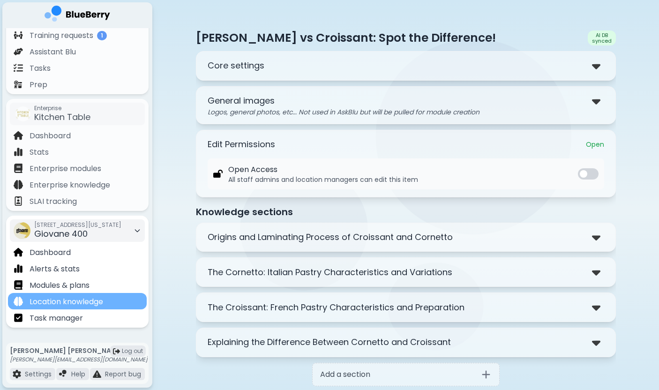
click at [85, 299] on p "Location knowledge" at bounding box center [67, 301] width 74 height 11
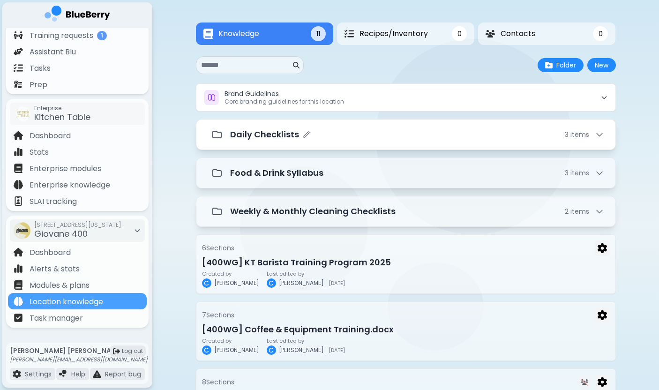
click at [284, 137] on p "Daily Checklists" at bounding box center [264, 134] width 69 height 13
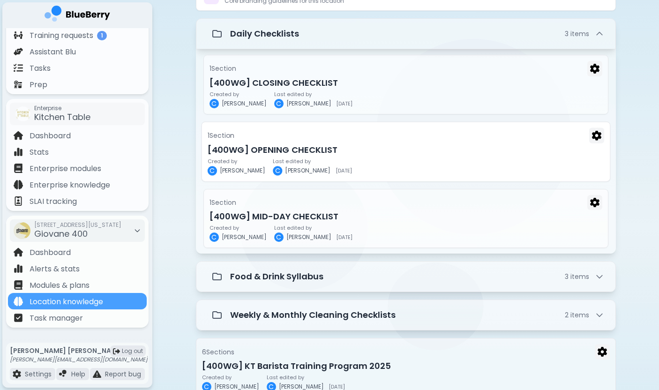
scroll to position [108, 0]
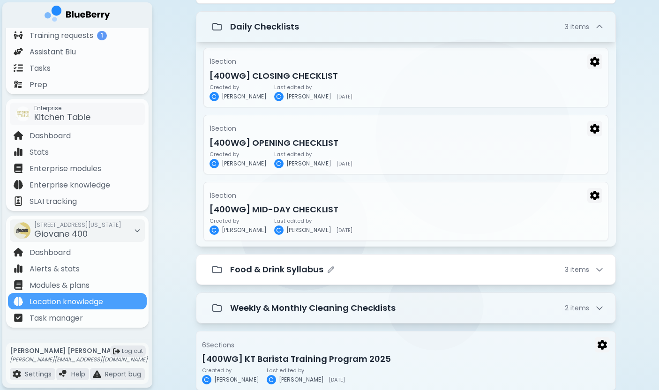
click at [270, 275] on p "Food & Drink Syllabus" at bounding box center [276, 269] width 93 height 13
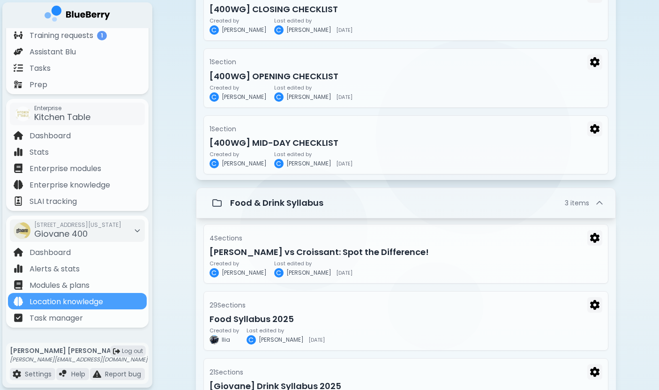
scroll to position [470, 0]
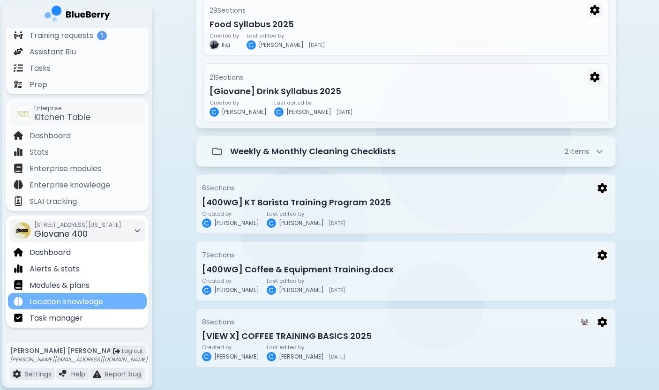
click at [102, 294] on div "Location knowledge" at bounding box center [77, 301] width 139 height 16
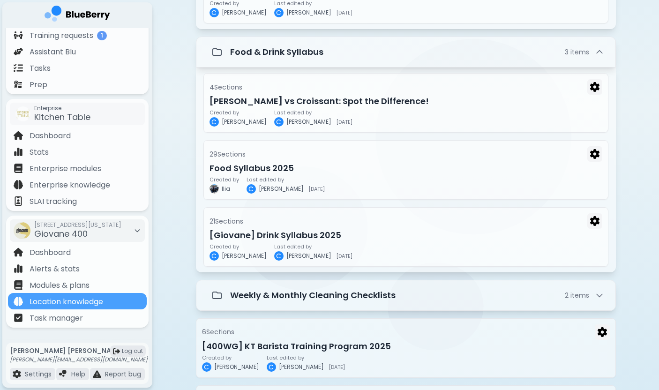
scroll to position [332, 0]
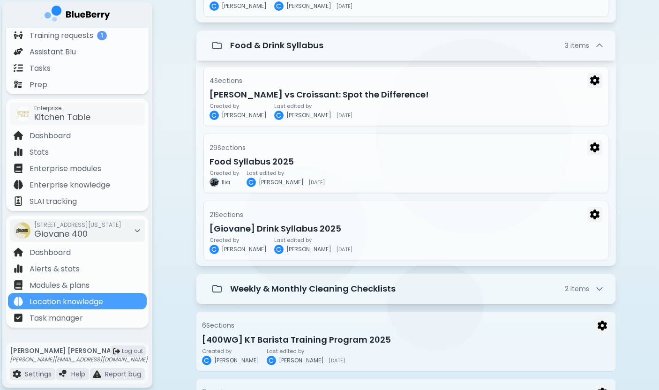
click at [170, 187] on div "Knowledge 11 Recipes/Inventory 0 Contacts 0 Knowledge 11 0 0 New Folder New Bra…" at bounding box center [405, 98] width 507 height 860
click at [178, 165] on div "Knowledge 11 Recipes/Inventory 0 Contacts 0 Knowledge 11 0 0 New Folder New Bra…" at bounding box center [405, 98] width 507 height 860
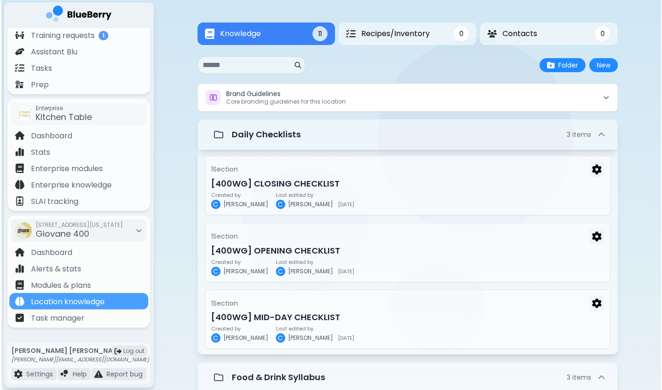
scroll to position [0, 0]
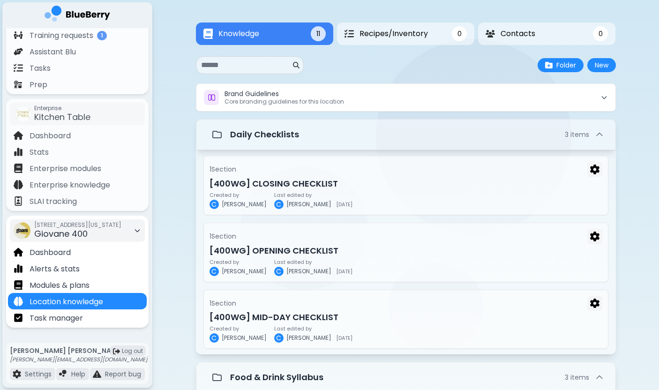
click at [121, 226] on span "[STREET_ADDRESS][US_STATE]" at bounding box center [77, 225] width 87 height 8
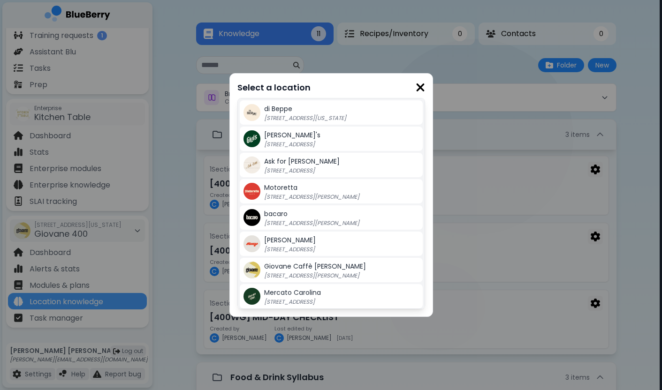
click at [270, 267] on span "Giovane Caffè [PERSON_NAME]" at bounding box center [315, 266] width 102 height 9
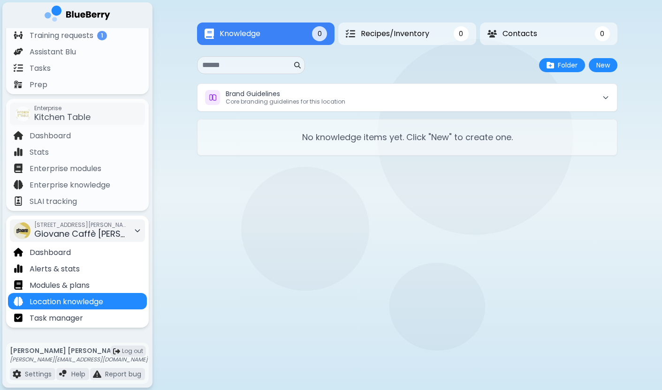
click at [109, 225] on span "[STREET_ADDRESS][PERSON_NAME]" at bounding box center [81, 225] width 94 height 8
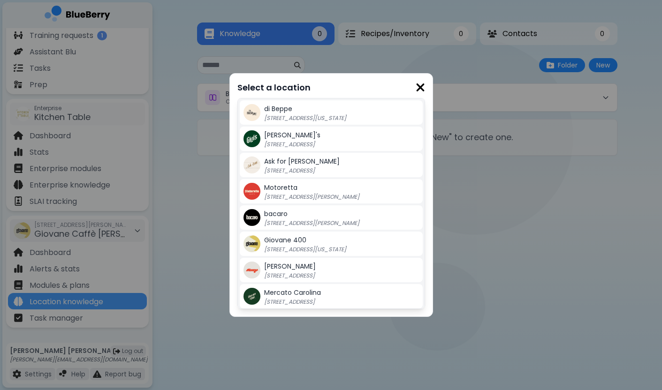
click at [421, 83] on img at bounding box center [419, 87] width 9 height 13
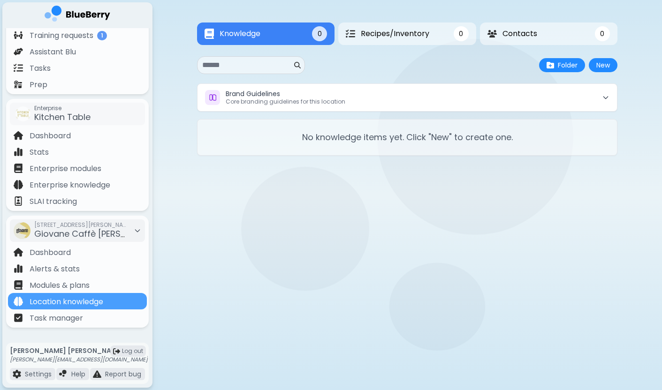
click at [188, 242] on main "Knowledge 0 Recipes/Inventory 0 Contacts 0 Knowledge 0 0 0 New Folder New Brand…" at bounding box center [331, 195] width 662 height 390
click at [91, 225] on span "[STREET_ADDRESS][PERSON_NAME]" at bounding box center [81, 225] width 94 height 8
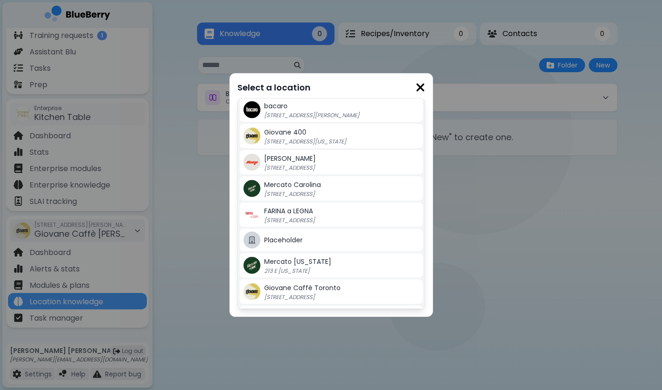
scroll to position [122, 0]
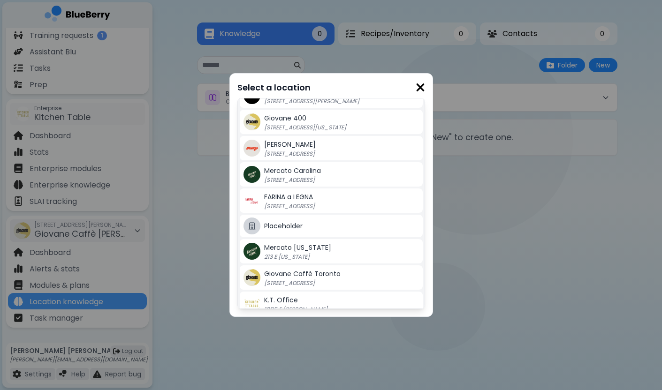
click at [326, 176] on div "Mercato Carolina 580 E 12th Avenue, Vancouver BC" at bounding box center [341, 174] width 155 height 19
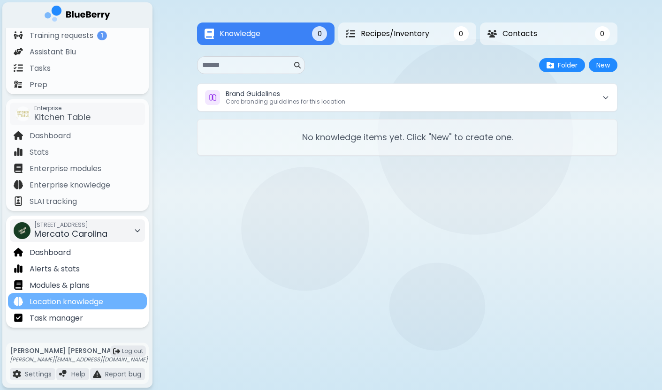
click at [91, 302] on p "Location knowledge" at bounding box center [67, 301] width 74 height 11
click at [107, 236] on div "580 E 12th Avenue, Vancouver BC Mercato Carolina" at bounding box center [70, 230] width 73 height 21
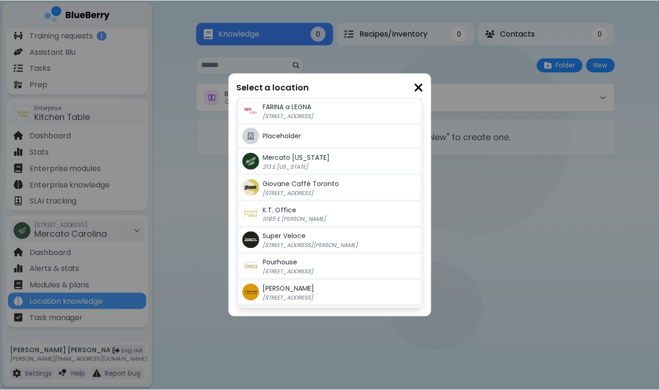
scroll to position [212, 0]
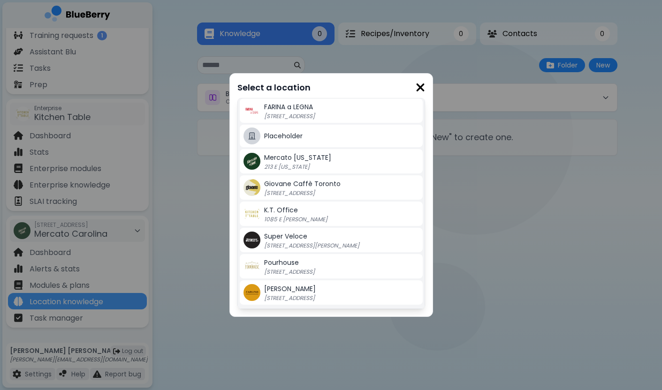
click at [307, 166] on p "213 E [US_STATE]" at bounding box center [322, 167] width 117 height 8
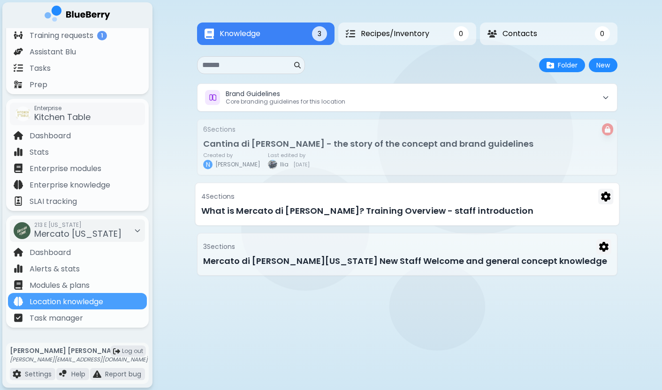
click at [333, 211] on h3 "What is Mercato di Luigi? Training Overview - staff introduction" at bounding box center [407, 210] width 412 height 13
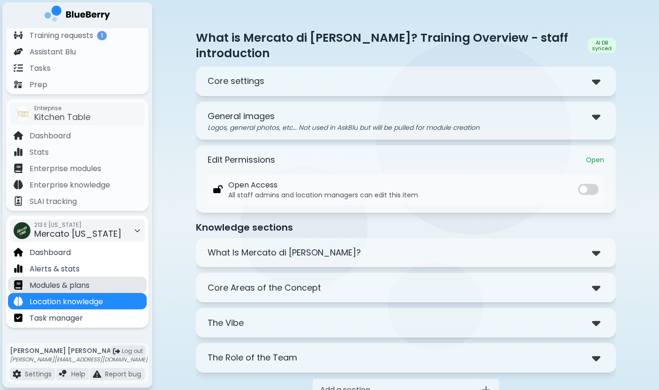
click at [95, 281] on div "Modules & plans" at bounding box center [77, 285] width 139 height 16
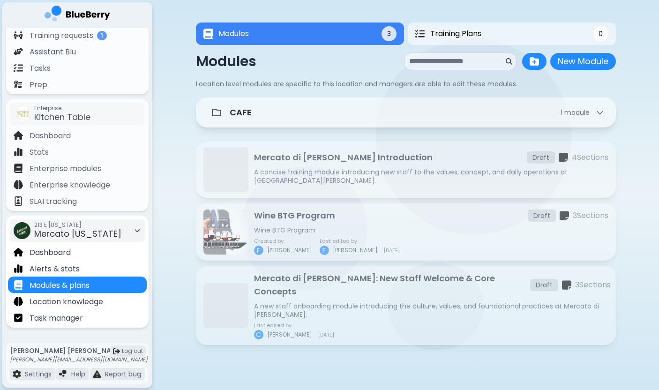
click at [90, 229] on span "Mercato [US_STATE]" at bounding box center [77, 234] width 87 height 12
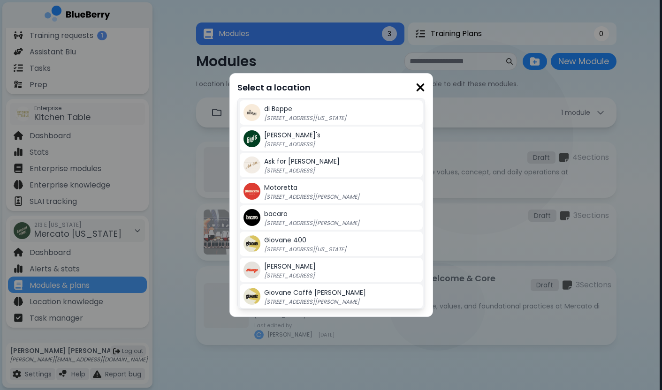
click at [321, 237] on div "Giovane [STREET_ADDRESS][US_STATE]" at bounding box center [341, 243] width 155 height 19
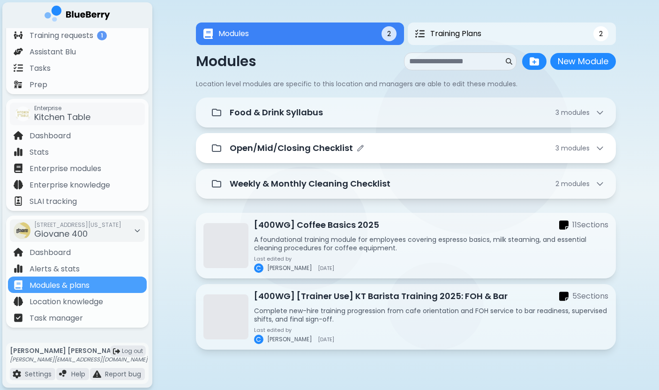
click at [344, 151] on p "Open/Mid/Closing Checklist" at bounding box center [291, 148] width 123 height 13
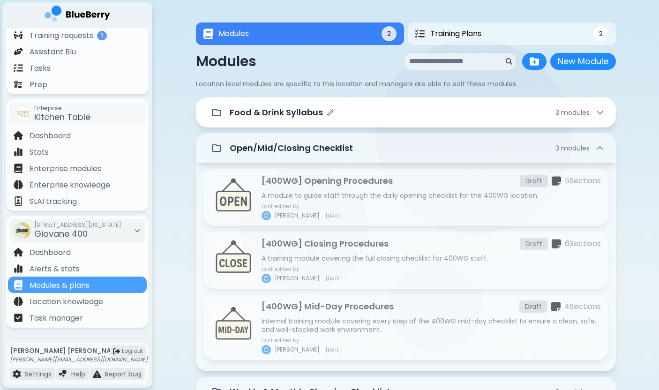
click at [324, 120] on div "Food & Drink Syllabus 3 module s" at bounding box center [406, 112] width 398 height 19
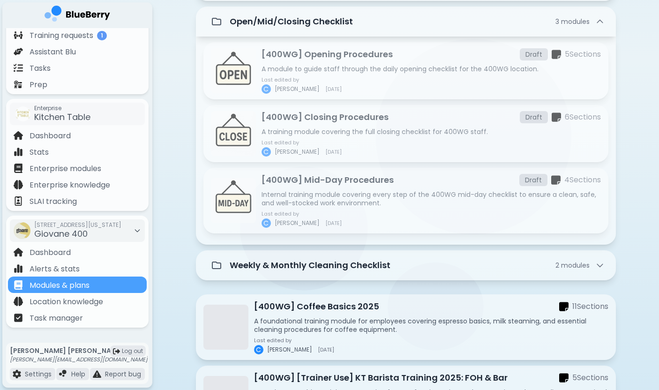
scroll to position [345, 0]
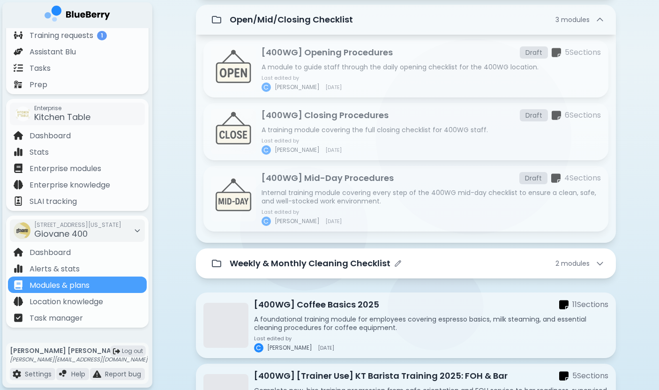
click at [318, 266] on p "Weekly & Monthly Cleaning Checklist" at bounding box center [310, 263] width 161 height 13
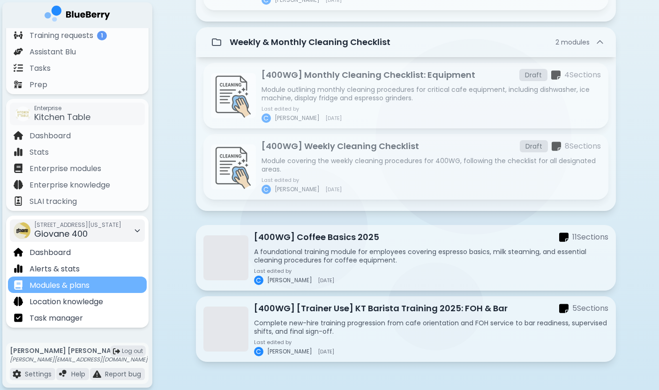
scroll to position [567, 0]
click at [104, 286] on div "Modules & plans" at bounding box center [77, 285] width 139 height 16
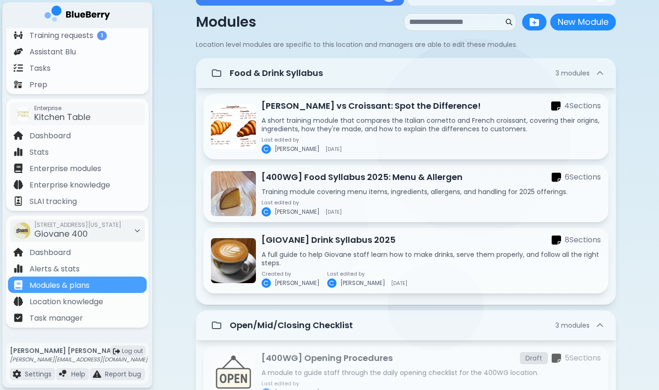
scroll to position [50, 0]
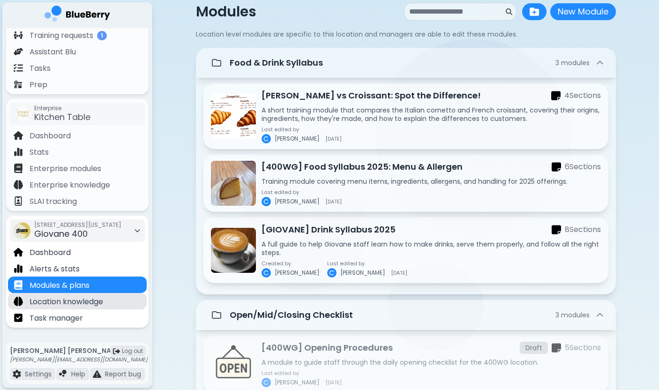
click at [92, 308] on div "Location knowledge" at bounding box center [77, 301] width 139 height 16
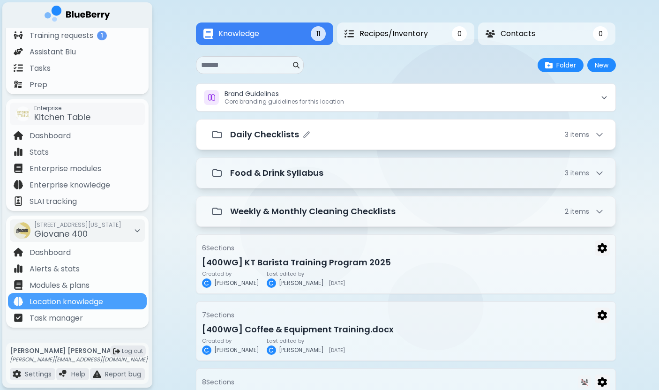
click at [277, 134] on p "Daily Checklists" at bounding box center [264, 134] width 69 height 13
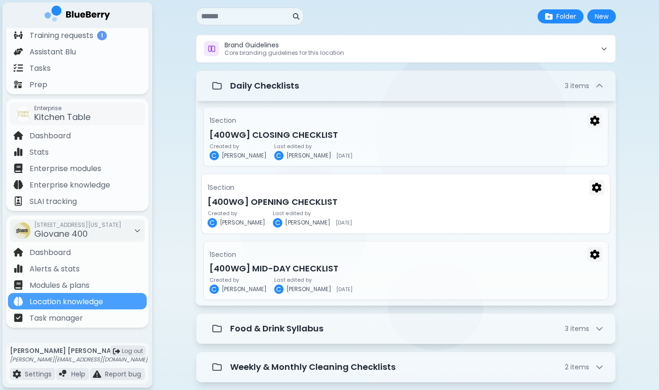
scroll to position [54, 0]
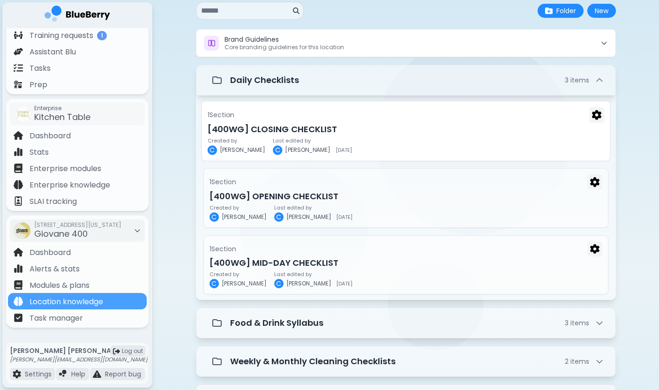
click at [290, 130] on h3 "[400WG] CLOSING CHECKLIST" at bounding box center [405, 129] width 397 height 13
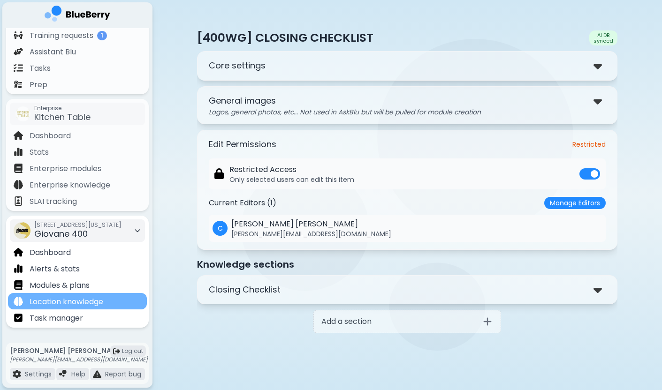
click at [97, 302] on p "Location knowledge" at bounding box center [67, 301] width 74 height 11
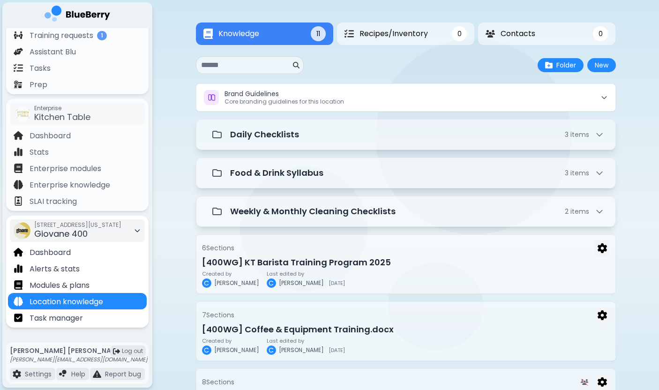
click at [110, 234] on div "[STREET_ADDRESS][US_STATE]" at bounding box center [77, 230] width 87 height 21
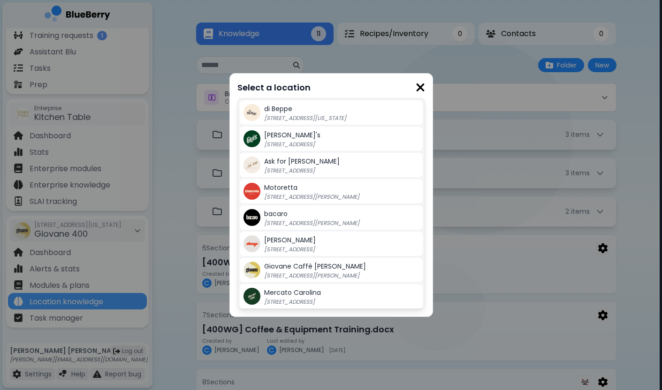
click at [170, 212] on div "Select a location di Beppe 213 E Georgia St, Vancouver BC Gigi's 2968 Christmas…" at bounding box center [331, 195] width 662 height 390
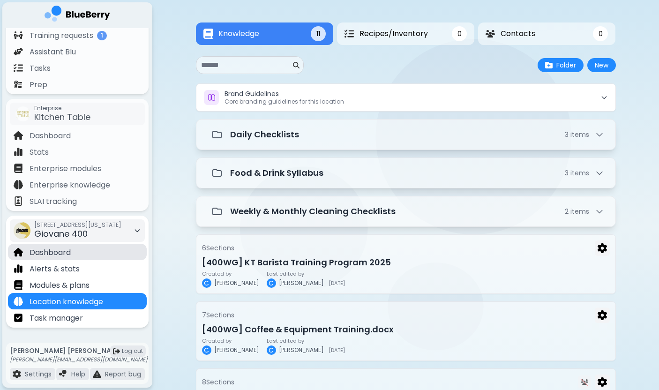
click at [64, 251] on p "Dashboard" at bounding box center [50, 252] width 41 height 11
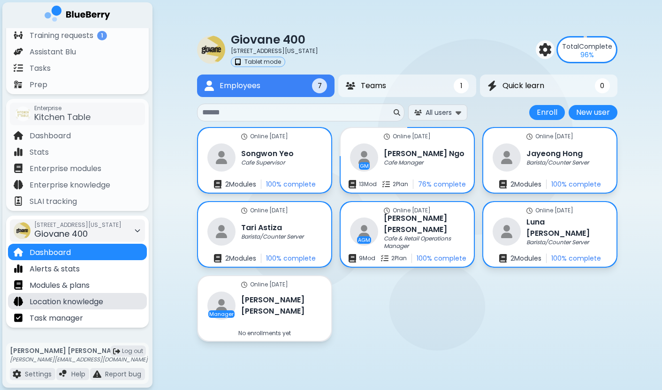
click at [116, 306] on div "Location knowledge" at bounding box center [77, 301] width 139 height 16
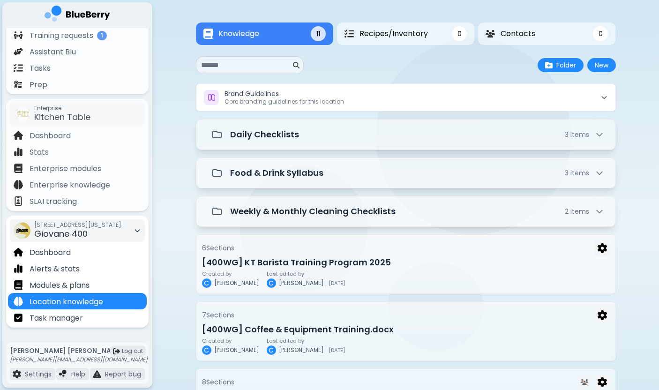
click at [62, 234] on span "Giovane 400" at bounding box center [60, 234] width 53 height 12
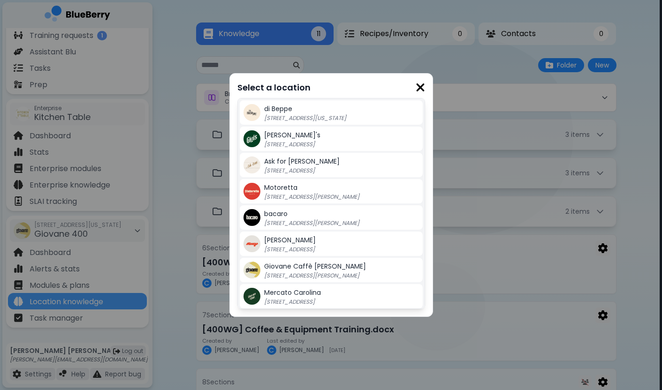
click at [292, 267] on span "Giovane Caffè [PERSON_NAME]" at bounding box center [315, 266] width 102 height 9
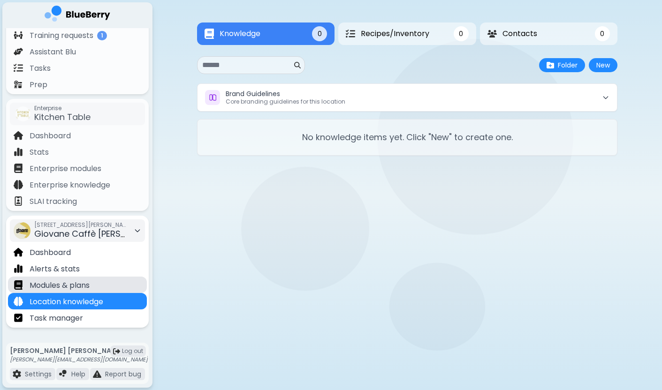
click at [70, 288] on p "Modules & plans" at bounding box center [60, 285] width 60 height 11
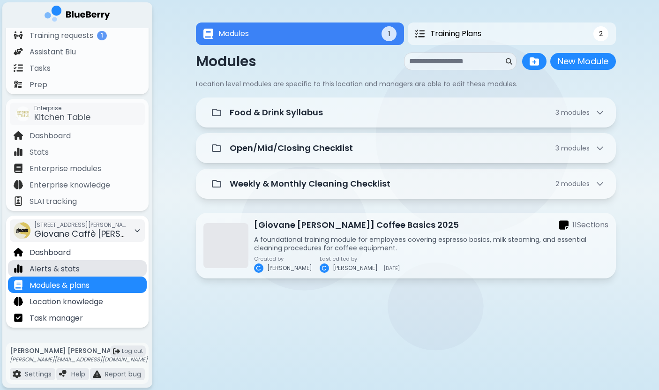
click at [111, 264] on div "Alerts & stats" at bounding box center [77, 268] width 139 height 16
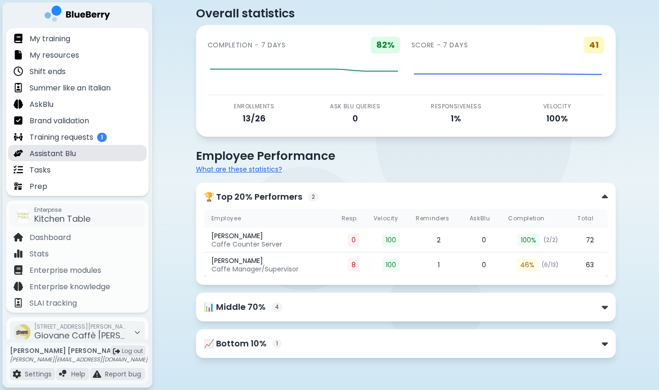
click at [83, 145] on div "Assistant Blu" at bounding box center [77, 153] width 139 height 16
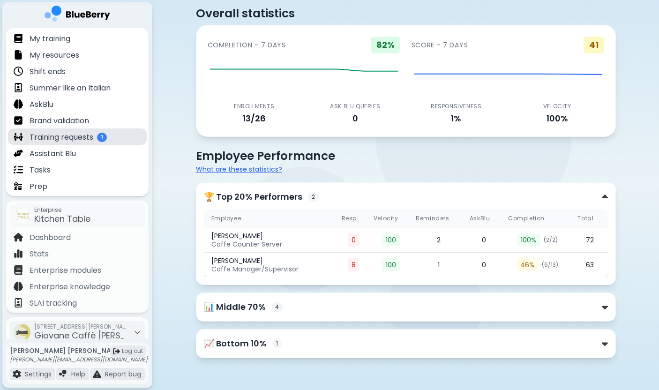
click at [88, 138] on p "Training requests" at bounding box center [62, 137] width 64 height 11
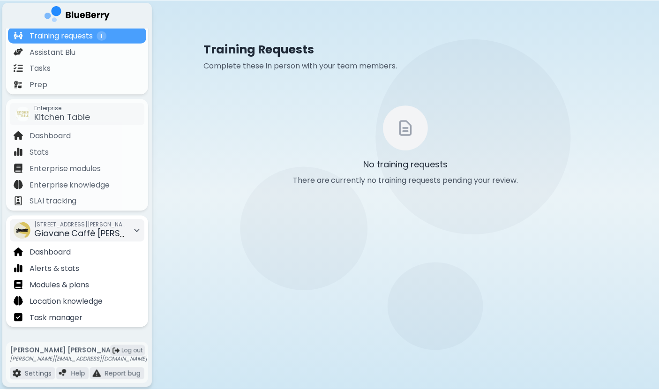
scroll to position [102, 0]
click at [99, 224] on span "[STREET_ADDRESS][PERSON_NAME]" at bounding box center [81, 225] width 94 height 8
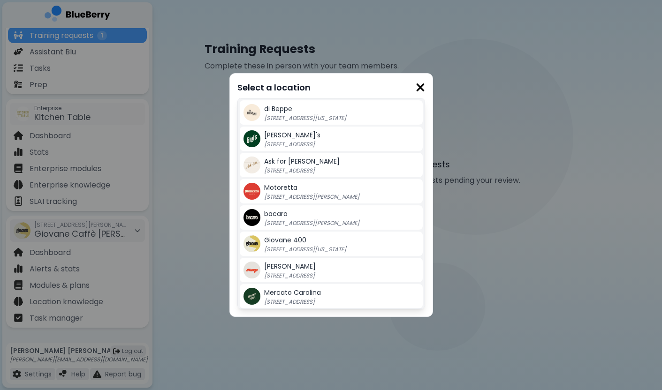
click at [279, 239] on span "Giovane 400" at bounding box center [285, 239] width 42 height 9
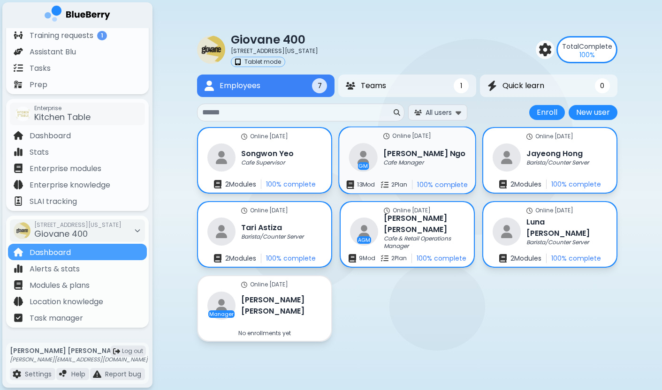
click at [437, 160] on div "Online today GM Joyce Ngo Cafe Manager 13 Mod 2 Plan 100 % complete" at bounding box center [407, 161] width 136 height 66
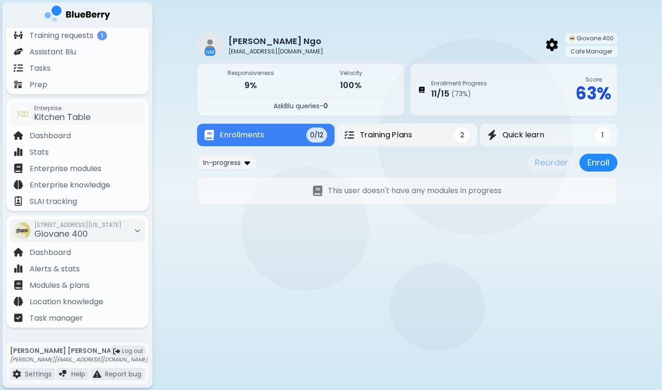
click at [409, 134] on span "Training Plans" at bounding box center [386, 134] width 52 height 11
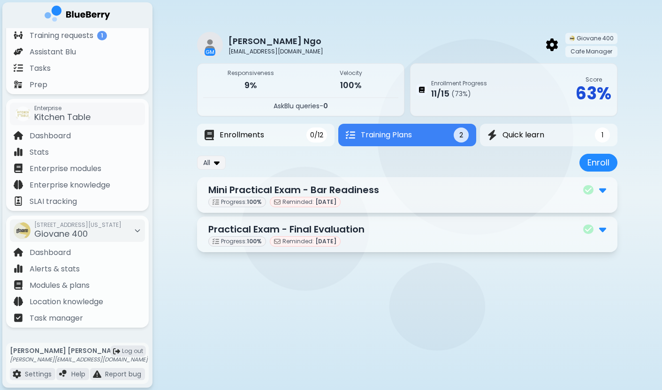
click at [393, 200] on div "Progress: 100 % Reminded: Sep 21" at bounding box center [407, 202] width 398 height 10
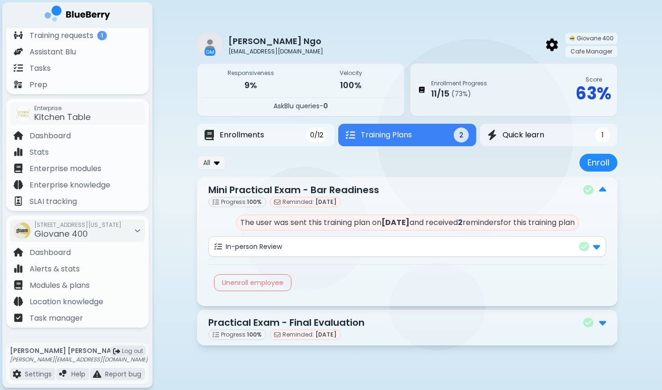
click at [362, 329] on p "Practical Exam - Final Evaluation" at bounding box center [286, 323] width 156 height 14
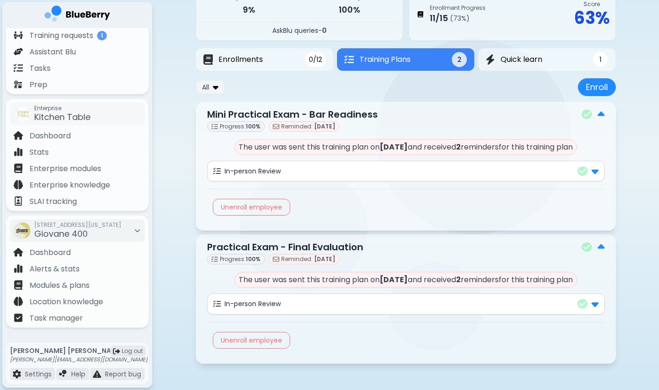
scroll to position [75, 0]
click at [594, 174] on img at bounding box center [595, 171] width 7 height 12
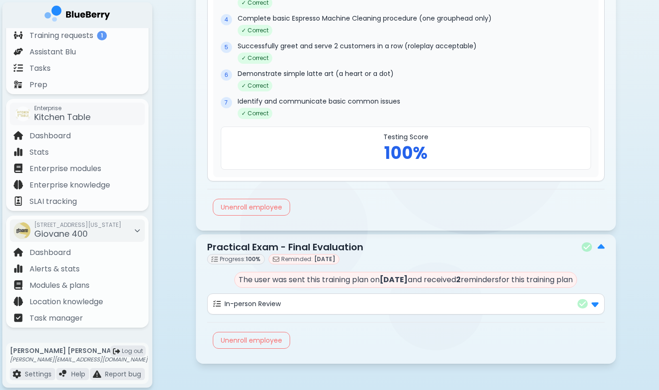
scroll to position [470, 0]
click at [314, 308] on div "In-person Review" at bounding box center [405, 304] width 385 height 12
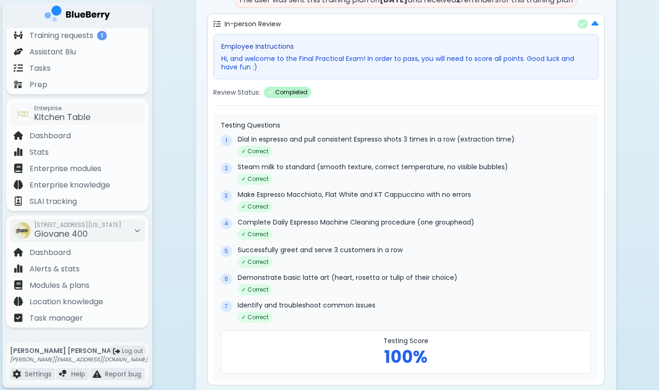
scroll to position [752, 0]
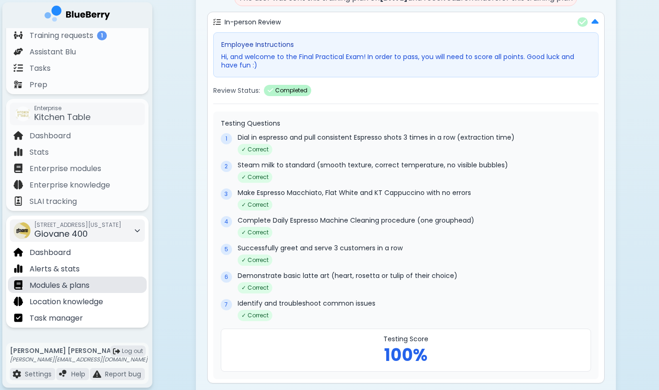
click at [109, 287] on div "Modules & plans" at bounding box center [77, 285] width 139 height 16
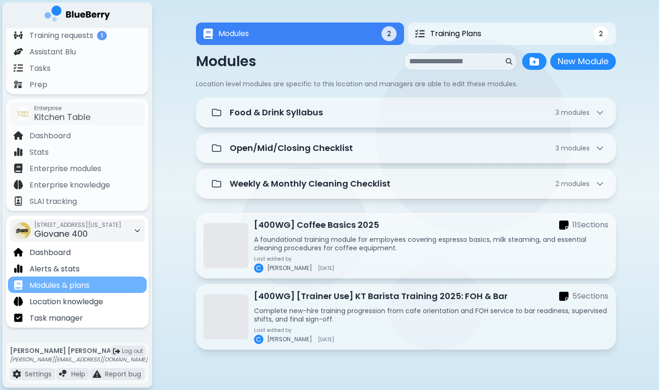
click at [102, 279] on div "Modules & plans" at bounding box center [77, 285] width 139 height 16
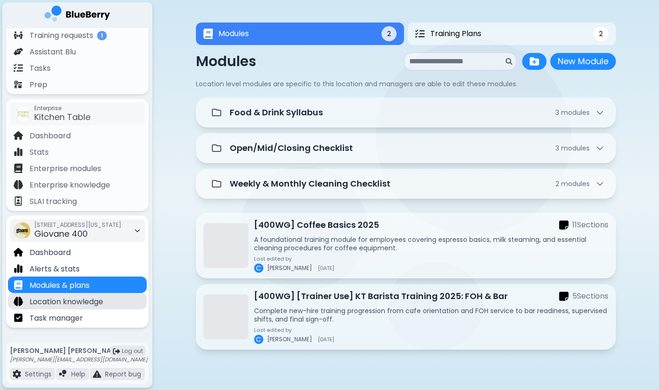
click at [97, 298] on p "Location knowledge" at bounding box center [67, 301] width 74 height 11
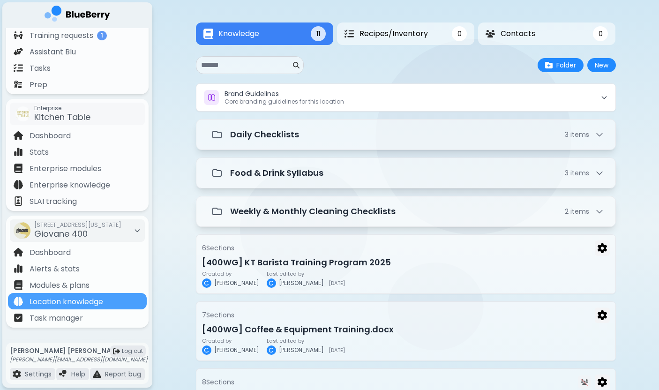
click at [173, 163] on div "Knowledge 11 Recipes/Inventory 0 Contacts 0 Knowledge 11 0 0 New Folder New Bra…" at bounding box center [405, 225] width 507 height 450
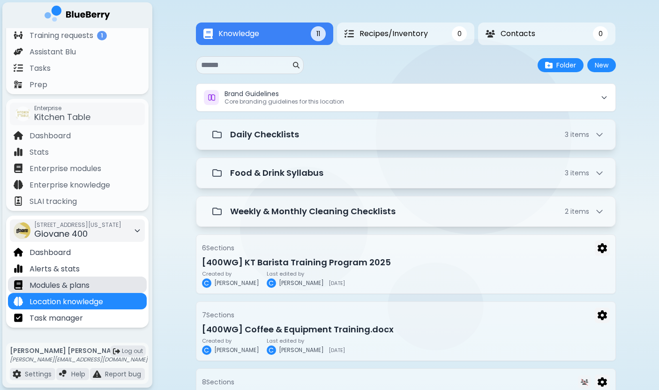
click at [92, 285] on div "Modules & plans" at bounding box center [77, 285] width 139 height 16
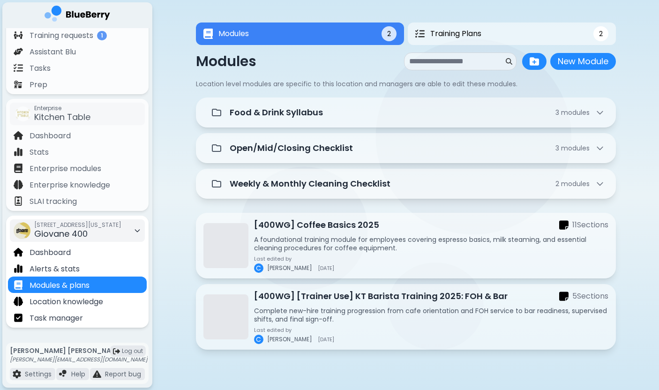
click at [94, 231] on div "[STREET_ADDRESS][US_STATE]" at bounding box center [77, 230] width 87 height 21
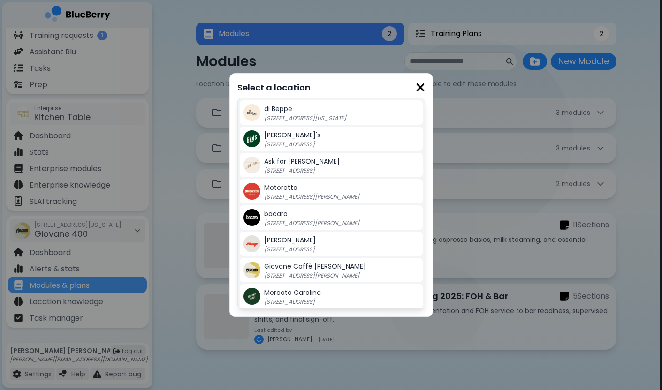
click at [418, 83] on img at bounding box center [419, 87] width 9 height 13
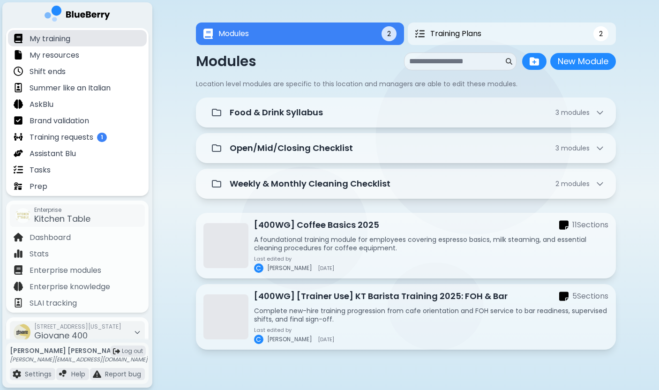
click at [87, 41] on div "My training" at bounding box center [77, 38] width 139 height 16
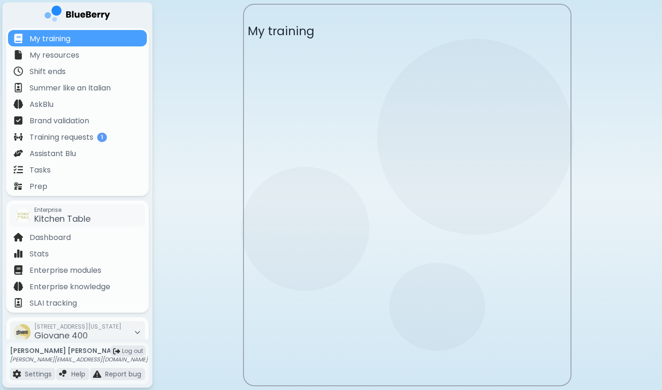
click at [86, 9] on img at bounding box center [78, 15] width 66 height 19
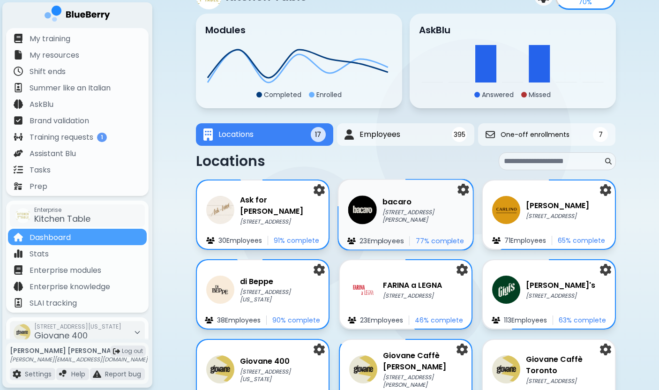
scroll to position [48, 0]
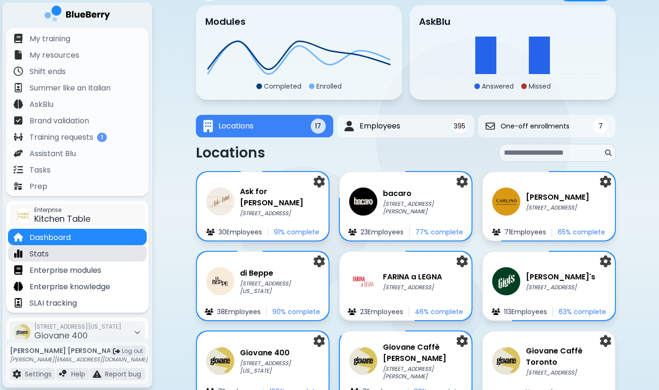
click at [57, 255] on div "Stats" at bounding box center [77, 253] width 139 height 16
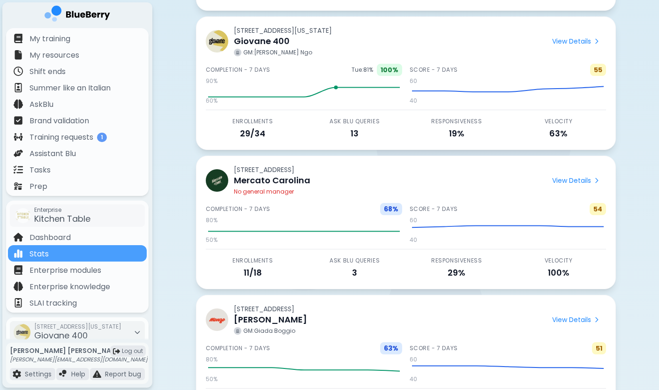
scroll to position [472, 0]
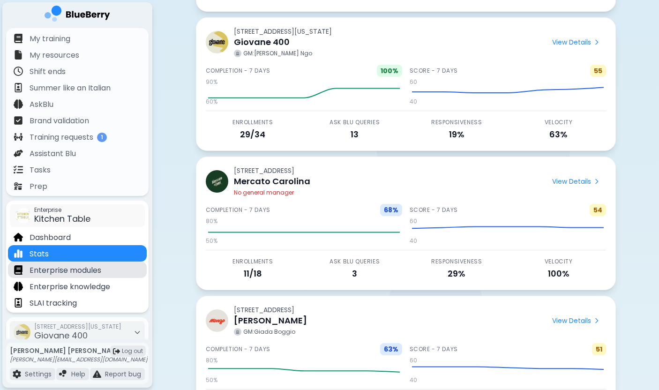
click at [84, 270] on p "Enterprise modules" at bounding box center [66, 270] width 72 height 11
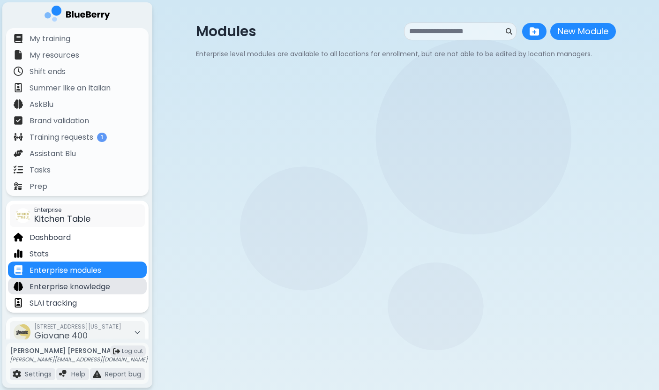
click at [90, 287] on p "Enterprise knowledge" at bounding box center [70, 286] width 81 height 11
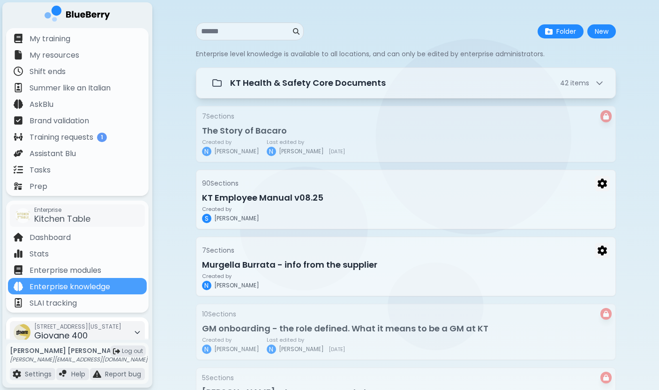
click at [132, 325] on div "[STREET_ADDRESS][US_STATE]" at bounding box center [77, 332] width 135 height 23
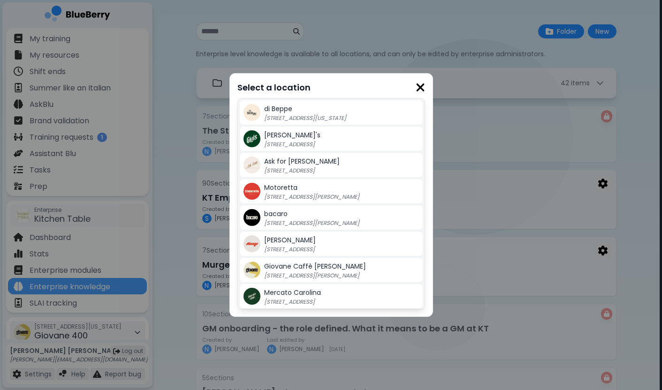
click at [132, 325] on div "Select a location di Beppe 213 E Georgia St, Vancouver BC Gigi's 2968 Christmas…" at bounding box center [331, 195] width 662 height 390
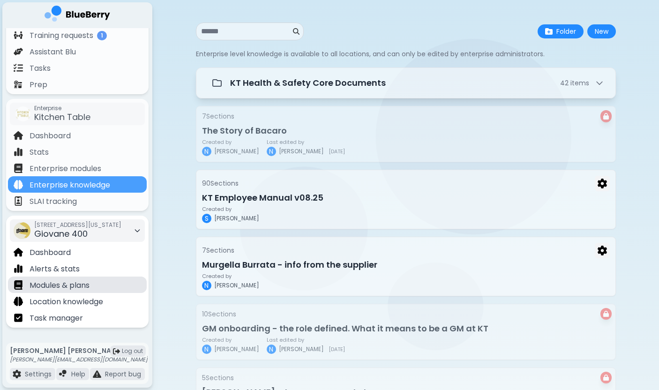
scroll to position [102, 0]
click at [113, 282] on div "Modules & plans" at bounding box center [77, 285] width 139 height 16
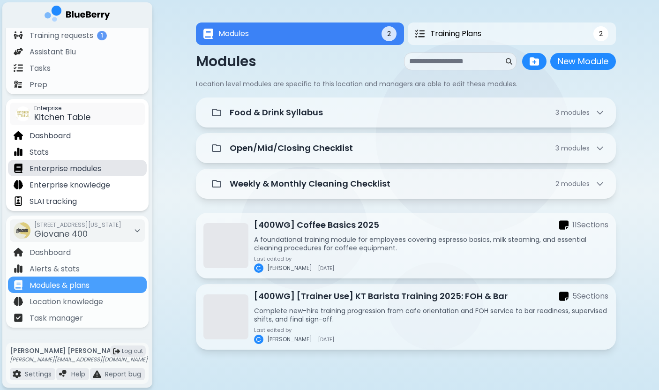
click at [68, 172] on p "Enterprise modules" at bounding box center [66, 168] width 72 height 11
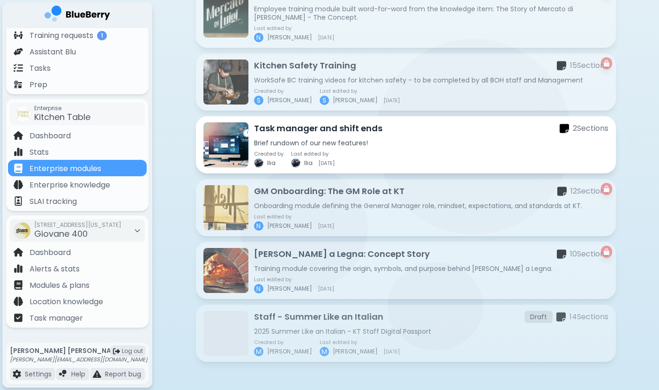
scroll to position [741, 0]
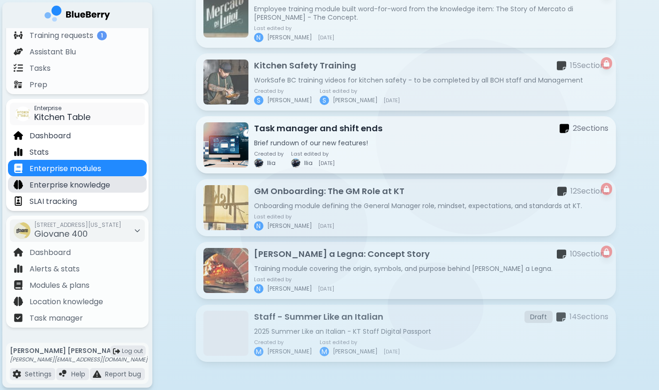
click at [105, 185] on p "Enterprise knowledge" at bounding box center [70, 185] width 81 height 11
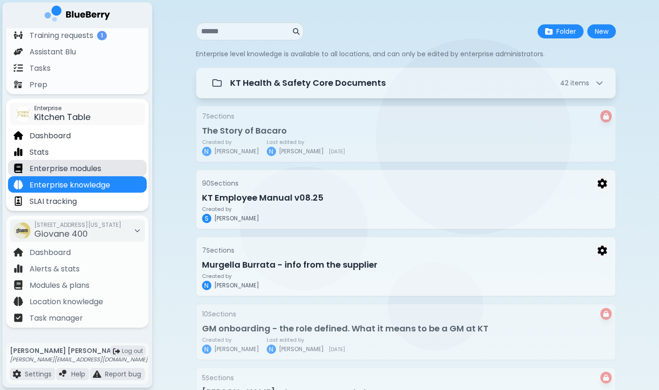
click at [106, 166] on div "Enterprise modules" at bounding box center [77, 168] width 139 height 16
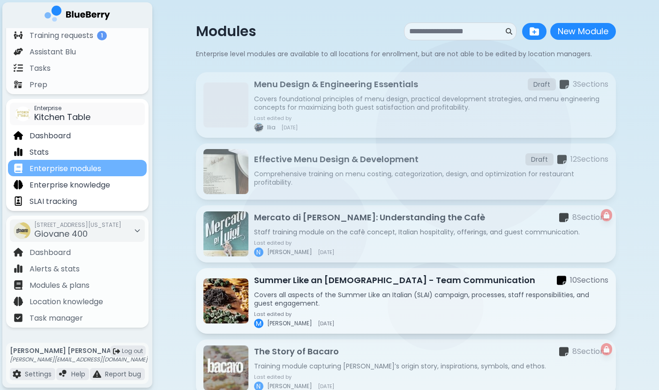
drag, startPoint x: 115, startPoint y: 168, endPoint x: 35, endPoint y: 167, distance: 80.2
click at [30, 166] on div "Enterprise modules" at bounding box center [77, 168] width 139 height 16
click at [62, 171] on p "Enterprise modules" at bounding box center [66, 168] width 72 height 11
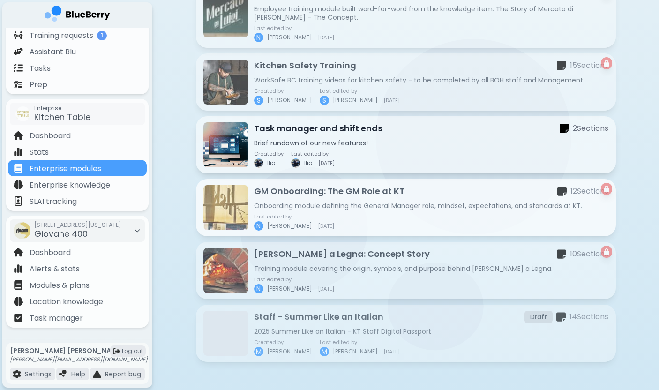
scroll to position [741, 0]
